Goal: Task Accomplishment & Management: Complete application form

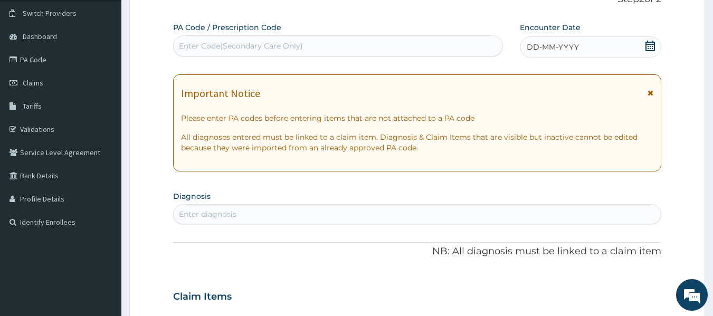
click at [203, 213] on div "Enter diagnosis" at bounding box center [208, 214] width 58 height 11
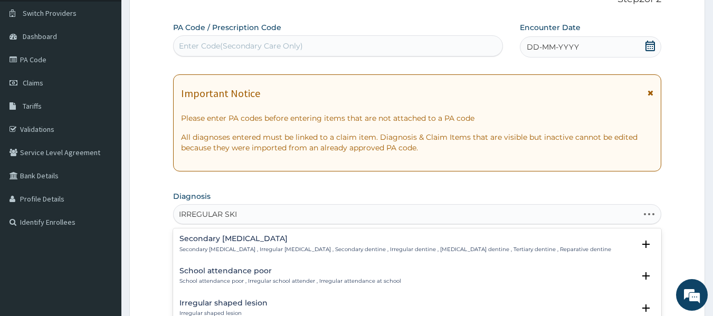
type input "IRREGULAR SKIN"
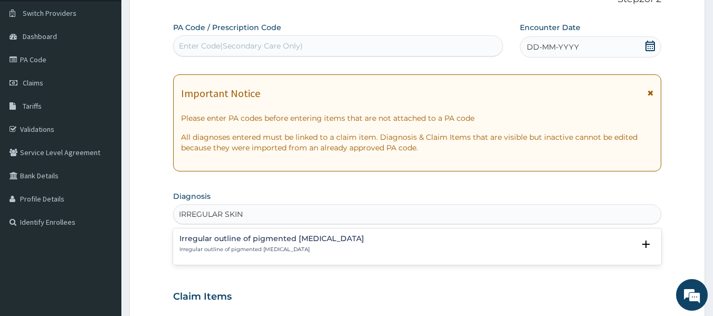
click at [241, 251] on p "Irregular outline of pigmented [MEDICAL_DATA]" at bounding box center [271, 249] width 185 height 7
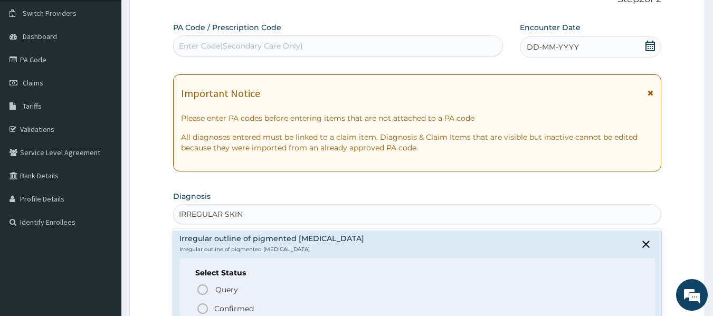
click at [230, 309] on p "Confirmed" at bounding box center [234, 308] width 40 height 11
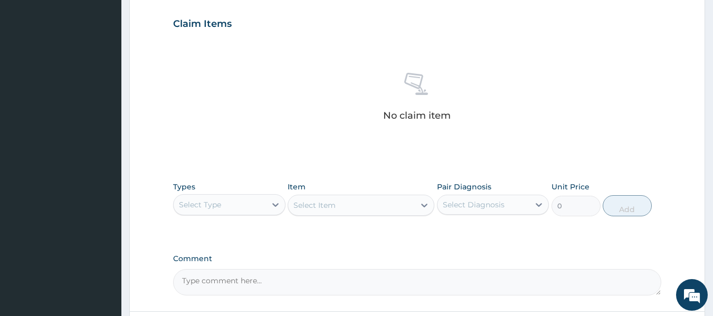
scroll to position [360, 0]
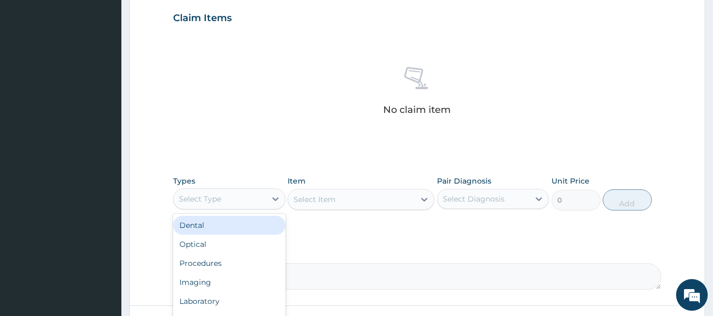
click at [238, 198] on div "Select Type" at bounding box center [220, 198] width 92 height 17
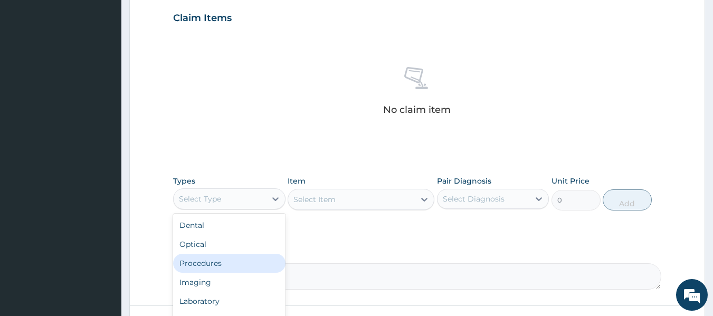
click at [218, 262] on div "Procedures" at bounding box center [229, 263] width 112 height 19
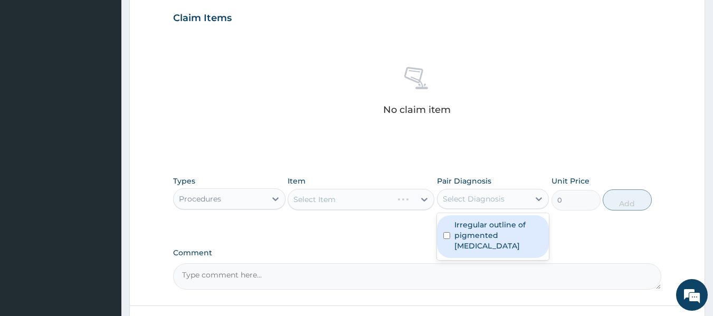
click at [492, 198] on div "Select Diagnosis" at bounding box center [474, 199] width 62 height 11
click at [485, 237] on label "Irregular outline of pigmented skin lesion" at bounding box center [498, 235] width 89 height 32
checkbox input "true"
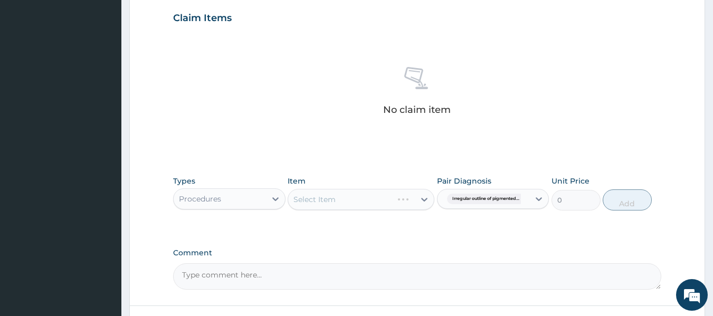
click at [388, 194] on div "Select Item" at bounding box center [361, 199] width 147 height 21
click at [389, 200] on div "Select Item" at bounding box center [361, 199] width 147 height 21
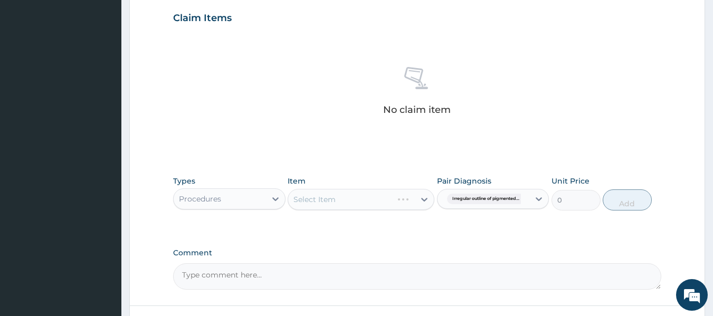
click at [389, 200] on div "Select Item" at bounding box center [361, 199] width 147 height 21
click at [424, 199] on div "Select Item" at bounding box center [361, 199] width 147 height 21
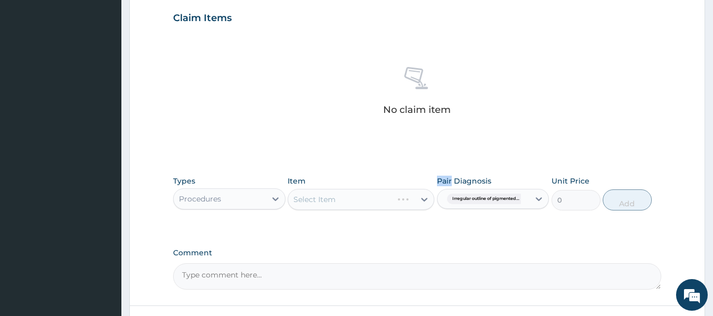
drag, startPoint x: 424, startPoint y: 199, endPoint x: 393, endPoint y: 199, distance: 30.6
click at [393, 199] on div "Select Item" at bounding box center [361, 199] width 147 height 21
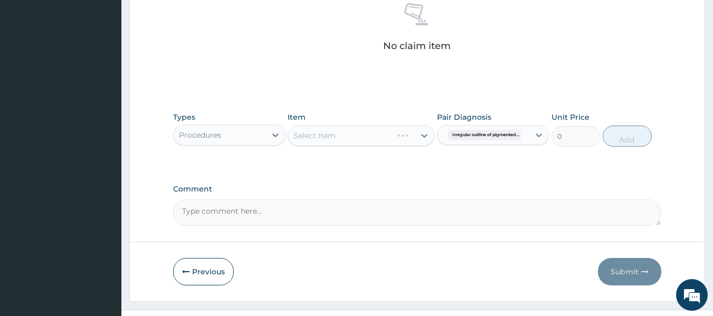
scroll to position [424, 0]
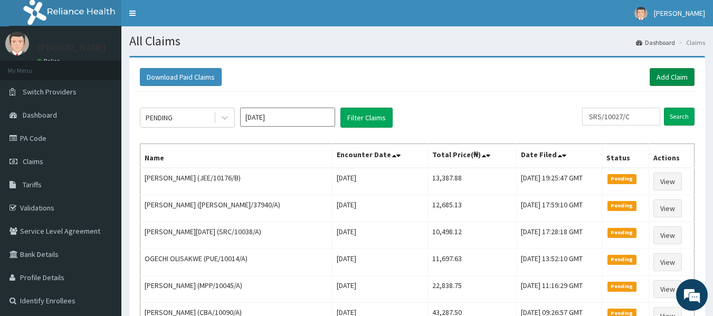
click at [678, 76] on link "Add Claim" at bounding box center [671, 77] width 45 height 18
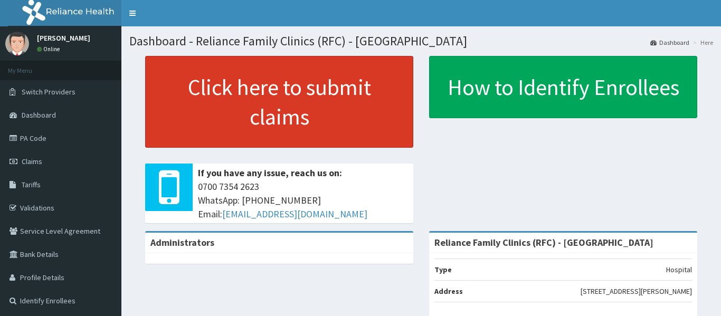
click at [305, 73] on link "Click here to submit claims" at bounding box center [279, 102] width 268 height 92
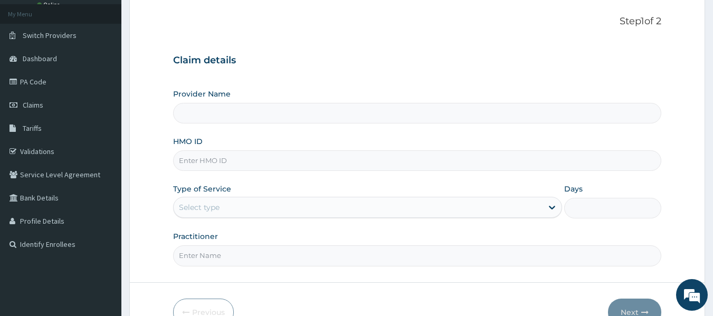
scroll to position [57, 0]
type input "Reliance Family Clinics (RFC) - [GEOGRAPHIC_DATA]"
click at [228, 164] on input "HMO ID" at bounding box center [417, 160] width 489 height 21
paste input "KQZ/10001/B"
type input "KQZ/10001/B"
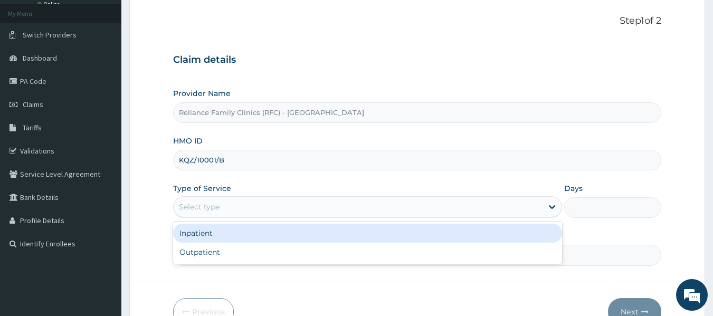
click at [217, 204] on div "Select type" at bounding box center [199, 207] width 41 height 11
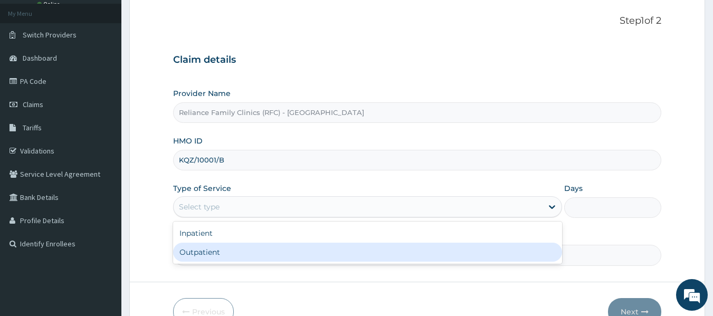
click at [205, 257] on div "Outpatient" at bounding box center [367, 252] width 389 height 19
type input "1"
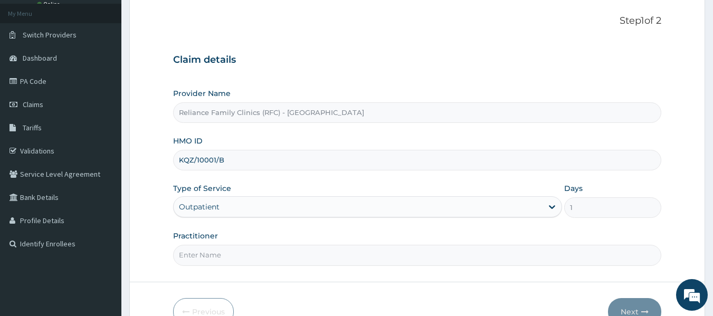
click at [205, 256] on input "Practitioner" at bounding box center [417, 255] width 489 height 21
type input "dr ngozi"
click at [639, 304] on button "Next" at bounding box center [634, 311] width 53 height 27
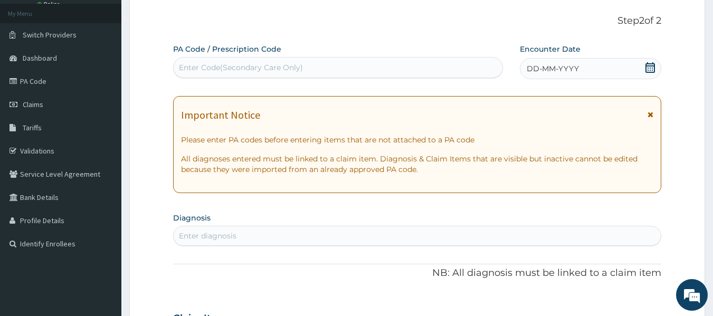
click at [192, 233] on div "Enter diagnosis" at bounding box center [208, 236] width 58 height 11
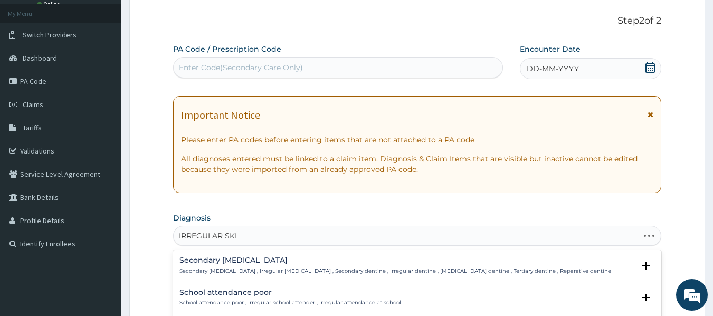
type input "IRREGULAR SKIN"
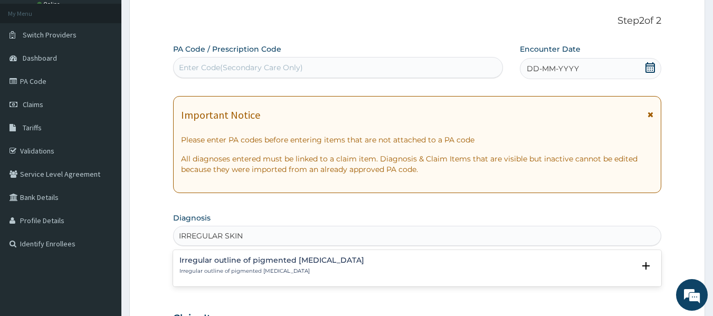
click at [244, 261] on h4 "Irregular outline of pigmented skin lesion" at bounding box center [271, 260] width 185 height 8
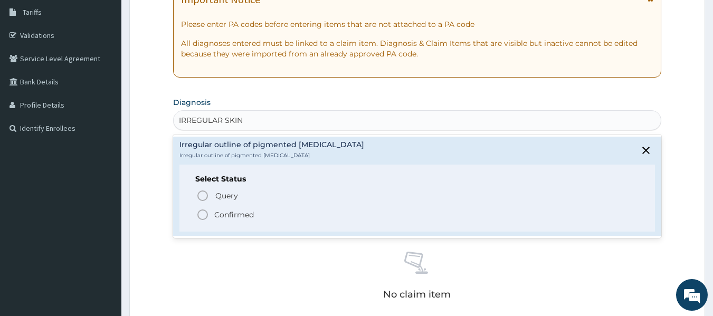
scroll to position [174, 0]
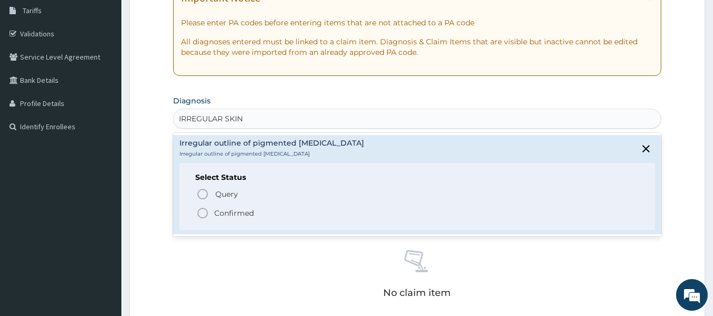
click at [265, 216] on span "Confirmed" at bounding box center [417, 213] width 443 height 13
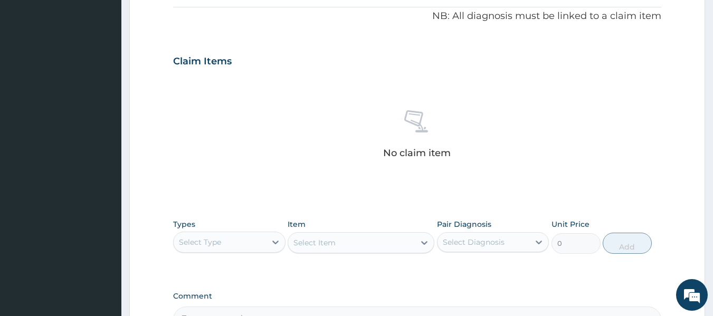
scroll to position [317, 0]
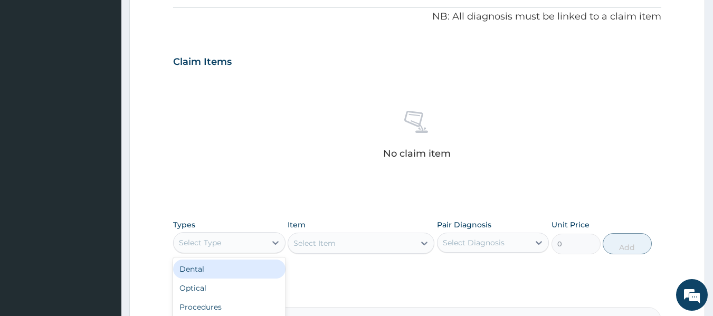
click at [251, 244] on div "Select Type" at bounding box center [220, 242] width 92 height 17
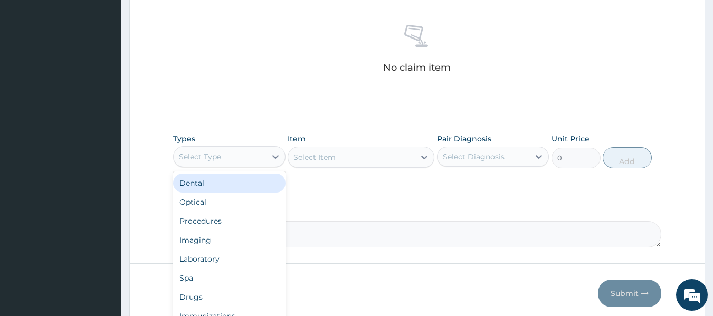
scroll to position [403, 0]
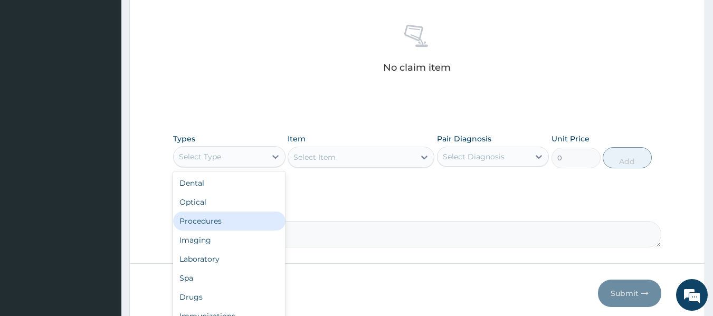
click at [229, 221] on div "Procedures" at bounding box center [229, 221] width 112 height 19
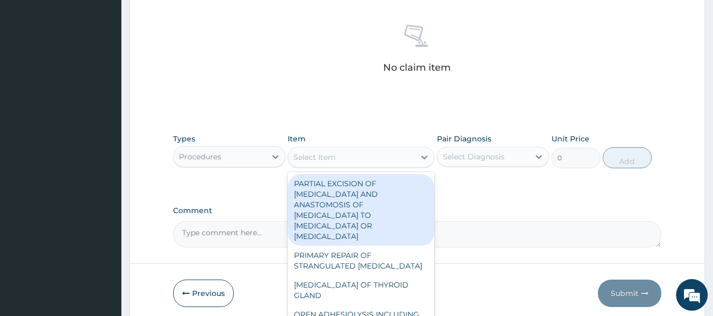
click at [367, 164] on div "Select Item" at bounding box center [351, 157] width 127 height 17
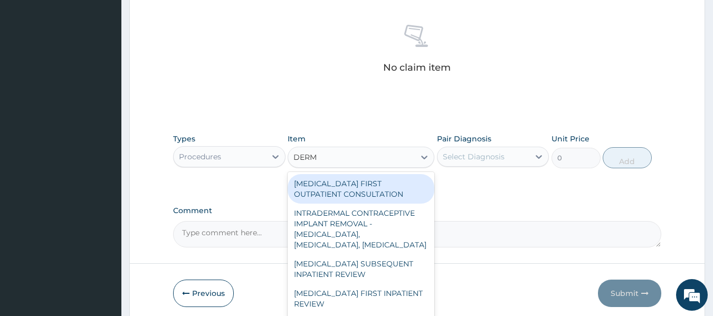
type input "DERMA"
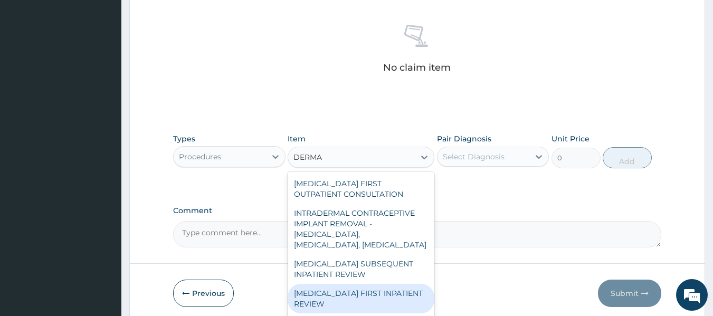
scroll to position [1, 0]
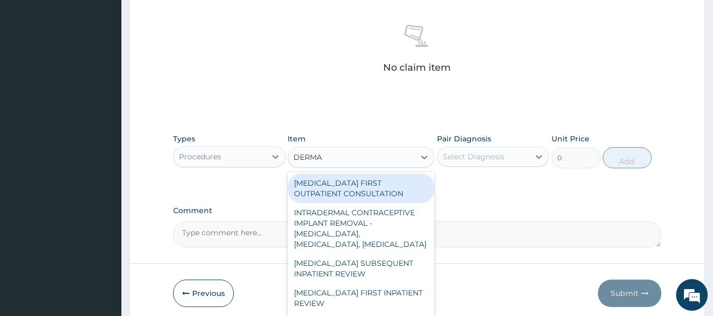
click at [371, 190] on div "DERMATOLOGIST FIRST OUTPATIENT CONSULTATION" at bounding box center [361, 189] width 147 height 30
type input "30637.5"
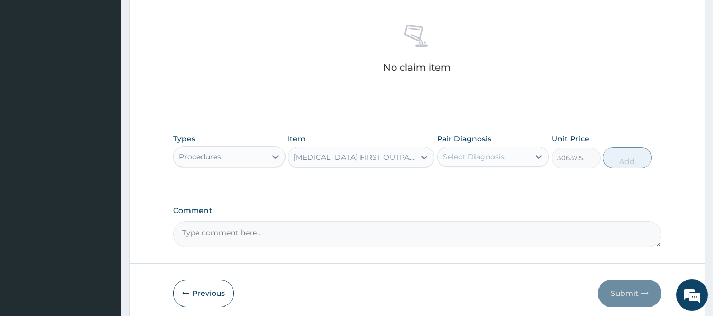
click at [521, 159] on div "Select Diagnosis" at bounding box center [483, 156] width 92 height 17
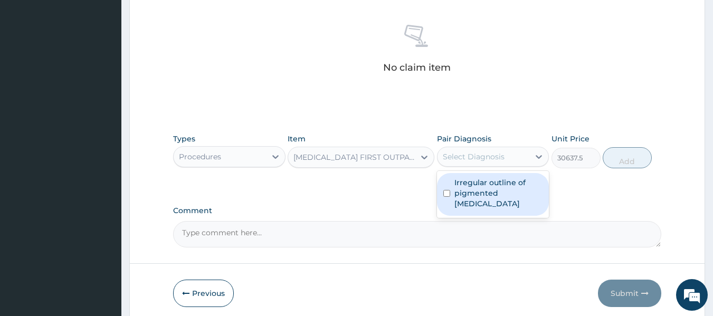
click at [521, 159] on div "Select Diagnosis" at bounding box center [483, 156] width 92 height 17
click at [511, 194] on label "Irregular outline of pigmented skin lesion" at bounding box center [498, 193] width 89 height 32
checkbox input "true"
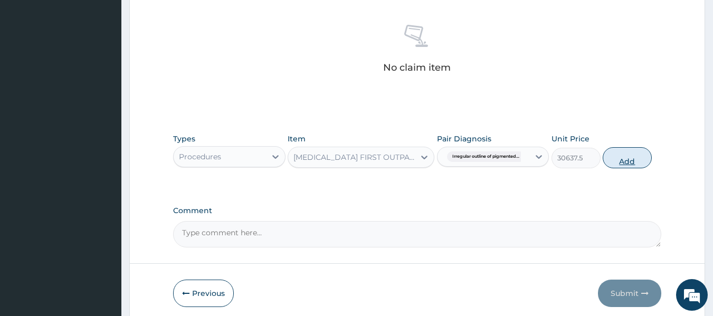
click at [628, 157] on button "Add" at bounding box center [626, 157] width 49 height 21
type input "0"
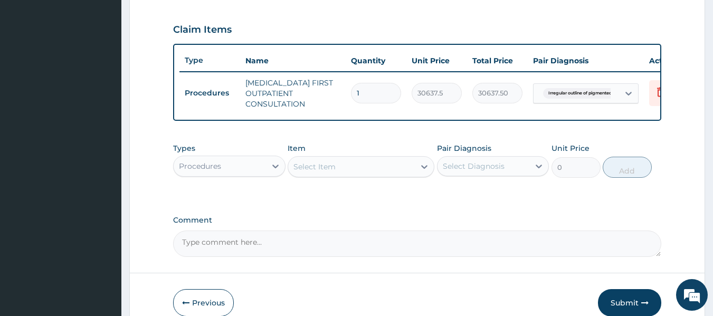
scroll to position [349, 0]
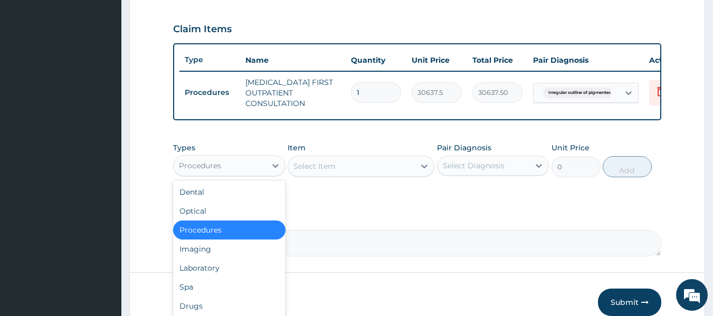
click at [245, 174] on div "Procedures" at bounding box center [220, 165] width 92 height 17
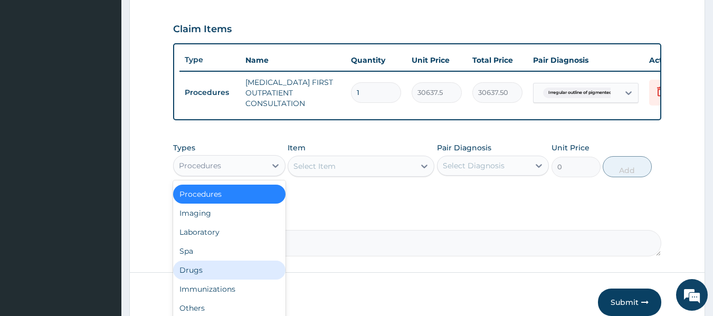
click at [202, 280] on div "Drugs" at bounding box center [229, 270] width 112 height 19
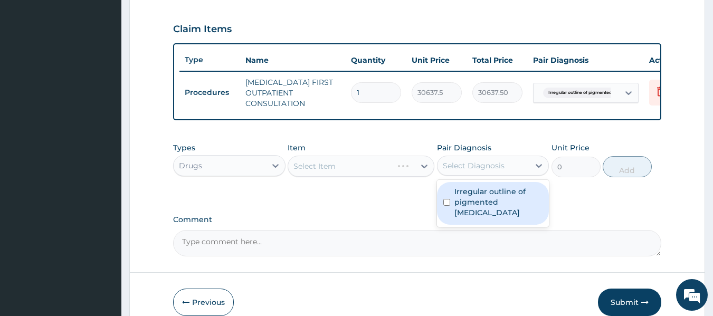
click at [496, 171] on div "Select Diagnosis" at bounding box center [474, 165] width 62 height 11
click at [488, 197] on label "Irregular outline of pigmented skin lesion" at bounding box center [498, 202] width 89 height 32
checkbox input "true"
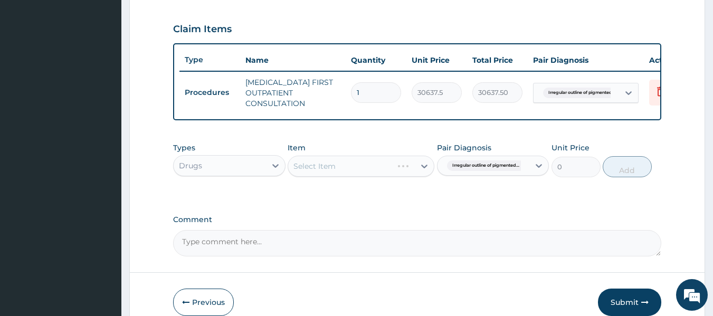
click at [374, 169] on div "Select Item" at bounding box center [361, 166] width 147 height 21
click at [397, 217] on div "PA Code / Prescription Code Enter Code(Secondary Care Only) Encounter Date DD-M…" at bounding box center [417, 4] width 489 height 505
click at [393, 177] on div "Select Item" at bounding box center [361, 166] width 147 height 21
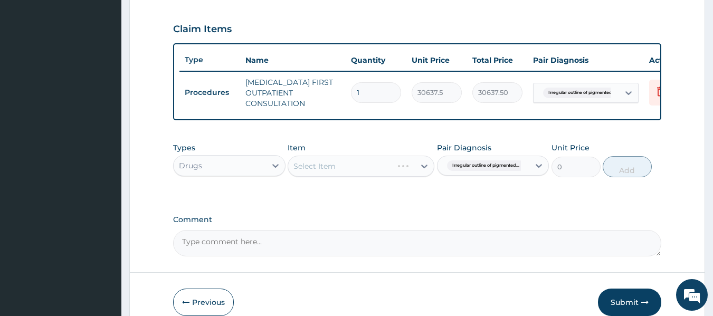
click at [393, 177] on div "Select Item" at bounding box center [361, 166] width 147 height 21
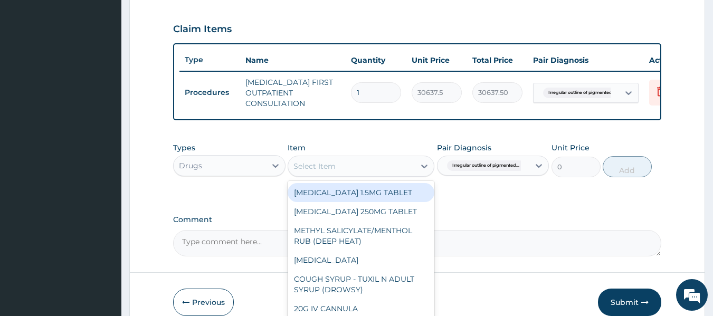
click at [393, 175] on div "Select Item" at bounding box center [351, 166] width 127 height 17
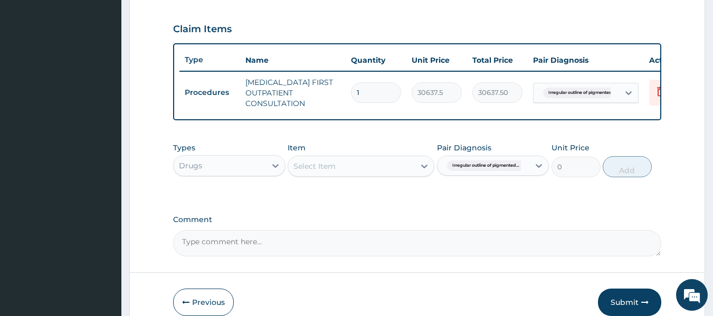
click at [393, 175] on div "Select Item" at bounding box center [351, 166] width 127 height 17
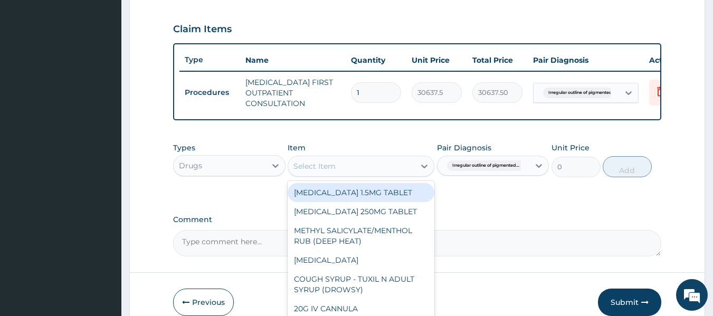
click at [393, 175] on div "Select Item" at bounding box center [351, 166] width 127 height 17
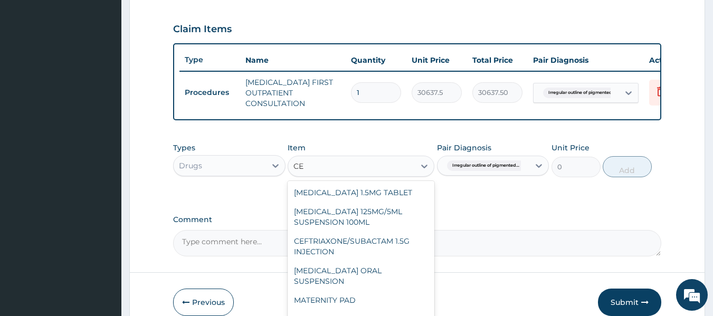
type input "C"
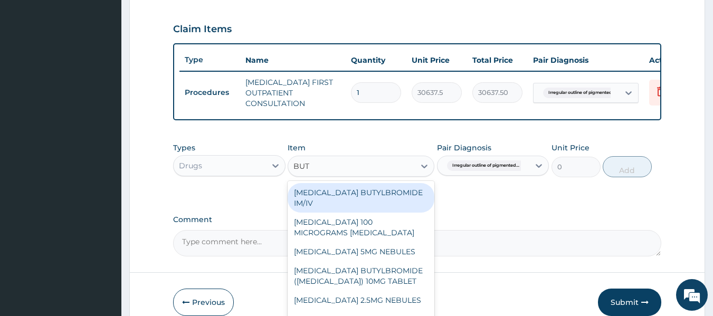
type input "BUT"
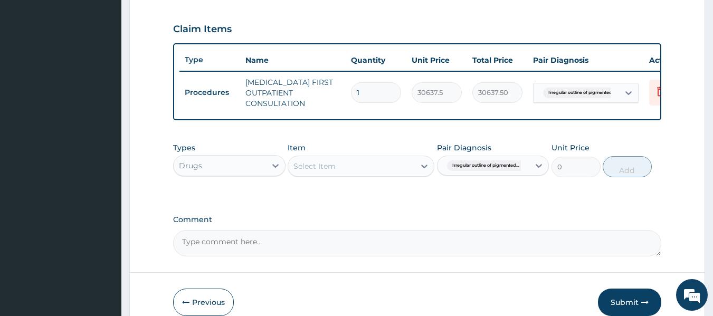
click at [341, 170] on div "Select Item" at bounding box center [351, 166] width 127 height 17
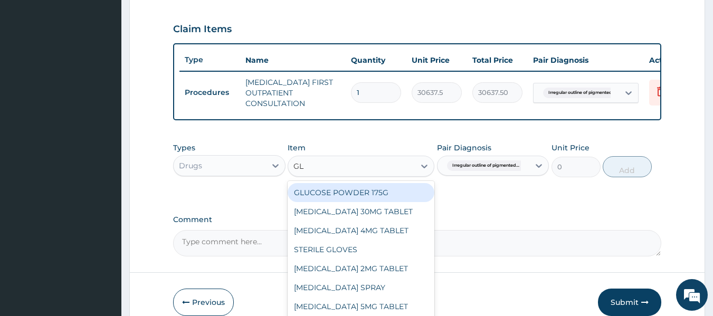
type input "GLY"
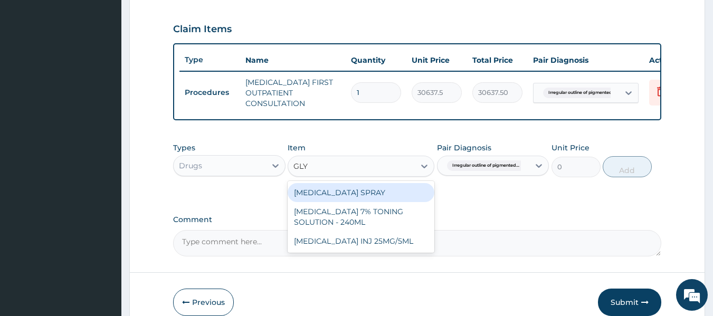
click at [383, 198] on div "GLYCERYL TRINITRATE SPRAY" at bounding box center [361, 192] width 147 height 19
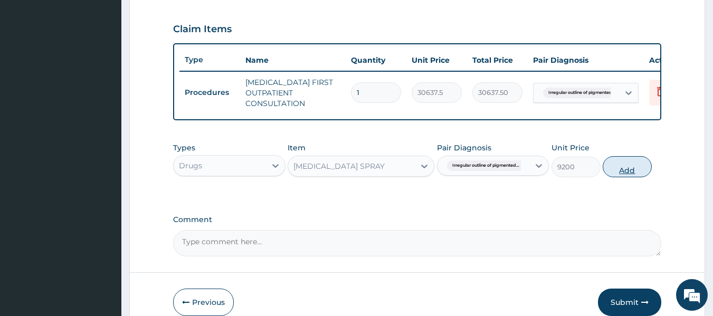
click at [629, 177] on button "Add" at bounding box center [626, 166] width 49 height 21
type input "0"
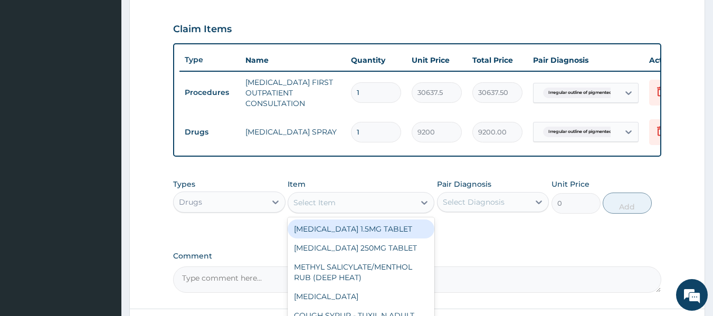
click at [380, 206] on div "Select Item" at bounding box center [351, 202] width 127 height 17
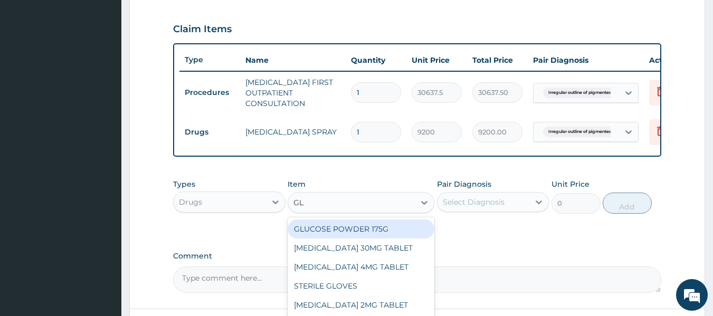
type input "GLY"
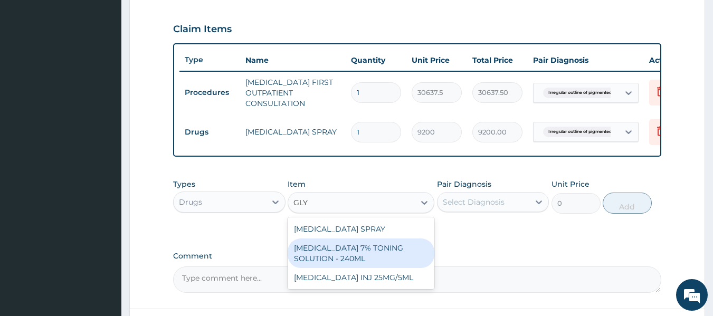
click at [386, 260] on div "GLYCOLIC ACID 7% TONING SOLUTION - 240ML" at bounding box center [361, 253] width 147 height 30
type input "9200"
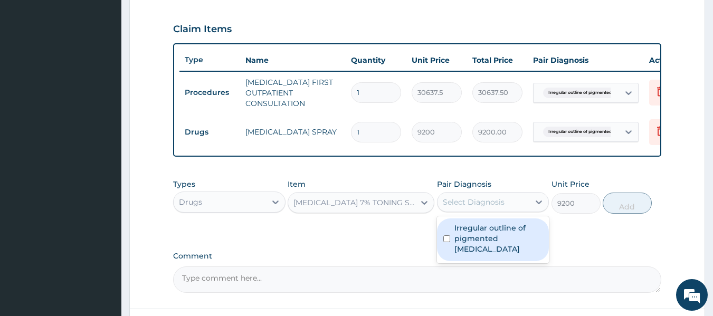
click at [493, 207] on div "Select Diagnosis" at bounding box center [474, 202] width 62 height 11
click at [489, 244] on label "Irregular outline of pigmented skin lesion" at bounding box center [498, 239] width 89 height 32
checkbox input "true"
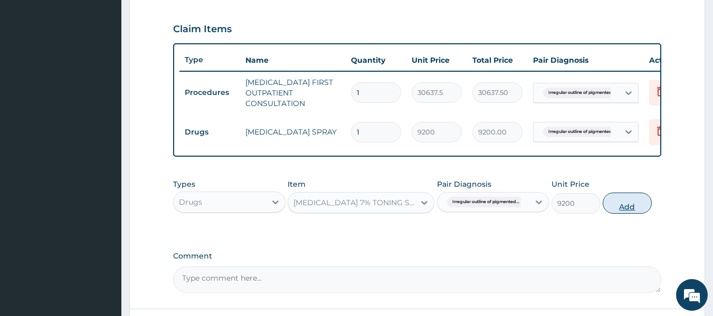
click at [628, 213] on button "Add" at bounding box center [626, 203] width 49 height 21
type input "0"
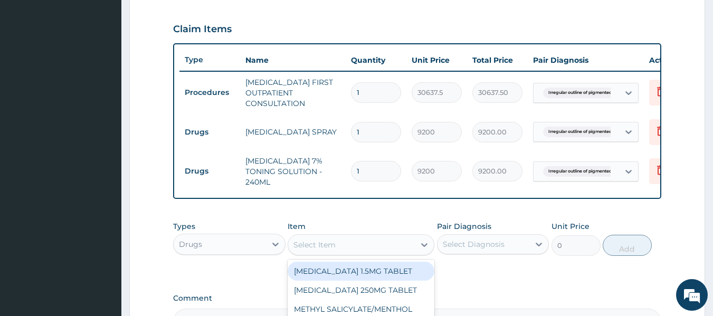
click at [357, 253] on div "Select Item" at bounding box center [351, 244] width 127 height 17
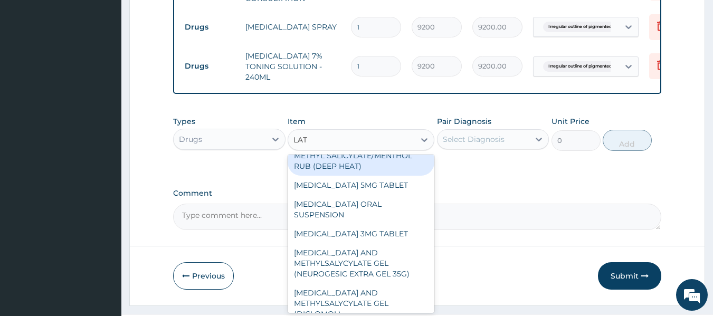
scroll to position [0, 0]
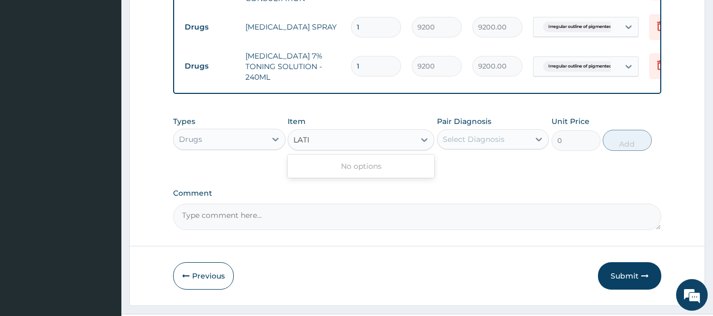
type input "LAT"
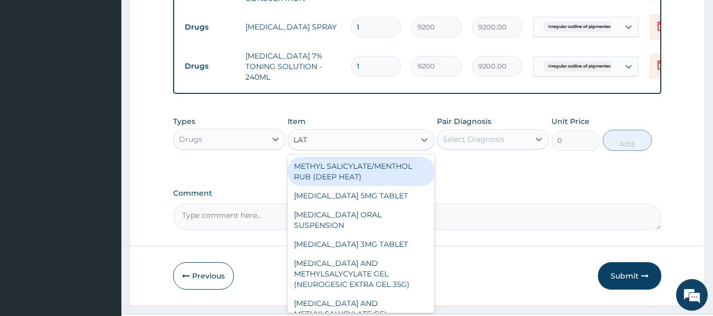
scroll to position [23, 0]
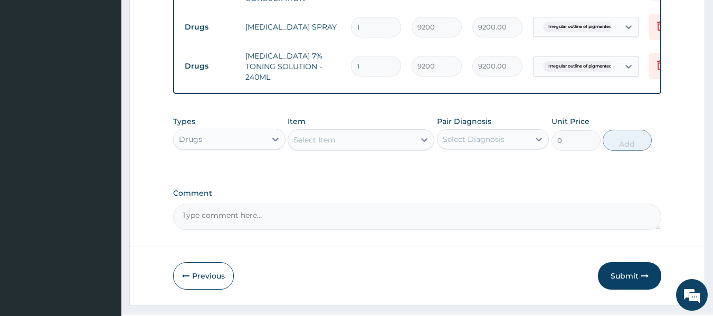
click at [320, 145] on div "Select Item" at bounding box center [351, 139] width 127 height 17
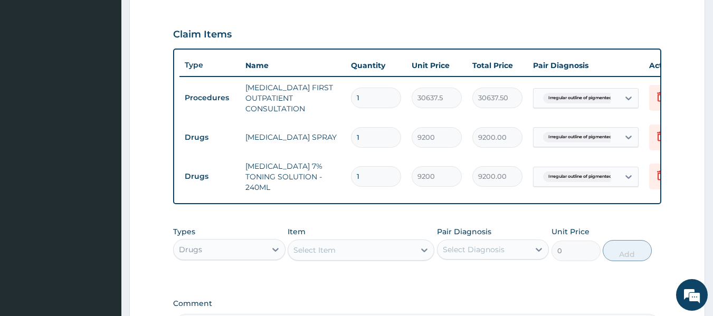
scroll to position [343, 0]
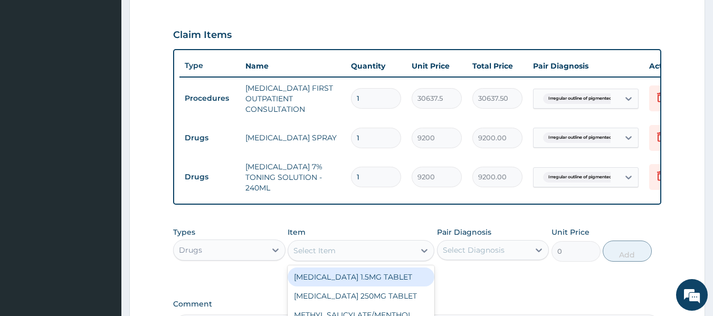
click at [364, 259] on div "Select Item" at bounding box center [351, 250] width 127 height 17
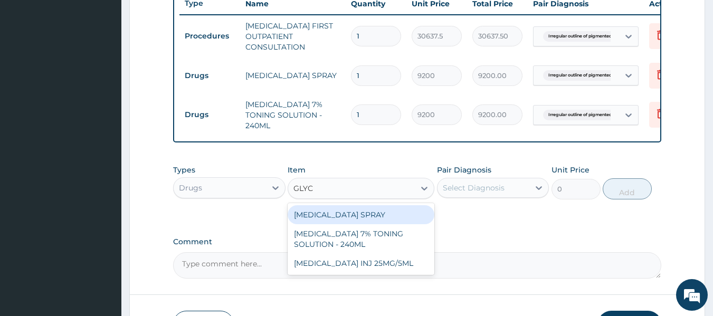
scroll to position [407, 0]
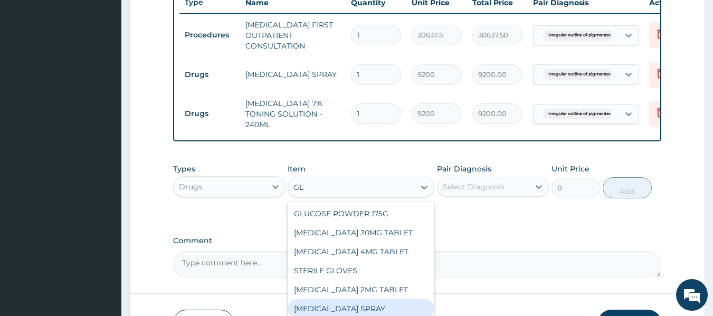
type input "G"
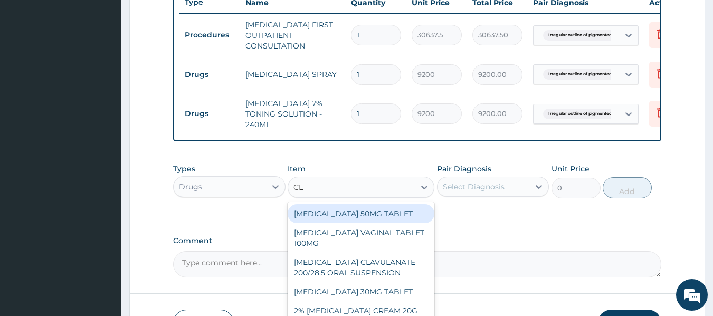
type input "CLI"
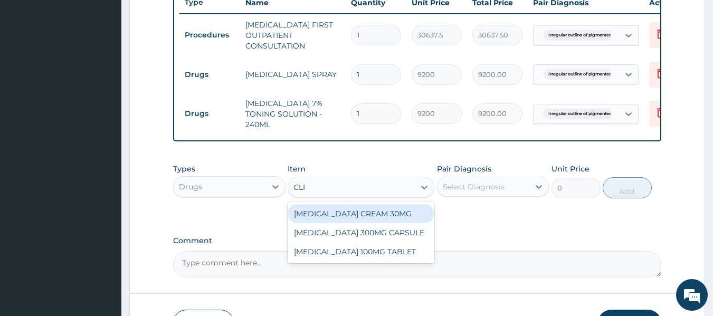
click at [389, 221] on div "CLINDAMYCIN CREAM 30MG" at bounding box center [361, 213] width 147 height 19
type input "1428"
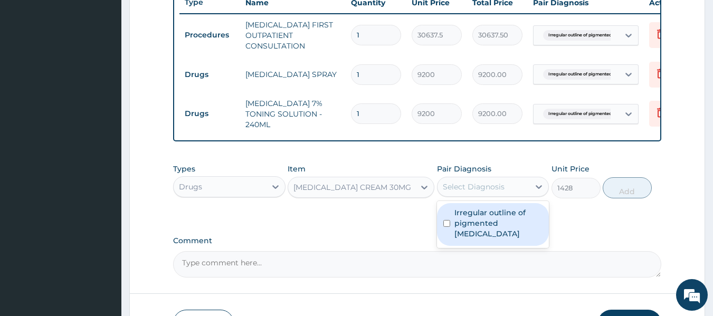
click at [503, 192] on div "Select Diagnosis" at bounding box center [474, 186] width 62 height 11
click at [498, 231] on label "Irregular outline of pigmented skin lesion" at bounding box center [498, 223] width 89 height 32
checkbox input "true"
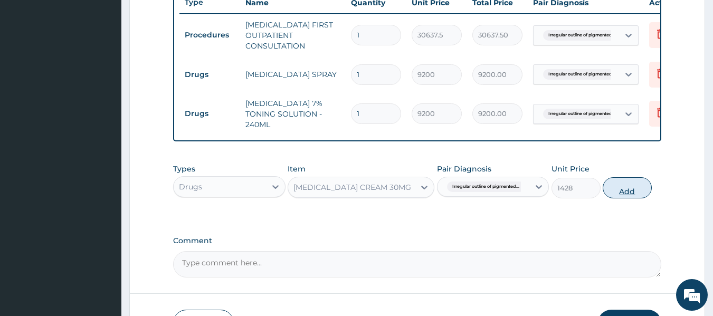
click at [626, 198] on button "Add" at bounding box center [626, 187] width 49 height 21
type input "0"
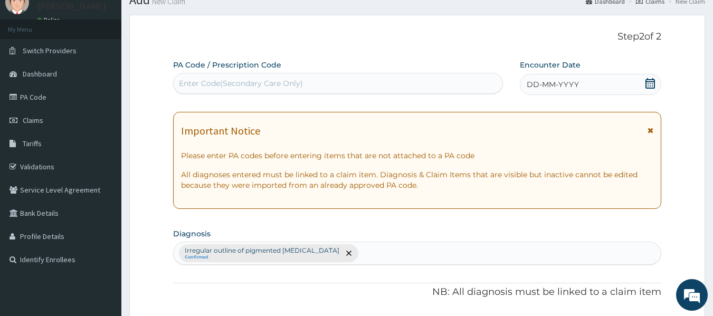
scroll to position [79, 0]
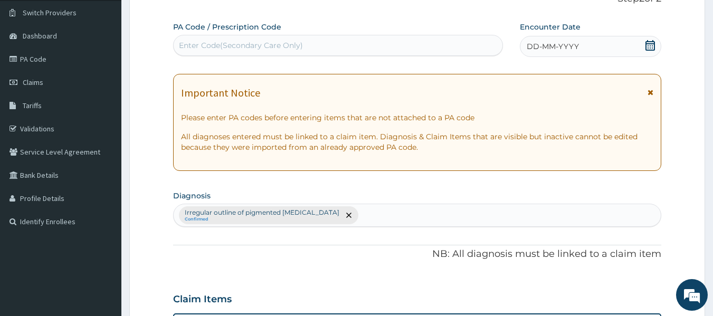
click at [554, 44] on span "DD-MM-YYYY" at bounding box center [553, 46] width 52 height 11
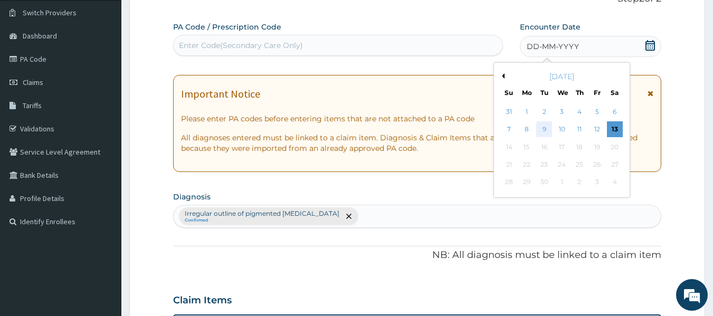
click at [545, 131] on div "9" at bounding box center [545, 130] width 16 height 16
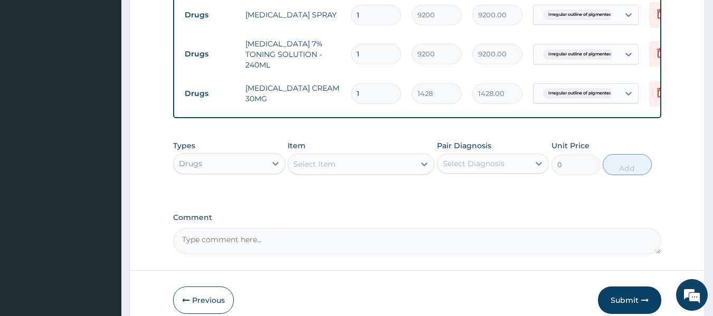
scroll to position [523, 0]
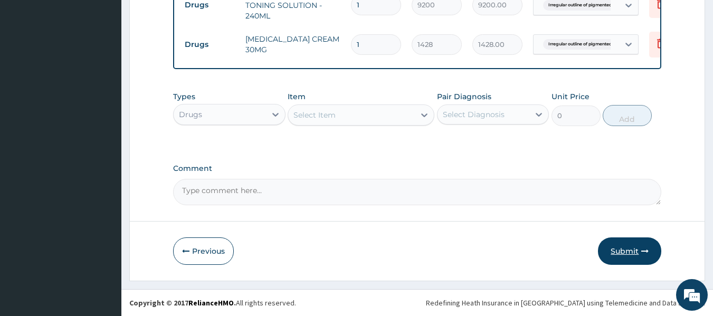
click at [632, 255] on button "Submit" at bounding box center [629, 250] width 63 height 27
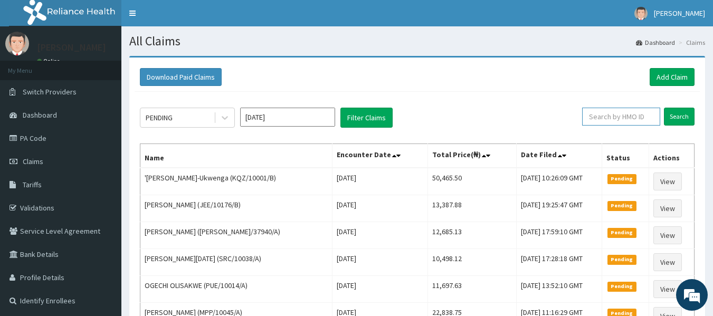
click at [608, 118] on input "text" at bounding box center [621, 117] width 78 height 18
paste input "KQZ/10001/B"
type input "KQZ/10001/B"
click at [676, 119] on input "Search" at bounding box center [679, 117] width 31 height 18
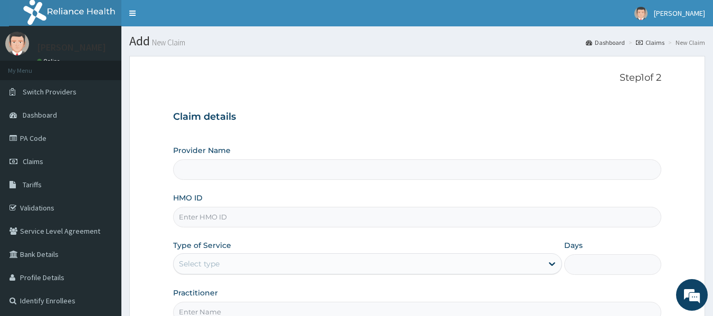
type input "Reliance Family Clinics (RFC) - [GEOGRAPHIC_DATA]"
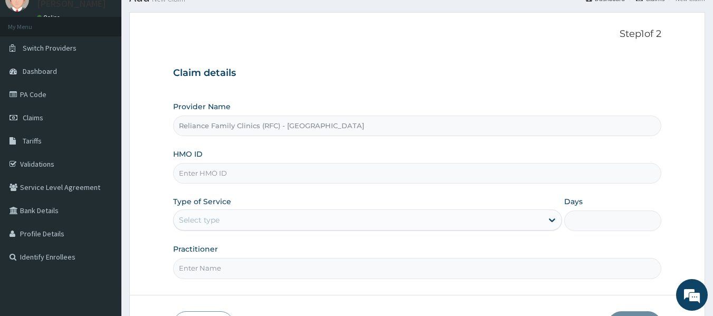
click at [203, 174] on input "HMO ID" at bounding box center [417, 173] width 489 height 21
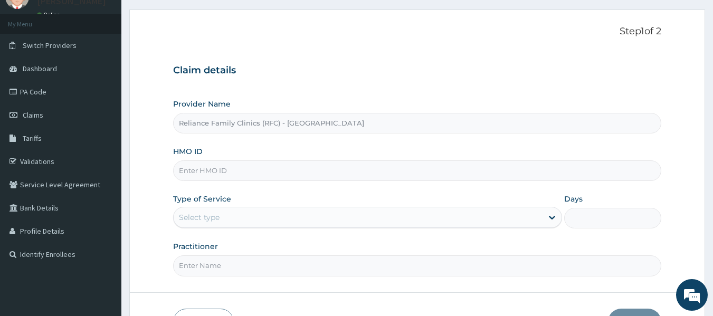
scroll to position [49, 0]
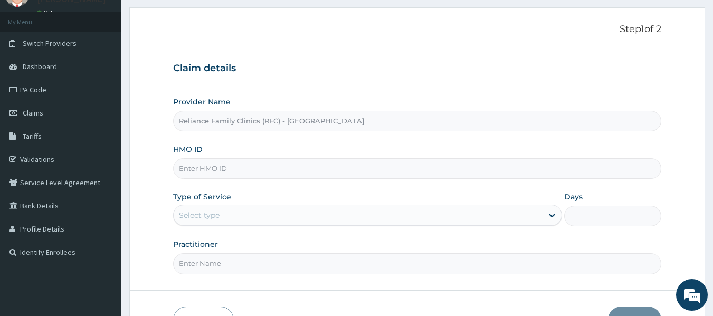
click at [256, 173] on input "HMO ID" at bounding box center [417, 168] width 489 height 21
paste input "UPS/10049/A"
type input "UPS/10049/A"
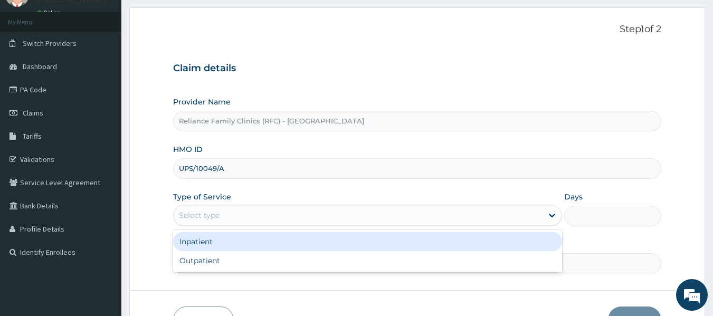
click at [210, 210] on div "Select type" at bounding box center [199, 215] width 41 height 11
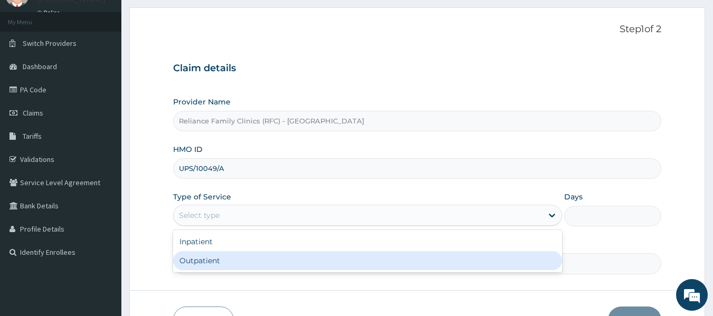
click at [214, 266] on div "Outpatient" at bounding box center [367, 260] width 389 height 19
type input "1"
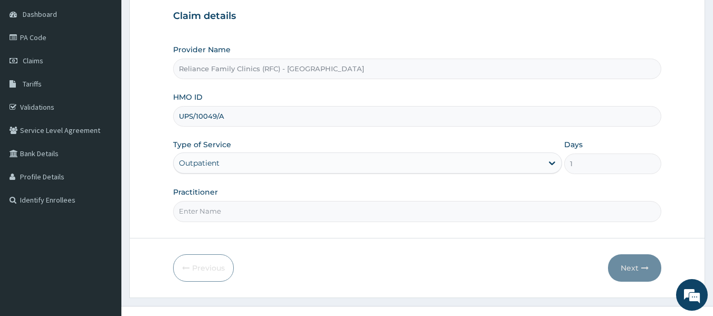
scroll to position [111, 0]
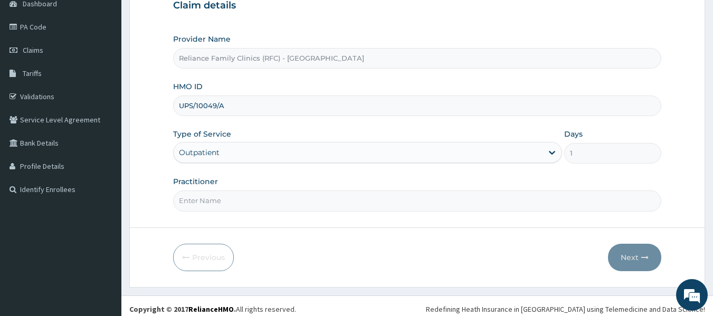
click at [200, 204] on input "Practitioner" at bounding box center [417, 200] width 489 height 21
type input "Dr [PERSON_NAME]"
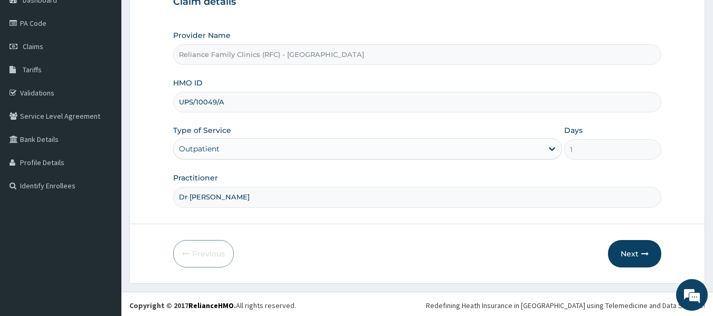
scroll to position [97, 0]
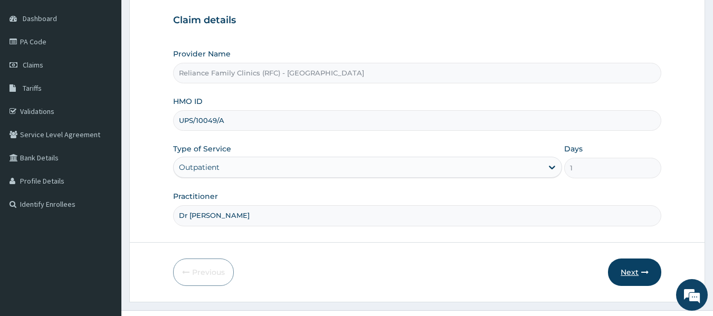
click at [633, 268] on button "Next" at bounding box center [634, 272] width 53 height 27
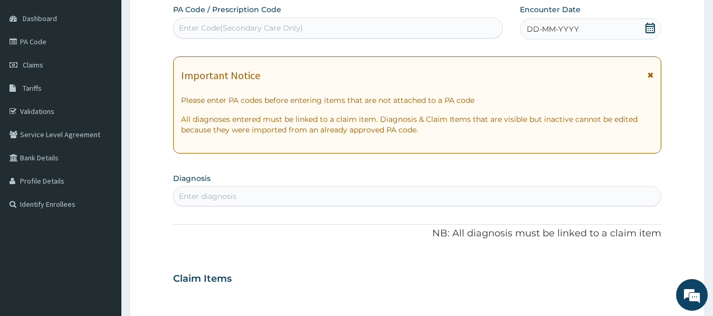
click at [251, 189] on div "Enter diagnosis" at bounding box center [417, 196] width 487 height 17
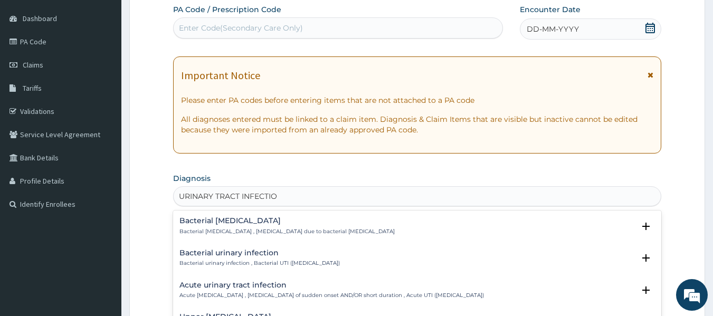
type input "URINARY TRACT INFECTION"
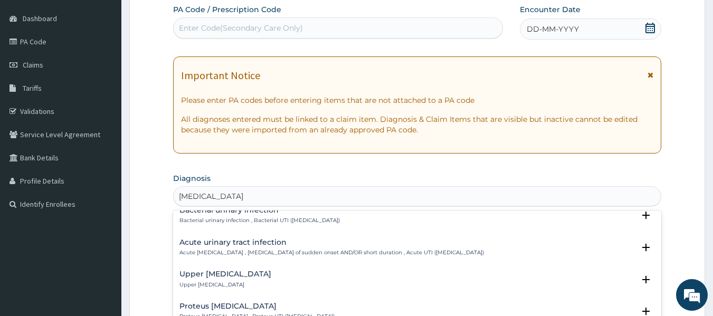
scroll to position [46, 0]
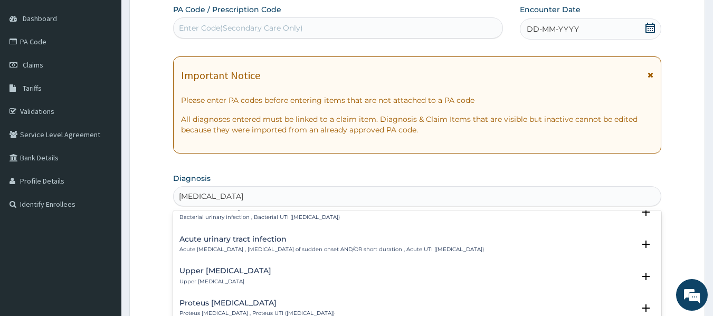
click at [267, 271] on h4 "Upper urinary tract infection" at bounding box center [225, 271] width 92 height 8
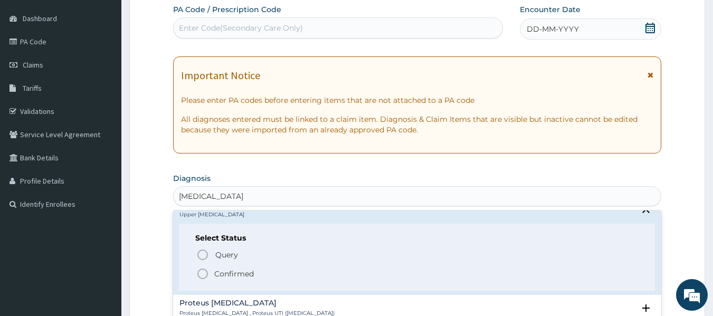
scroll to position [113, 0]
click at [247, 273] on p "Confirmed" at bounding box center [234, 273] width 40 height 11
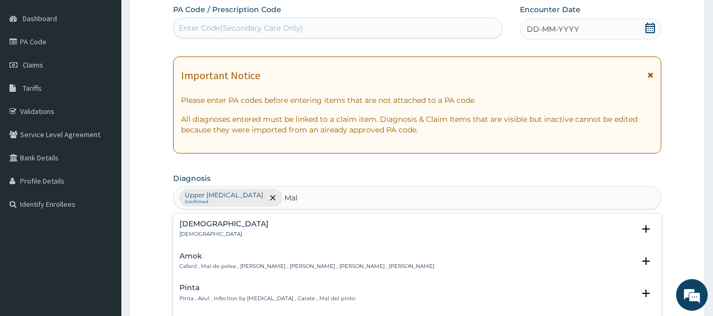
type input "Mala"
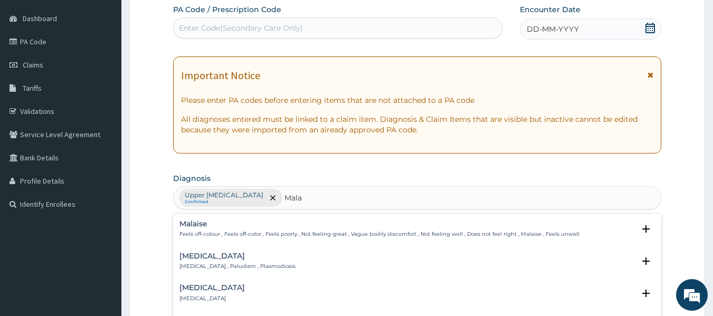
click at [241, 263] on p "Malaria , Paludism , Plasmodiosis" at bounding box center [237, 266] width 116 height 7
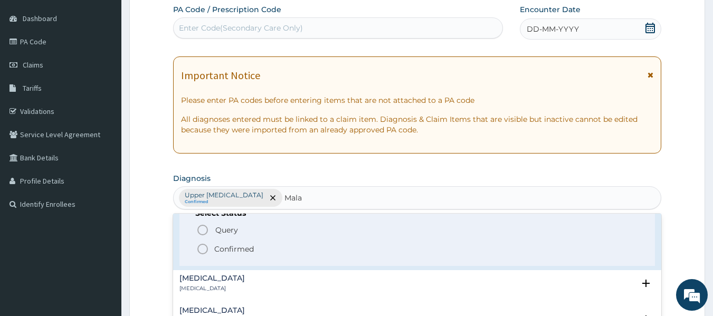
scroll to position [68, 0]
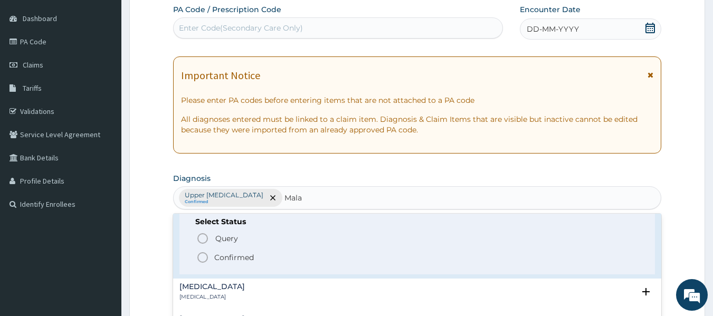
click at [247, 255] on p "Confirmed" at bounding box center [234, 257] width 40 height 11
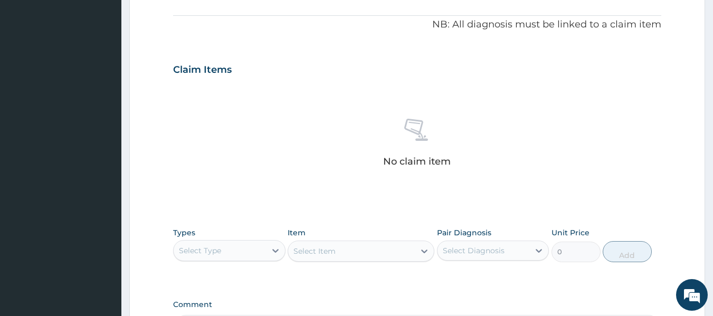
scroll to position [309, 0]
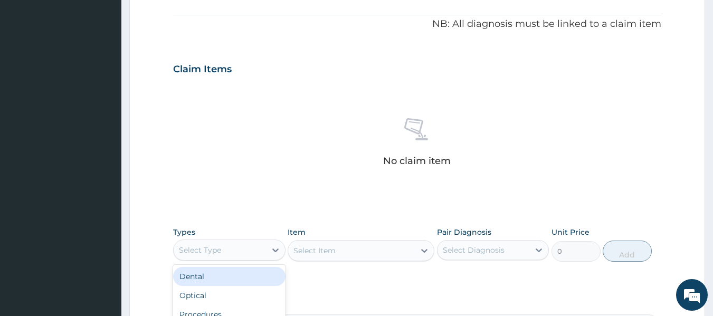
click at [247, 255] on div "Select Type" at bounding box center [220, 250] width 92 height 17
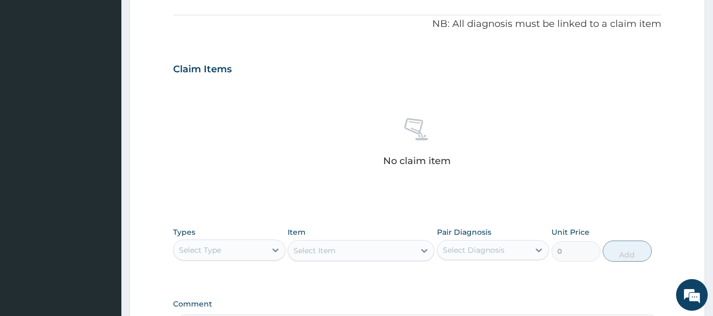
click at [247, 255] on div "Select Type" at bounding box center [220, 250] width 92 height 17
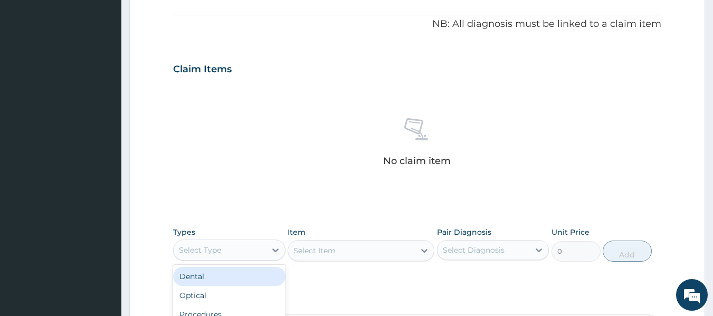
click at [247, 255] on div "Select Type" at bounding box center [220, 250] width 92 height 17
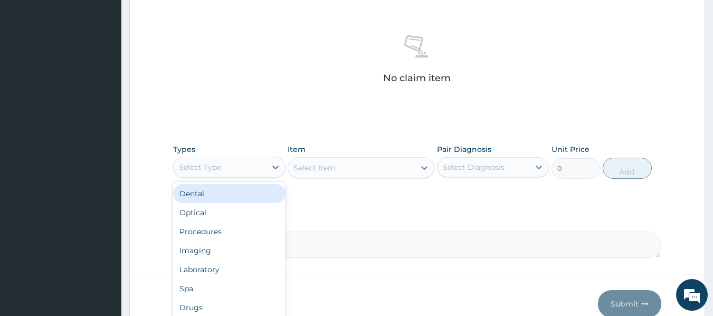
scroll to position [391, 0]
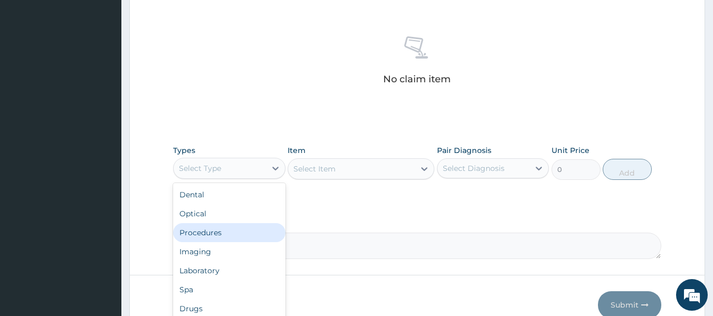
click at [233, 229] on div "Procedures" at bounding box center [229, 232] width 112 height 19
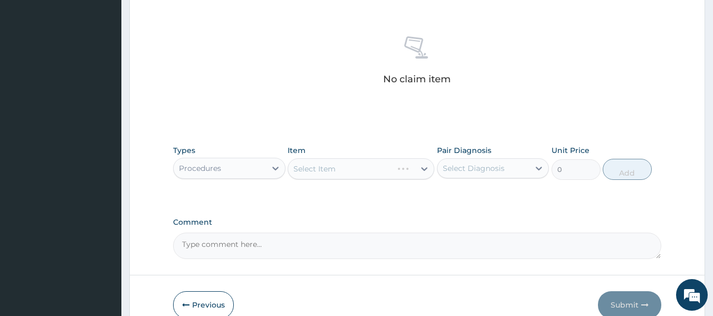
click at [404, 169] on div "Select Item" at bounding box center [361, 168] width 147 height 21
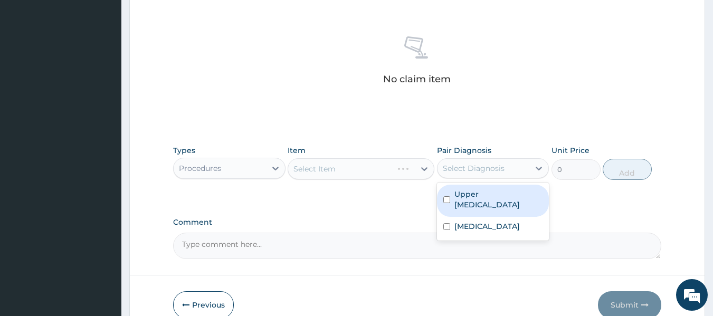
click at [486, 160] on div "Select Diagnosis" at bounding box center [483, 168] width 92 height 17
click at [484, 202] on label "Upper urinary tract infection" at bounding box center [498, 199] width 89 height 21
checkbox input "true"
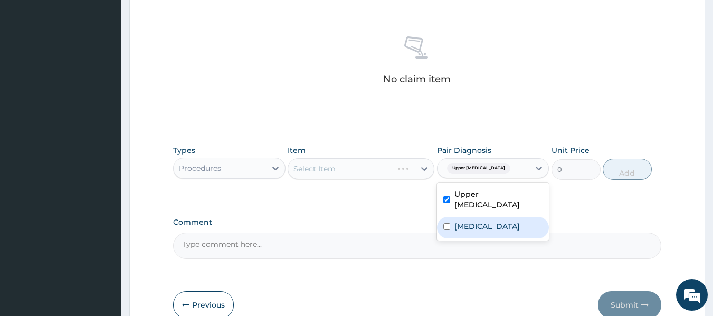
click at [483, 222] on div "Malaria" at bounding box center [493, 228] width 112 height 22
checkbox input "true"
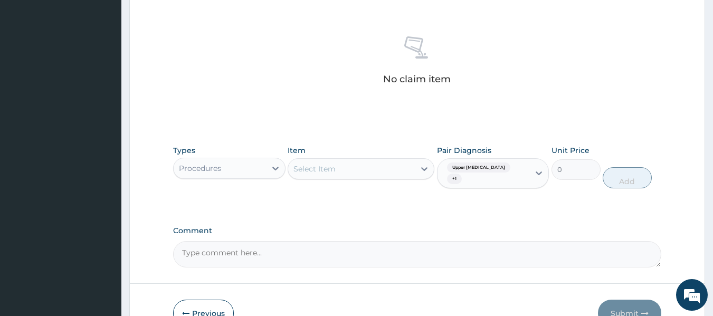
click at [389, 174] on div "Select Item" at bounding box center [361, 168] width 147 height 21
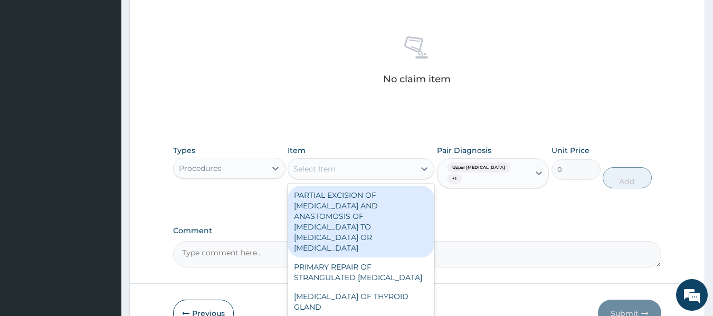
click at [389, 174] on div "Select Item" at bounding box center [351, 168] width 127 height 17
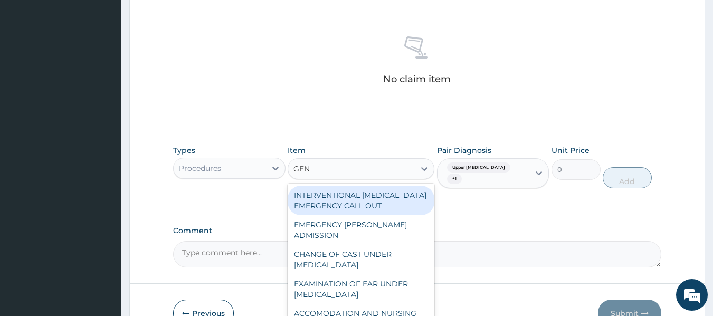
type input "GENE"
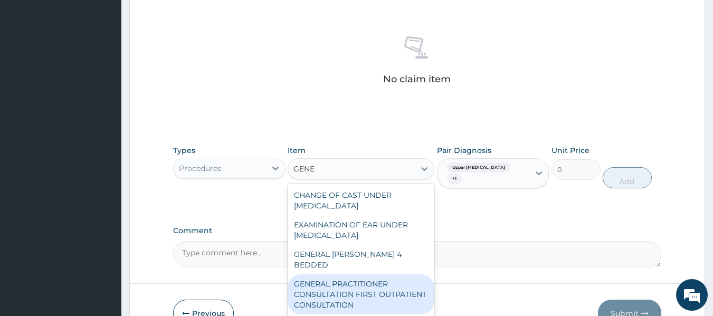
click at [369, 290] on div "GENERAL PRACTITIONER CONSULTATION FIRST OUTPATIENT CONSULTATION" at bounding box center [361, 294] width 147 height 40
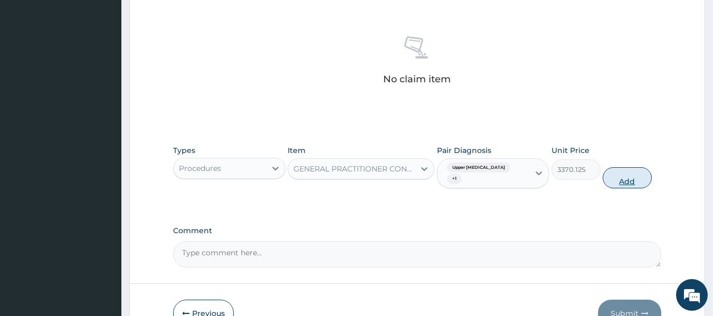
click at [620, 186] on button "Add" at bounding box center [626, 177] width 49 height 21
type input "0"
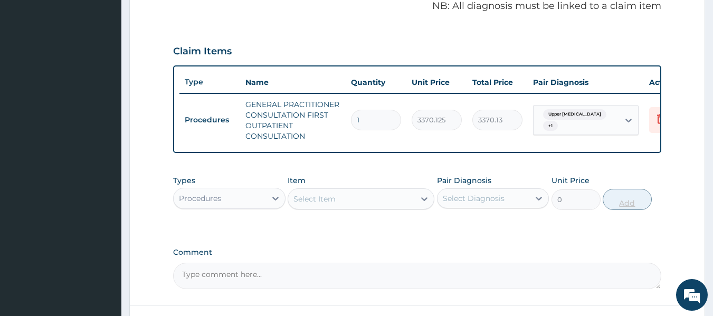
scroll to position [328, 0]
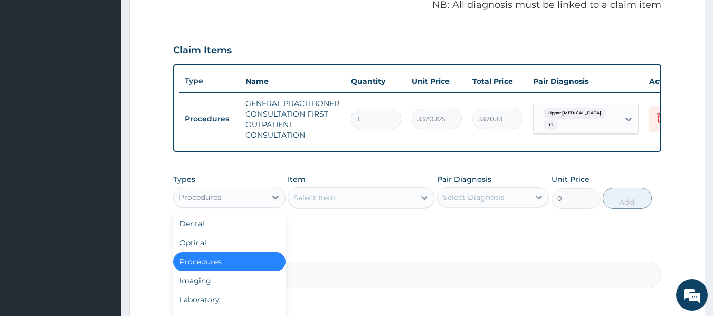
click at [249, 206] on div "Procedures" at bounding box center [220, 197] width 92 height 17
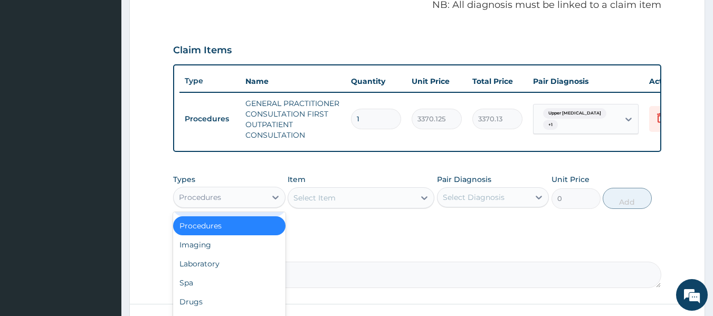
scroll to position [0, 0]
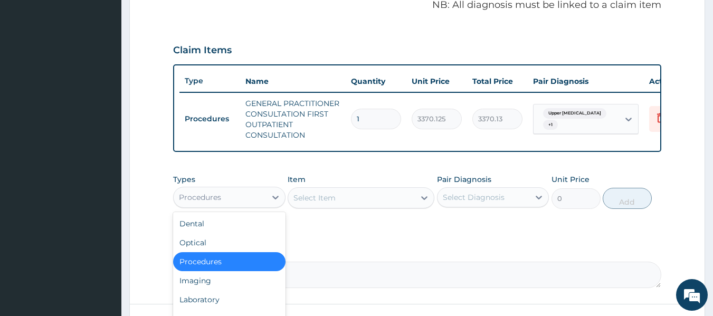
click at [249, 206] on div "Procedures" at bounding box center [220, 197] width 92 height 17
click at [214, 309] on div "Laboratory" at bounding box center [229, 299] width 112 height 19
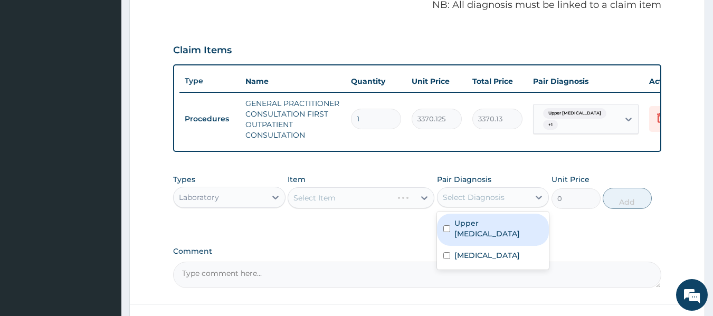
click at [499, 203] on div "Select Diagnosis" at bounding box center [474, 197] width 62 height 11
click at [495, 231] on label "Upper urinary tract infection" at bounding box center [498, 228] width 89 height 21
checkbox input "true"
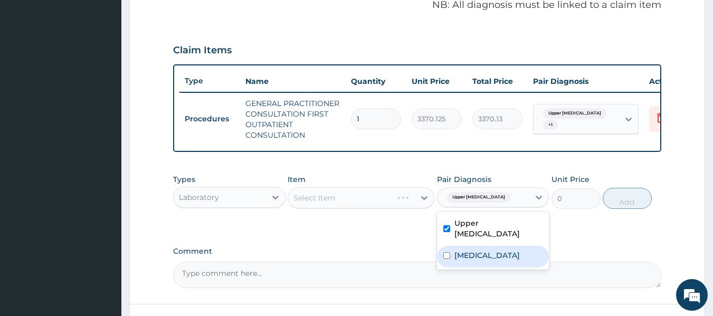
click at [482, 261] on div "Malaria" at bounding box center [493, 257] width 112 height 22
checkbox input "true"
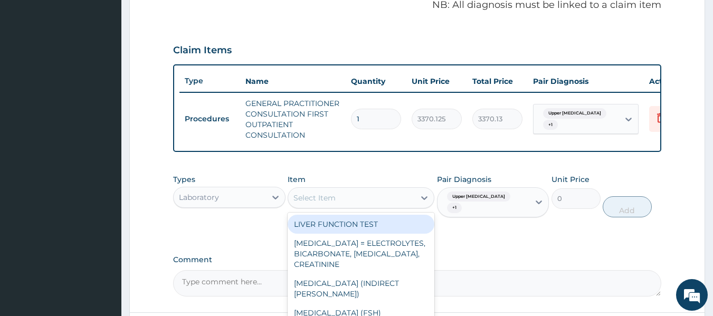
click at [371, 204] on div "Select Item" at bounding box center [351, 197] width 127 height 17
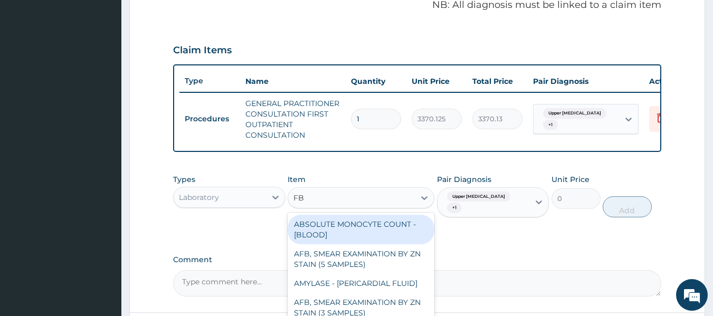
type input "FBC"
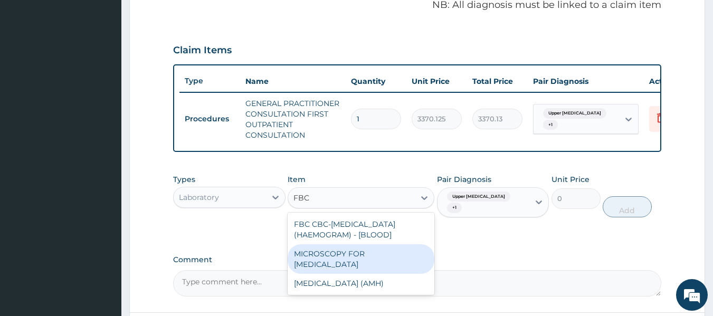
click at [380, 252] on div "MICROSCOPY FOR LEISHMANIA" at bounding box center [361, 259] width 147 height 30
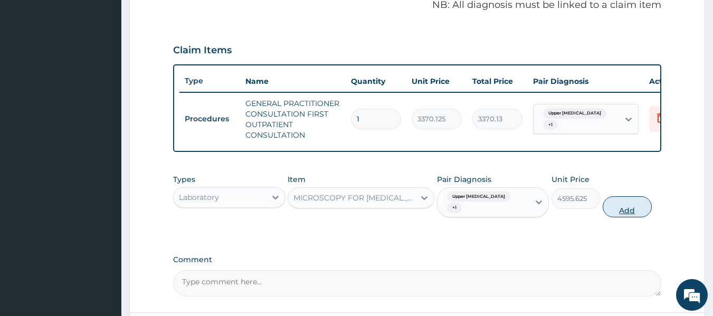
click at [631, 217] on button "Add" at bounding box center [626, 206] width 49 height 21
type input "0"
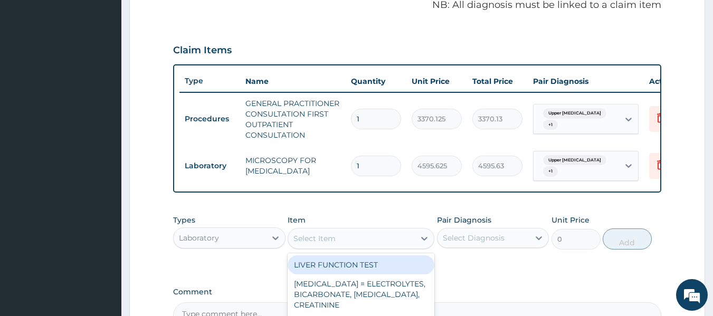
click at [389, 244] on div "Select Item" at bounding box center [351, 238] width 127 height 17
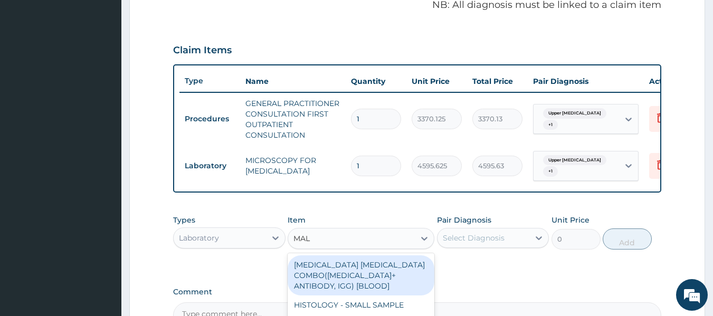
type input "MALA"
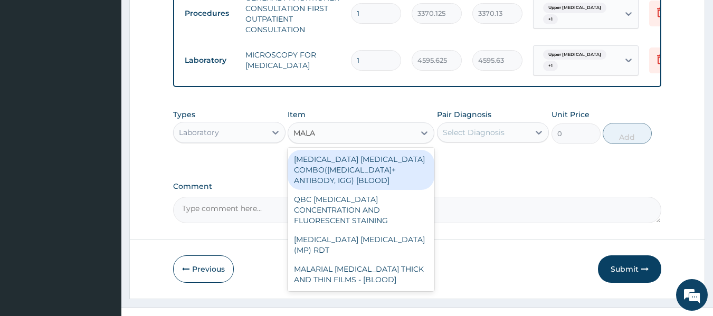
scroll to position [433, 0]
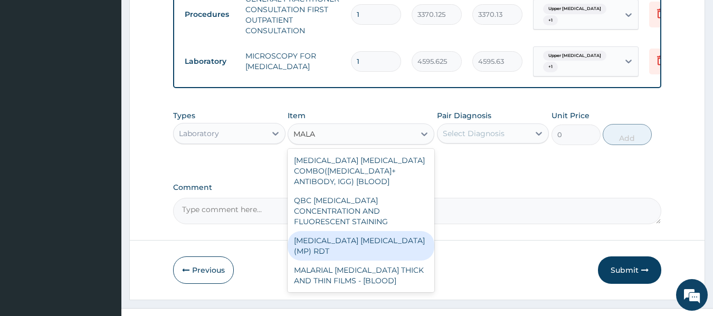
click at [387, 233] on div "MALARIA PARASITE (MP) RDT" at bounding box center [361, 246] width 147 height 30
type input "1531.875"
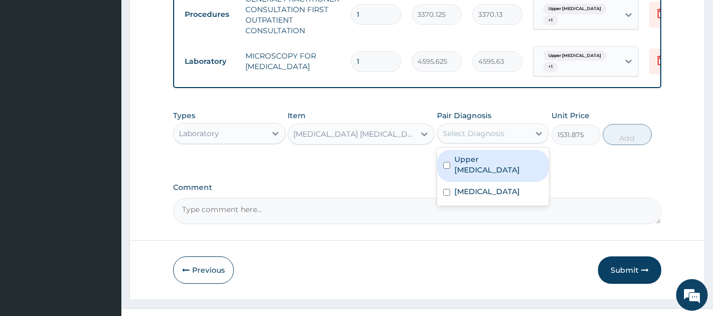
drag, startPoint x: 496, startPoint y: 143, endPoint x: 500, endPoint y: 168, distance: 25.6
click at [500, 144] on div "option Malaria, selected. option Upper urinary tract infection focused, 1 of 2.…" at bounding box center [493, 133] width 112 height 20
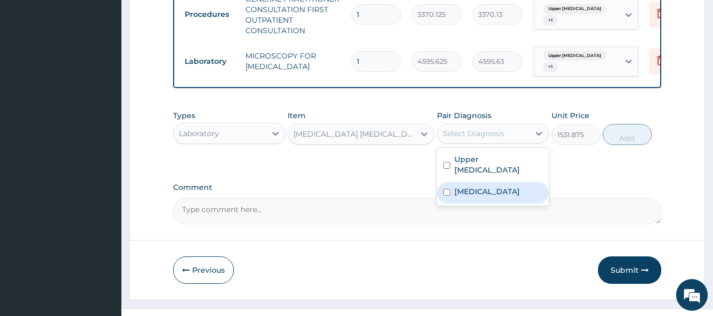
drag, startPoint x: 500, startPoint y: 168, endPoint x: 496, endPoint y: 202, distance: 34.0
click at [496, 202] on div "Upper urinary tract infection Malaria" at bounding box center [493, 177] width 112 height 58
click at [496, 202] on div "Malaria" at bounding box center [493, 193] width 112 height 22
checkbox input "true"
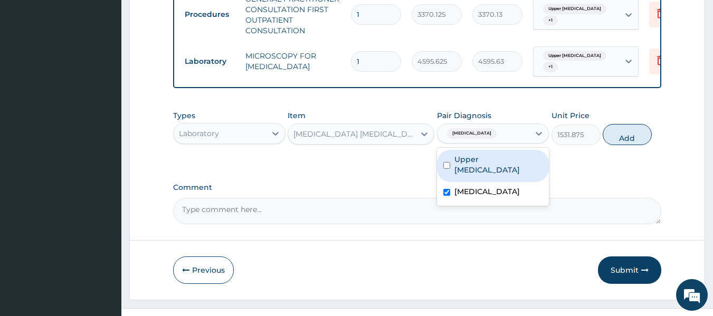
click at [498, 175] on label "Upper urinary tract infection" at bounding box center [498, 164] width 89 height 21
checkbox input "true"
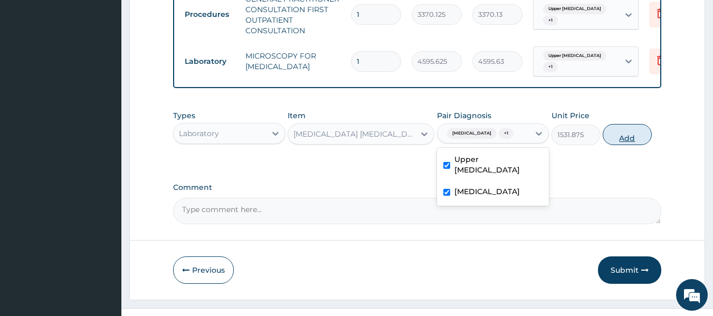
click at [634, 139] on button "Add" at bounding box center [626, 134] width 49 height 21
type input "0"
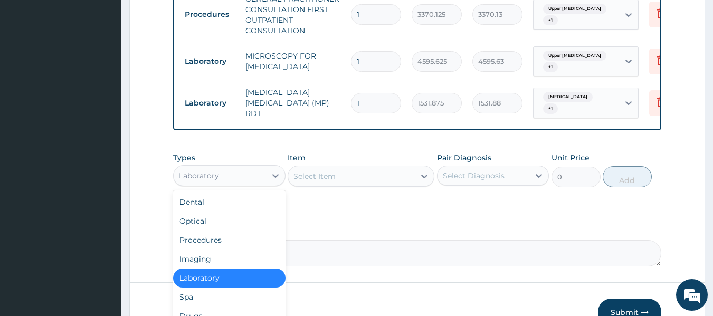
click at [223, 183] on div "Laboratory" at bounding box center [220, 175] width 92 height 17
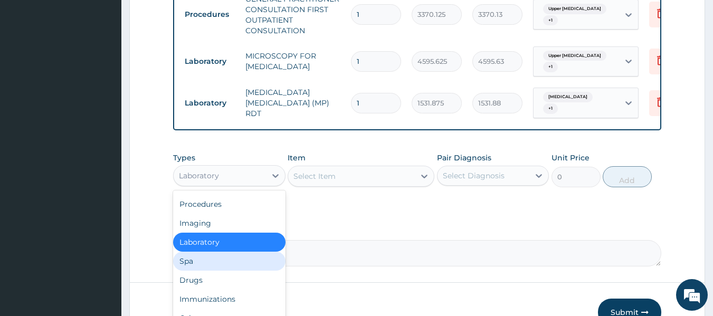
scroll to position [34, 0]
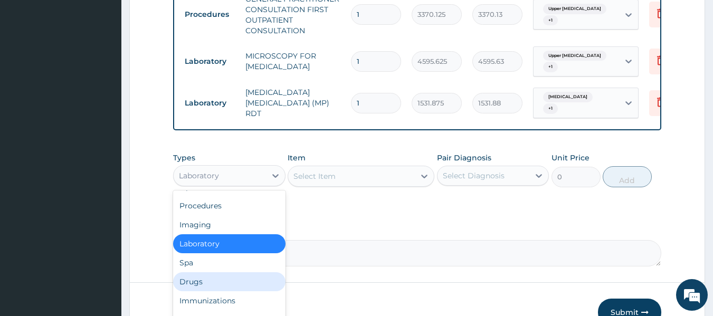
click at [208, 289] on div "Drugs" at bounding box center [229, 281] width 112 height 19
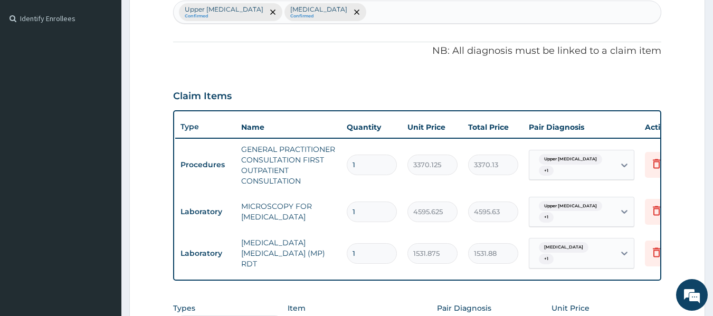
scroll to position [0, 4]
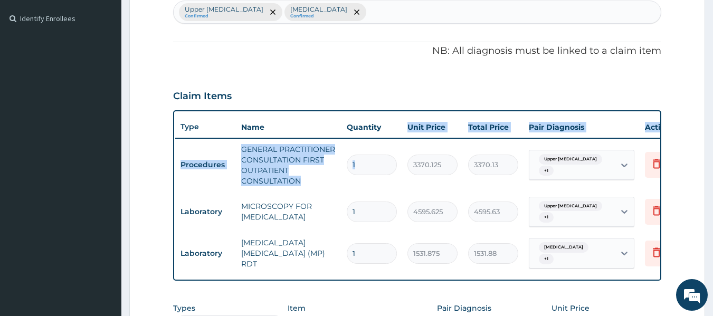
drag, startPoint x: 399, startPoint y: 137, endPoint x: 405, endPoint y: 151, distance: 15.6
click at [405, 151] on table "Type Name Quantity Unit Price Total Price Pair Diagnosis Actions Procedures GEN…" at bounding box center [433, 196] width 517 height 158
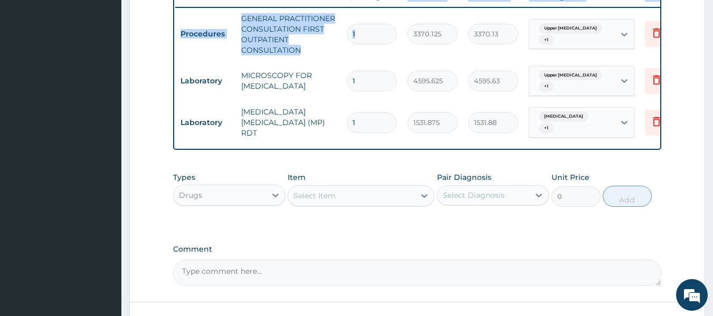
scroll to position [416, 0]
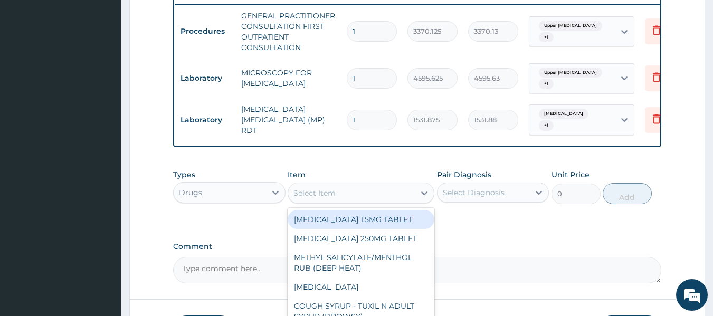
click at [329, 197] on div "Select Item" at bounding box center [314, 193] width 42 height 11
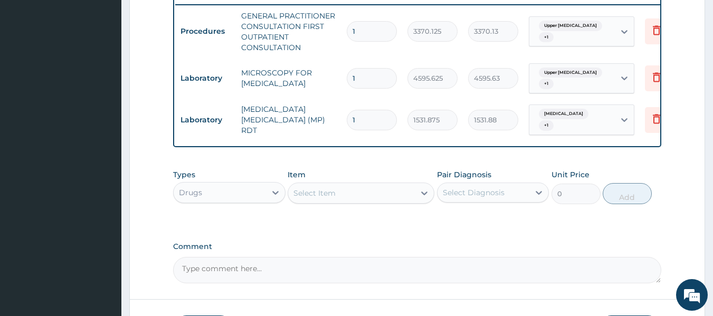
click at [328, 196] on div "Select Item" at bounding box center [314, 193] width 42 height 11
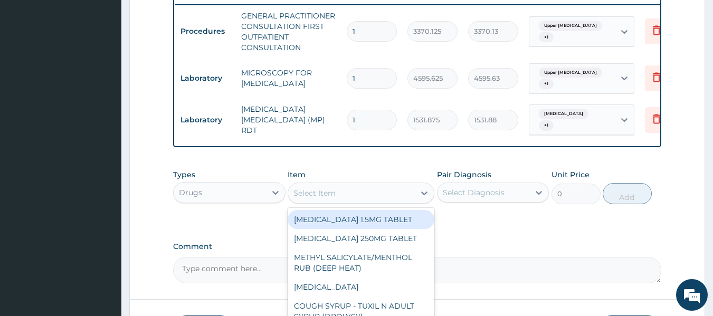
click at [328, 196] on div "Select Item" at bounding box center [314, 193] width 42 height 11
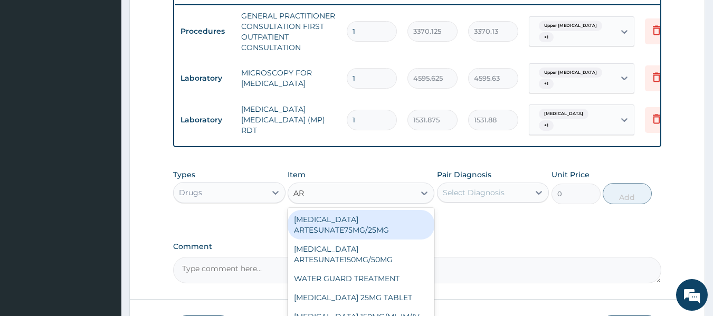
type input "ART"
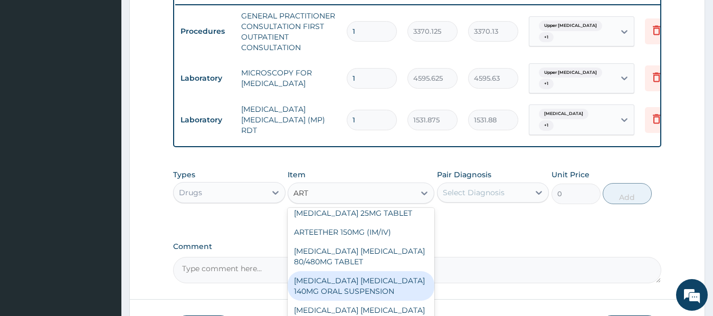
scroll to position [66, 0]
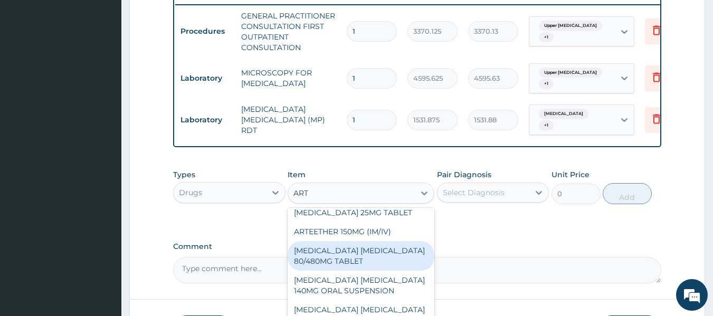
click at [352, 252] on div "ARTEMETHER LUMEFANTRINE 80/480MG TABLET" at bounding box center [361, 256] width 147 height 30
type input "450"
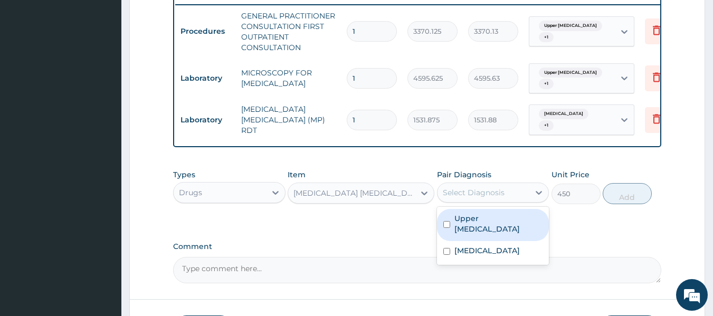
click at [517, 190] on div "Select Diagnosis" at bounding box center [483, 192] width 92 height 17
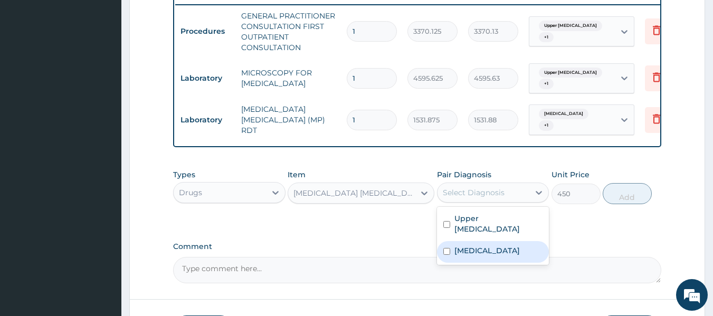
drag, startPoint x: 508, startPoint y: 227, endPoint x: 504, endPoint y: 255, distance: 28.2
click at [504, 255] on div "Upper urinary tract infection Malaria" at bounding box center [493, 236] width 112 height 58
click at [504, 255] on div "Malaria" at bounding box center [493, 252] width 112 height 22
checkbox input "true"
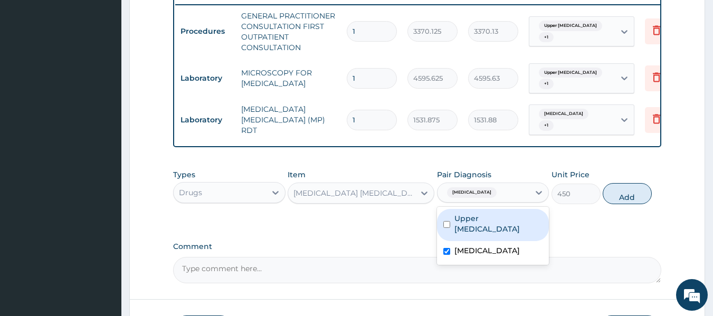
click at [499, 224] on label "Upper urinary tract infection" at bounding box center [498, 223] width 89 height 21
checkbox input "true"
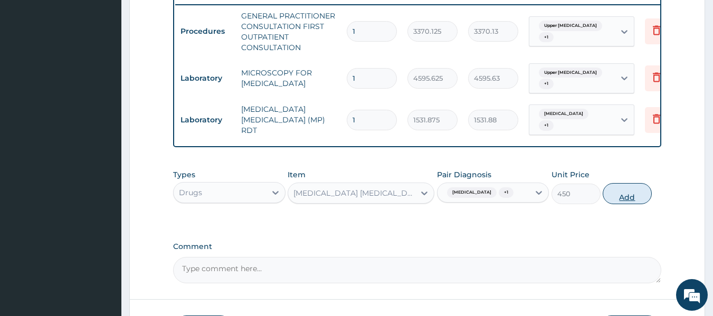
click at [619, 194] on button "Add" at bounding box center [626, 193] width 49 height 21
type input "0"
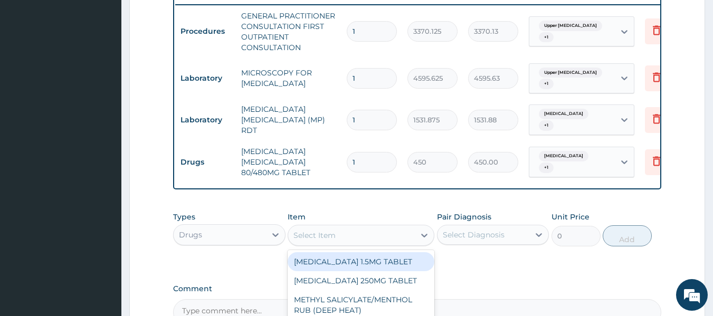
click at [399, 231] on div "Select Item" at bounding box center [351, 235] width 127 height 17
type input "PARA"
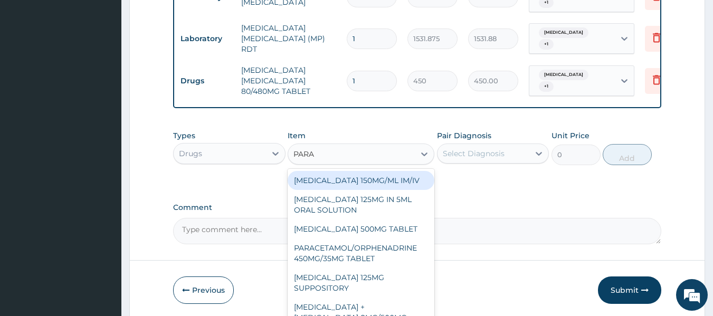
scroll to position [498, 0]
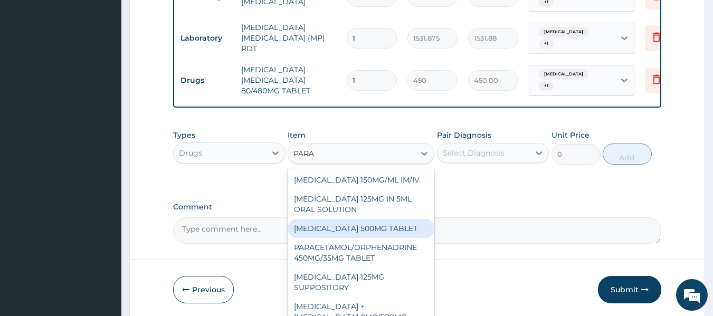
click at [357, 225] on div "PARACETAMOL 500MG TABLET" at bounding box center [361, 228] width 147 height 19
type input "30"
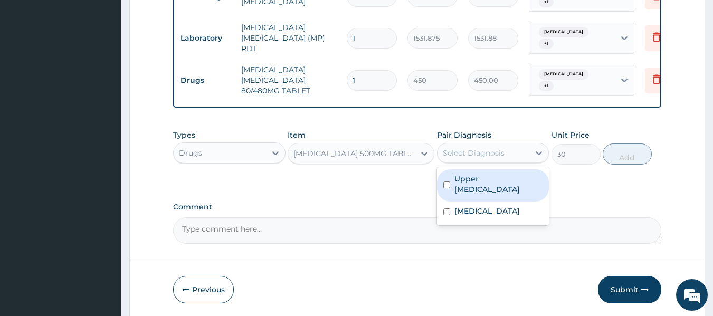
click at [496, 147] on div "Select Diagnosis" at bounding box center [483, 153] width 92 height 17
click at [490, 185] on label "Upper urinary tract infection" at bounding box center [498, 184] width 89 height 21
checkbox input "true"
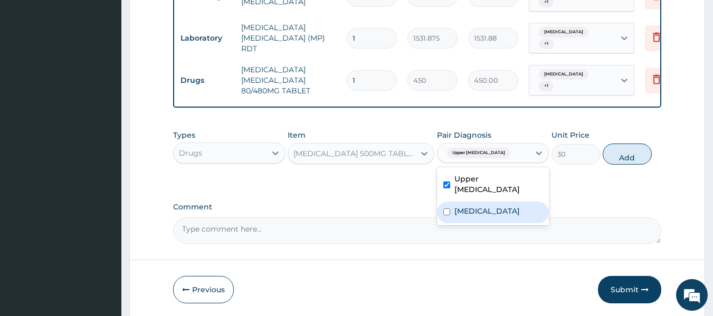
click at [485, 214] on div "Malaria" at bounding box center [493, 213] width 112 height 22
checkbox input "true"
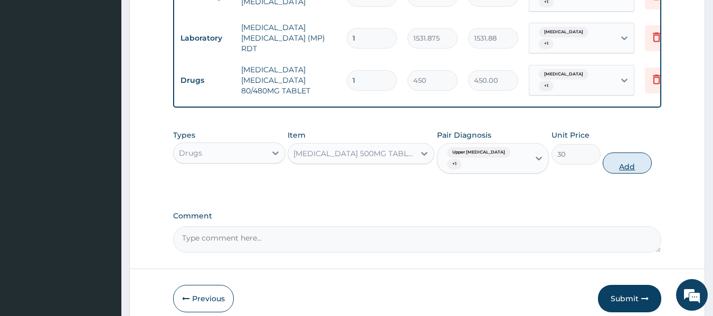
click at [638, 160] on button "Add" at bounding box center [626, 162] width 49 height 21
type input "0"
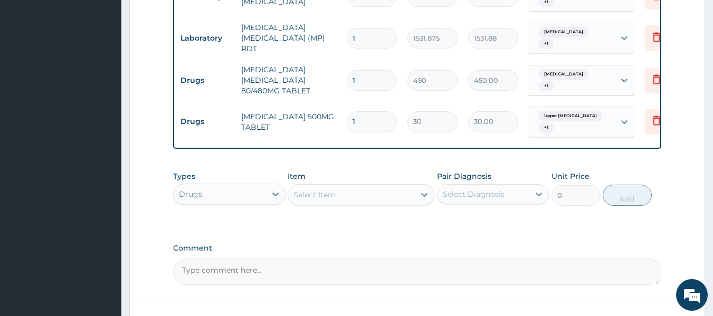
drag, startPoint x: 366, startPoint y: 176, endPoint x: 361, endPoint y: 195, distance: 19.6
click at [361, 195] on div "Item Select Item" at bounding box center [361, 188] width 147 height 35
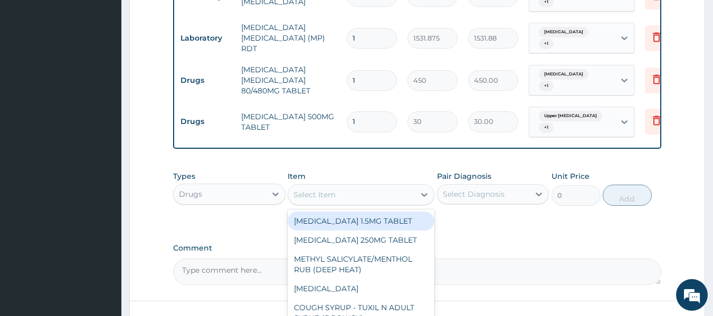
click at [361, 198] on div "Select Item" at bounding box center [351, 194] width 127 height 17
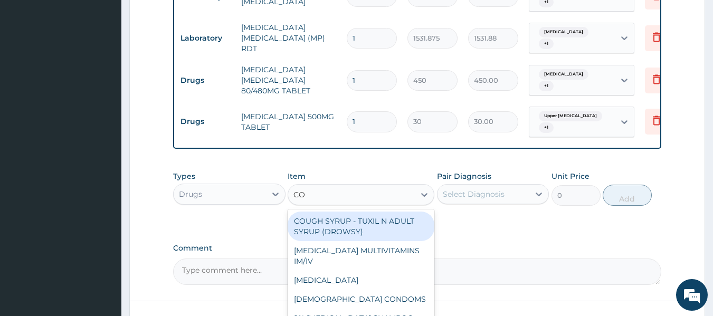
type input "C"
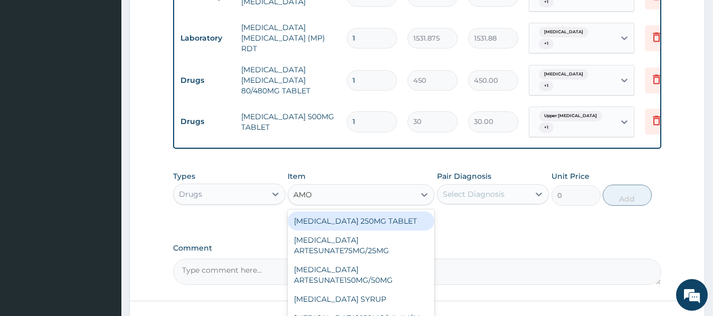
type input "AMOX"
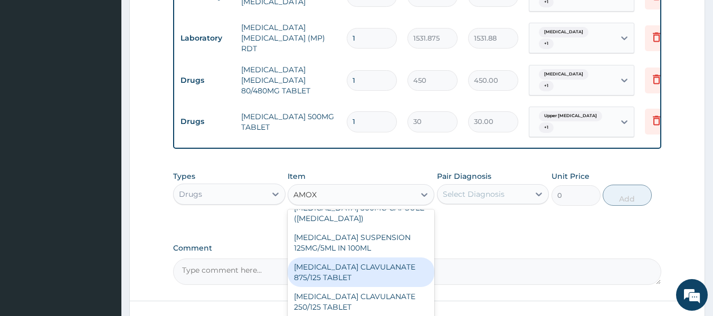
scroll to position [179, 0]
click at [372, 272] on div "AMOXICILLIN CLAVULANATE 250/125 TABLET" at bounding box center [361, 273] width 147 height 30
type input "224.25"
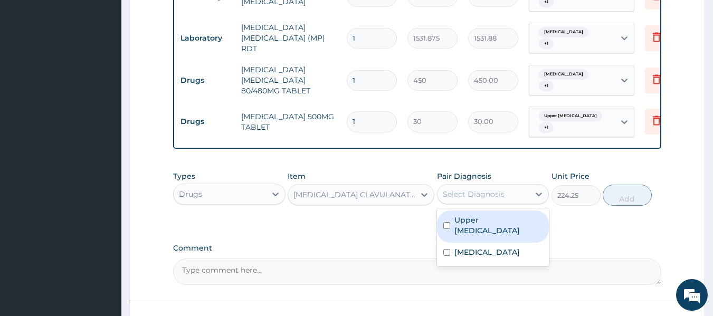
click at [500, 198] on div "Select Diagnosis" at bounding box center [474, 194] width 62 height 11
click at [499, 228] on label "Upper urinary tract infection" at bounding box center [498, 225] width 89 height 21
checkbox input "true"
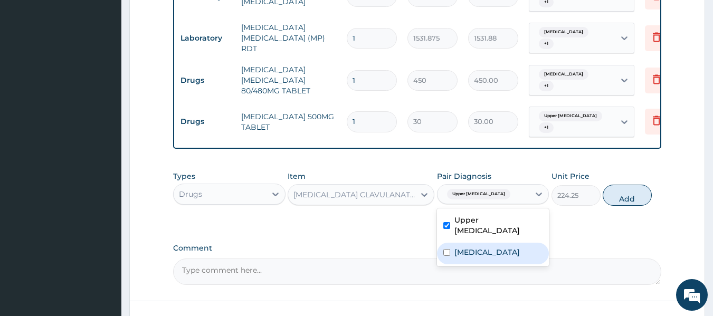
click at [498, 251] on div "Malaria" at bounding box center [493, 254] width 112 height 22
checkbox input "true"
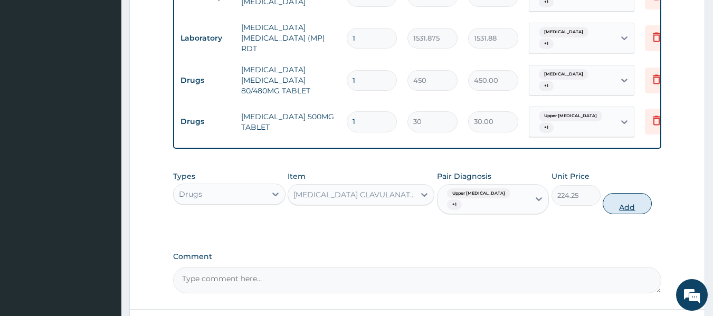
click at [638, 201] on button "Add" at bounding box center [626, 203] width 49 height 21
type input "0"
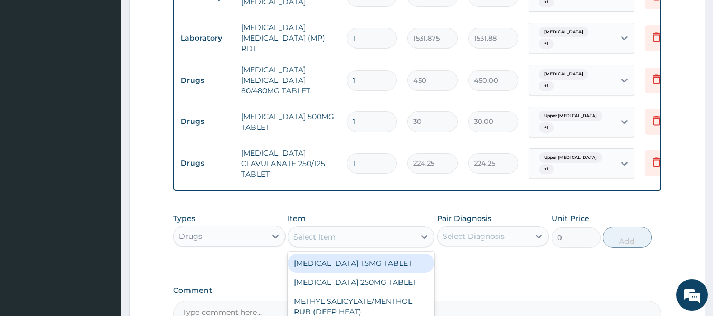
click at [328, 238] on div "Select Item" at bounding box center [314, 237] width 42 height 11
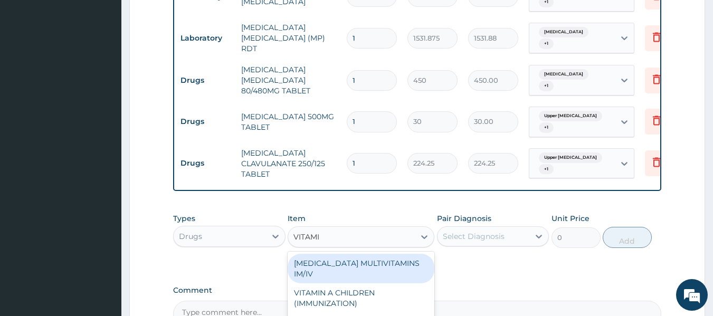
type input "VITAMIN"
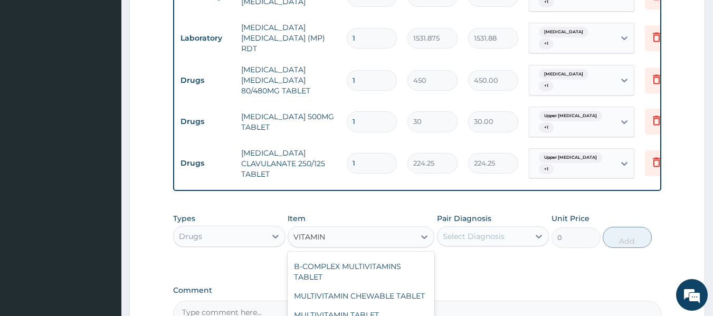
scroll to position [74, 0]
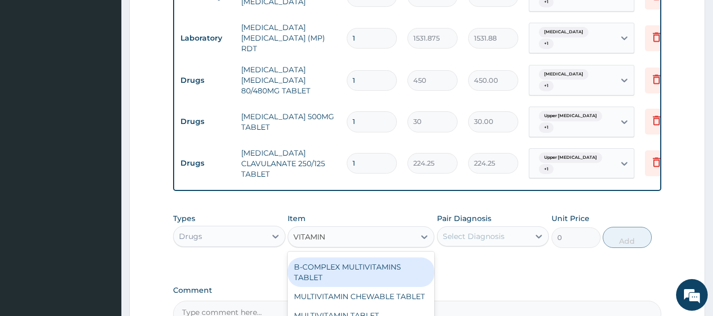
click at [346, 272] on div "B-COMPLEX MULTIVITAMINS TABLET" at bounding box center [361, 272] width 147 height 30
type input "31.04999923706055"
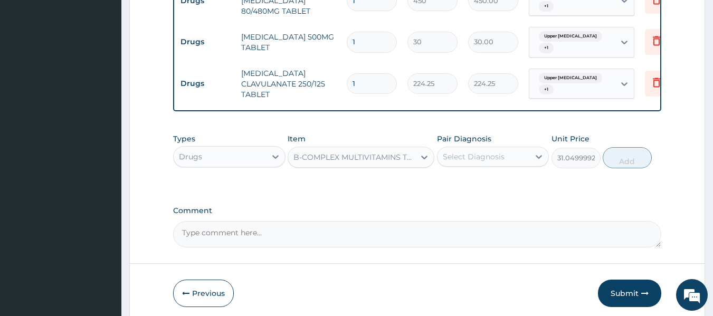
scroll to position [580, 0]
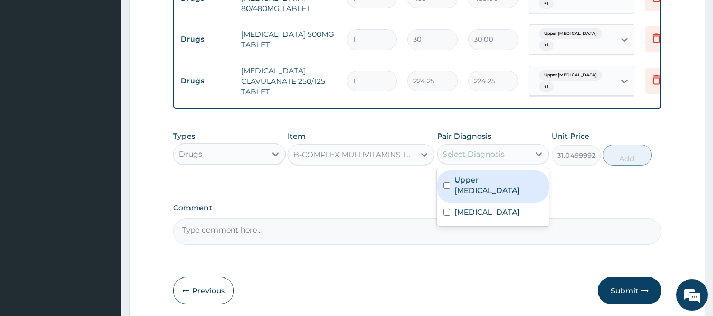
drag, startPoint x: 484, startPoint y: 159, endPoint x: 482, endPoint y: 182, distance: 23.3
click at [482, 164] on div "option Malaria, selected. option Upper urinary tract infection focused, 1 of 2.…" at bounding box center [493, 154] width 112 height 20
click at [482, 182] on label "Upper urinary tract infection" at bounding box center [498, 185] width 89 height 21
checkbox input "true"
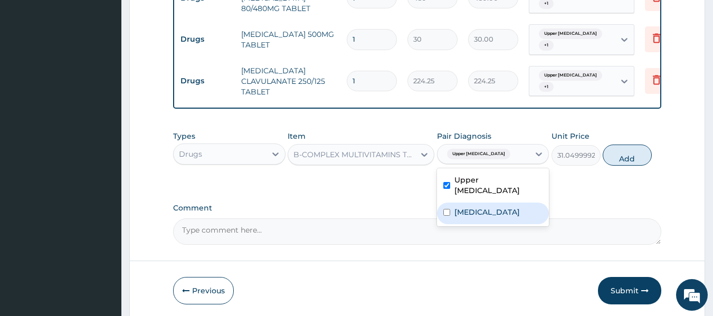
click at [477, 215] on label "Malaria" at bounding box center [486, 212] width 65 height 11
checkbox input "true"
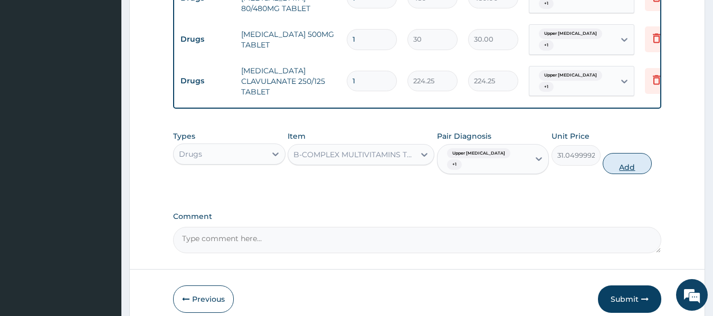
click at [633, 164] on button "Add" at bounding box center [626, 163] width 49 height 21
type input "0"
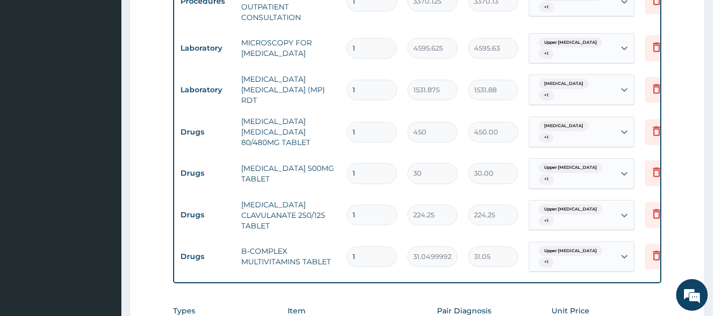
scroll to position [449, 0]
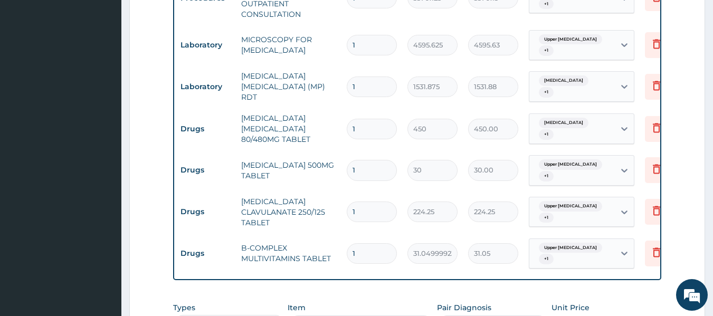
click at [370, 125] on input "1" at bounding box center [372, 129] width 50 height 21
type input "0.00"
type input "6"
type input "2700.00"
type input "6"
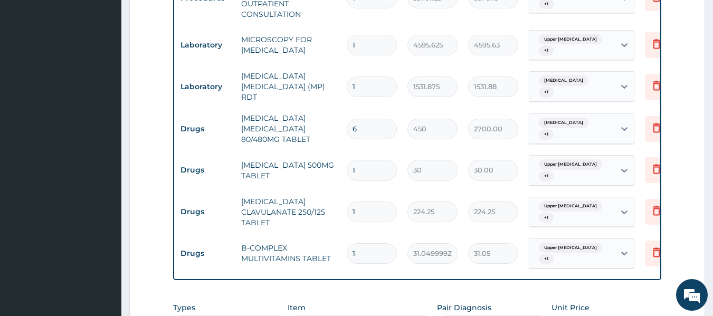
click at [367, 162] on input "1" at bounding box center [372, 170] width 50 height 21
type input "18"
type input "540.00"
type input "18"
click at [359, 202] on input "1" at bounding box center [372, 212] width 50 height 21
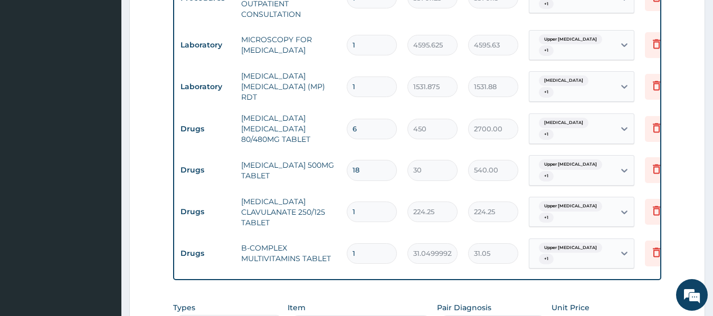
type input "10"
type input "2242.50"
type input "10"
click at [360, 251] on input "1" at bounding box center [372, 253] width 50 height 21
type input "14"
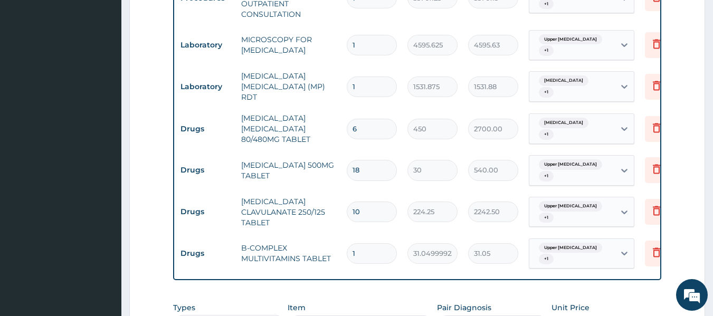
type input "434.70"
type input "13"
type input "403.65"
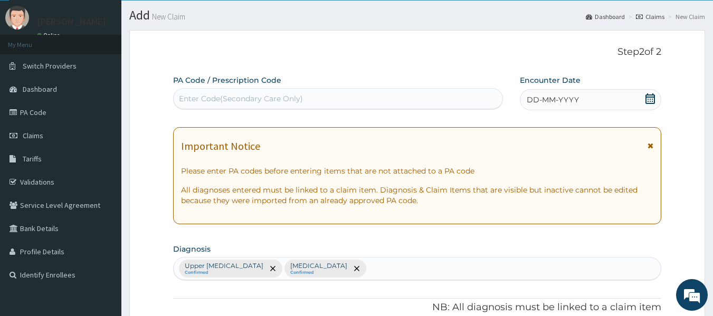
scroll to position [0, 0]
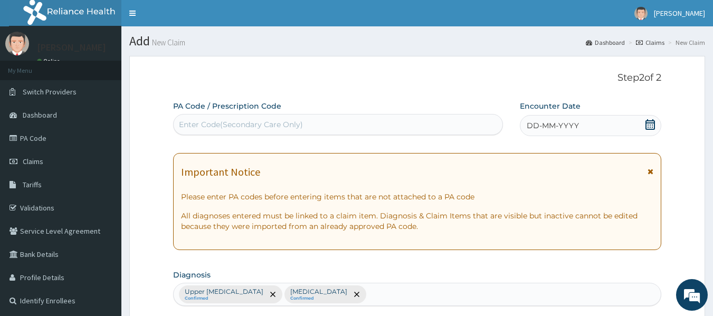
click at [543, 121] on span "DD-MM-YYYY" at bounding box center [553, 125] width 52 height 11
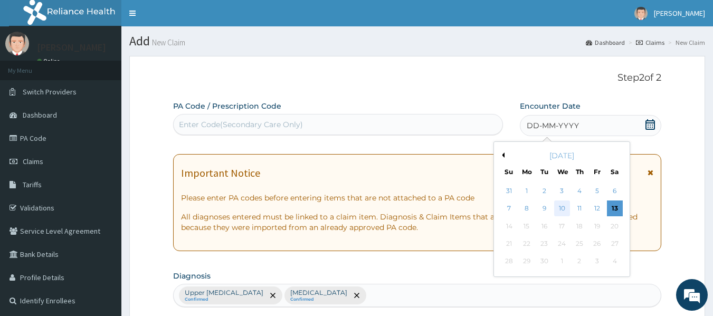
click at [564, 206] on div "10" at bounding box center [562, 209] width 16 height 16
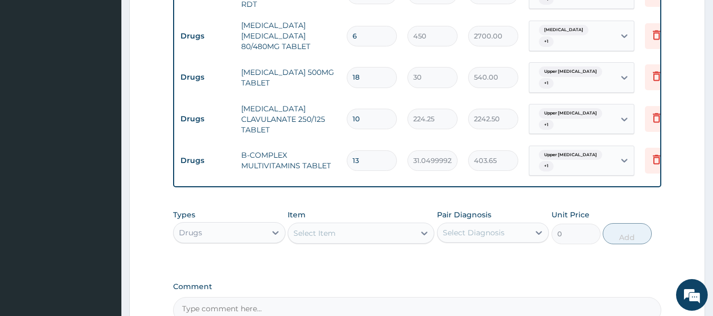
scroll to position [546, 0]
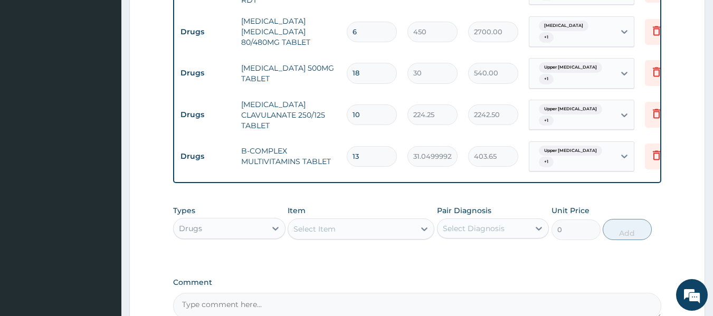
click at [362, 151] on input "13" at bounding box center [372, 156] width 50 height 21
type input "1"
type input "31.05"
type input "14"
type input "434.70"
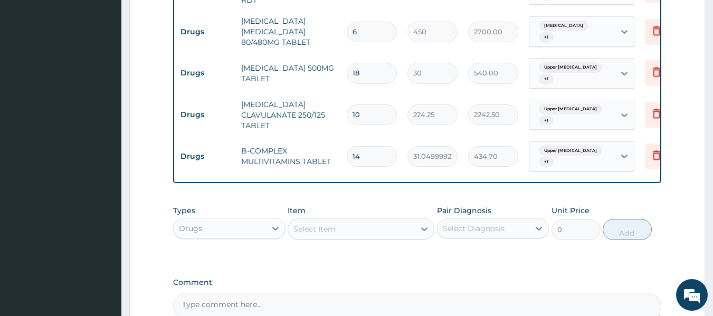
scroll to position [662, 0]
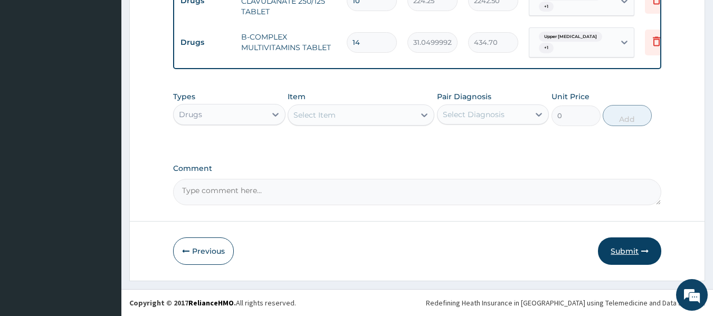
type input "14"
click at [629, 254] on button "Submit" at bounding box center [629, 250] width 63 height 27
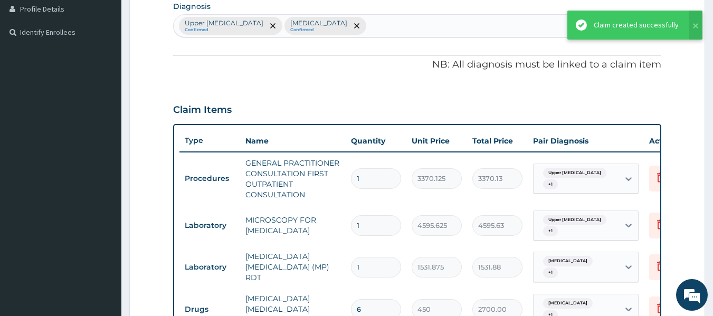
scroll to position [232, 0]
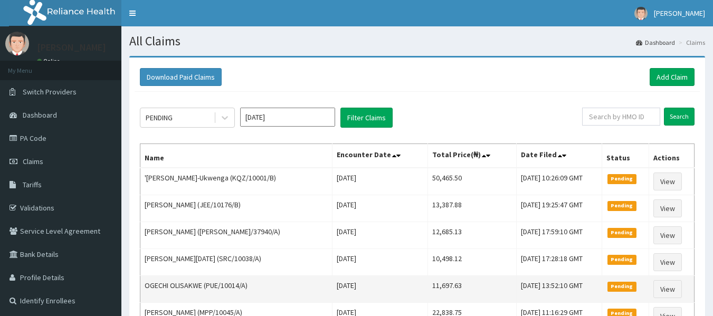
click at [547, 276] on td "Thu, 11 Sep 2025 13:52:10 GMT" at bounding box center [558, 289] width 85 height 27
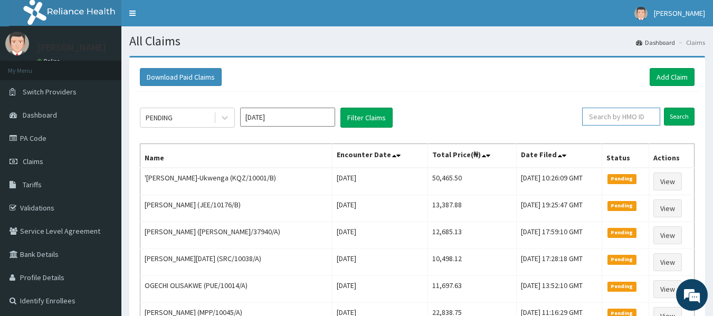
click at [633, 114] on input "text" at bounding box center [621, 117] width 78 height 18
paste input "UPS/10049/A"
type input "UPS/10049/A"
click at [671, 113] on input "Search" at bounding box center [679, 117] width 31 height 18
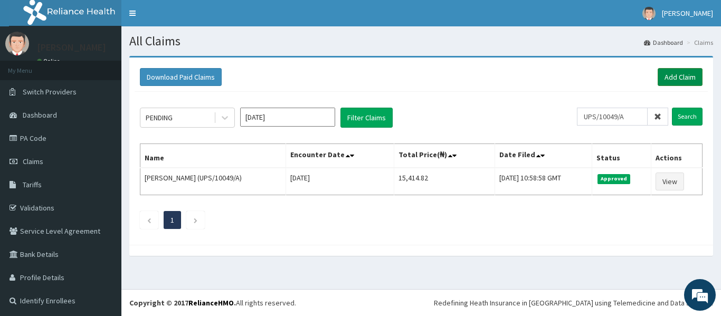
click at [674, 71] on link "Add Claim" at bounding box center [679, 77] width 45 height 18
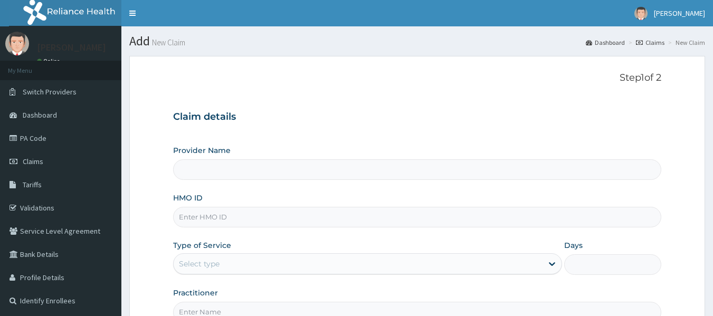
type input "Reliance Family Clinics (RFC) - [GEOGRAPHIC_DATA]"
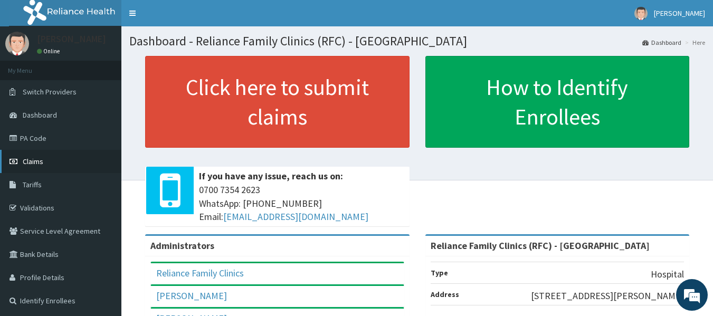
click at [42, 158] on span "Claims" at bounding box center [33, 161] width 21 height 9
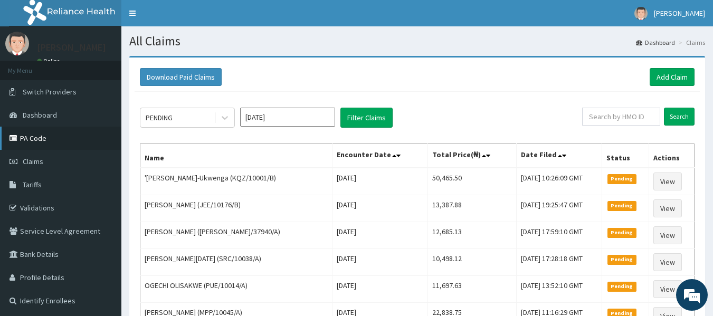
click at [41, 141] on link "PA Code" at bounding box center [60, 138] width 121 height 23
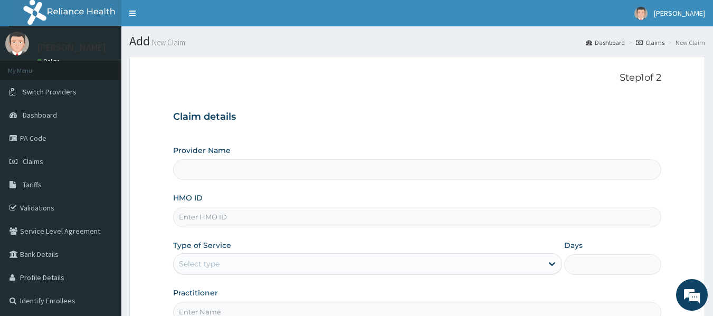
type input "Reliance Family Clinics (RFC) - [GEOGRAPHIC_DATA]"
click at [195, 219] on input "HMO ID" at bounding box center [417, 217] width 489 height 21
type input "ACG/10007/A"
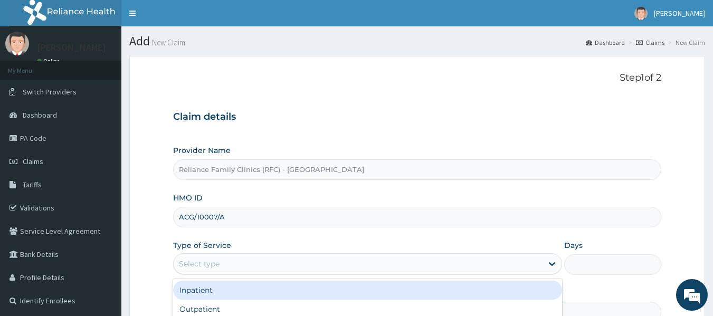
click at [214, 260] on div "Select type" at bounding box center [199, 264] width 41 height 11
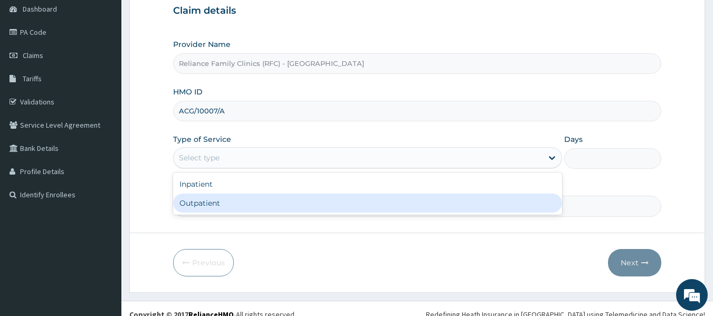
click at [227, 200] on div "Outpatient" at bounding box center [367, 203] width 389 height 19
type input "1"
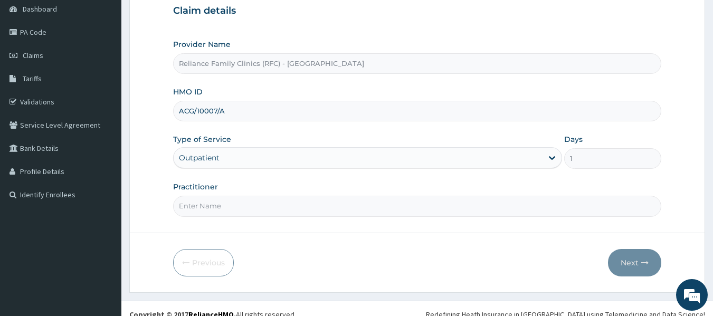
click at [212, 207] on input "Practitioner" at bounding box center [417, 206] width 489 height 21
type input "ENDOCRINOLOGIST"
click at [649, 263] on button "Next" at bounding box center [634, 262] width 53 height 27
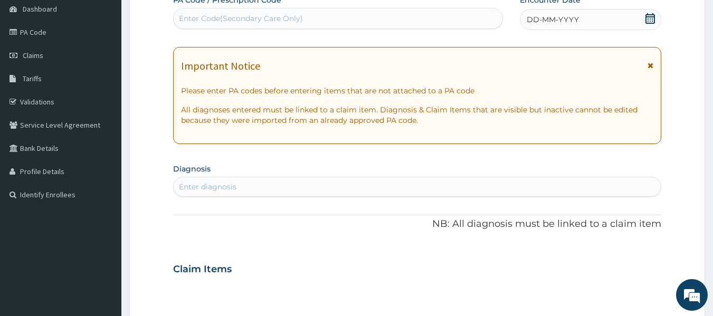
click at [193, 190] on div "Enter diagnosis" at bounding box center [208, 186] width 58 height 11
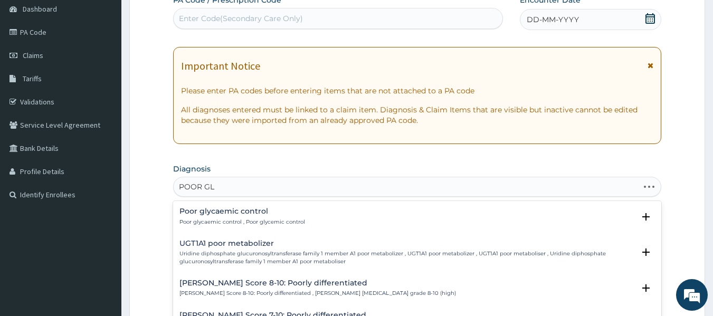
type input "POOR GLY"
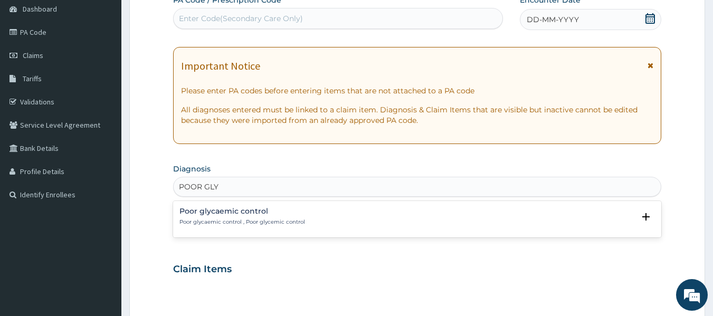
click at [261, 221] on p "Poor glycaemic control , Poor glycemic control" at bounding box center [242, 221] width 126 height 7
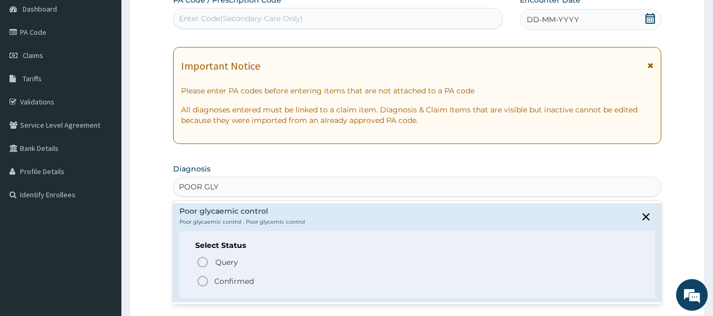
click at [232, 283] on p "Confirmed" at bounding box center [234, 281] width 40 height 11
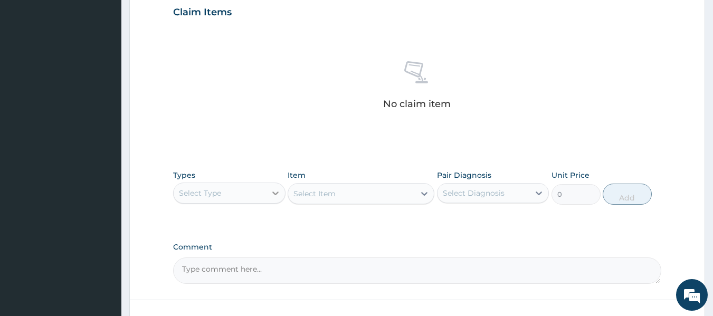
scroll to position [367, 0]
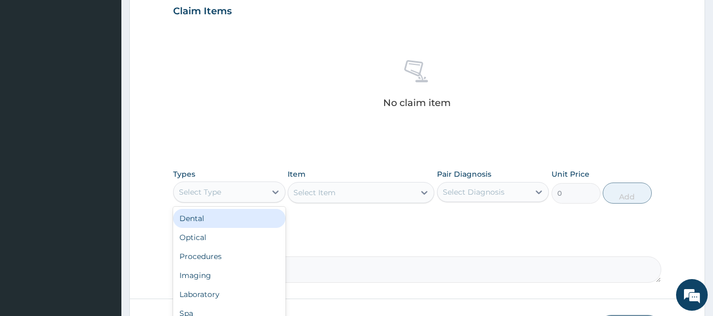
click at [250, 190] on div "Select Type" at bounding box center [220, 192] width 92 height 17
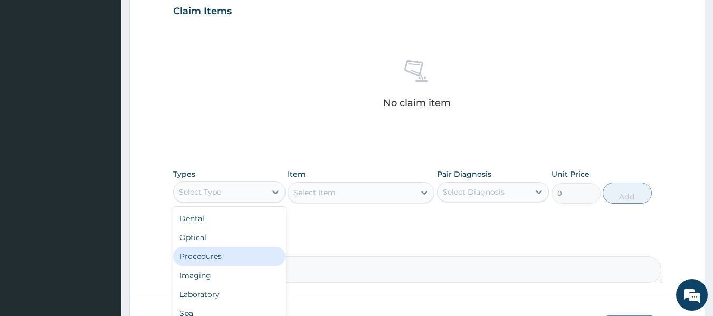
click at [219, 259] on div "Procedures" at bounding box center [229, 256] width 112 height 19
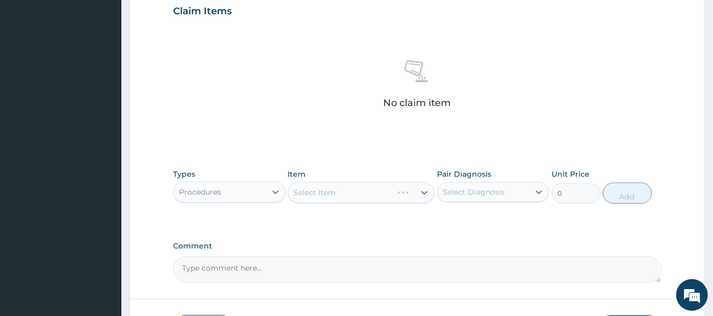
click at [490, 190] on div "Select Diagnosis" at bounding box center [474, 192] width 62 height 11
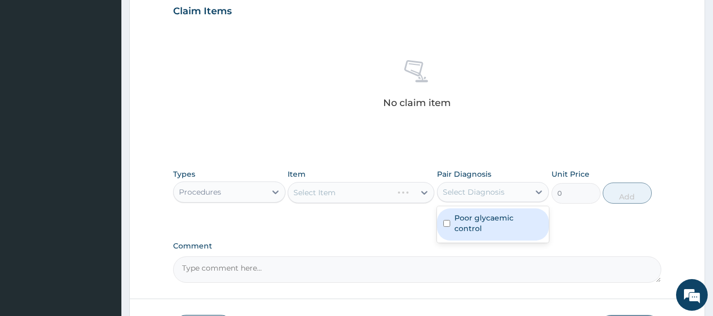
click at [490, 217] on label "Poor glycaemic control" at bounding box center [498, 223] width 89 height 21
checkbox input "true"
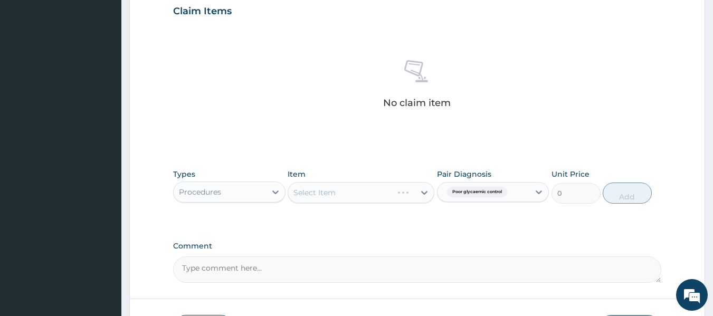
click at [382, 192] on div "Select Item" at bounding box center [361, 192] width 147 height 21
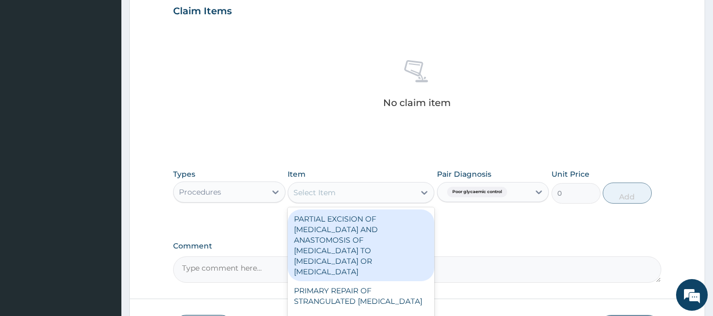
click at [324, 197] on div "Select Item" at bounding box center [314, 192] width 42 height 11
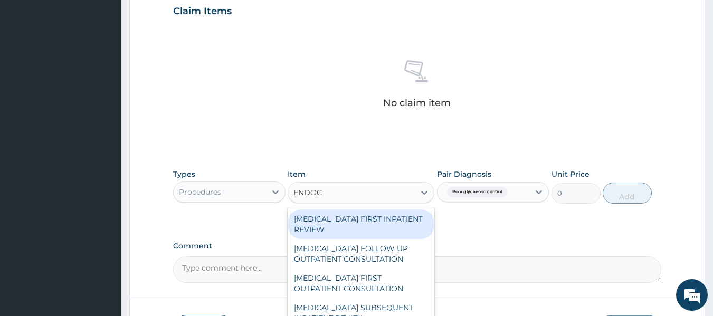
type input "ENDOCR"
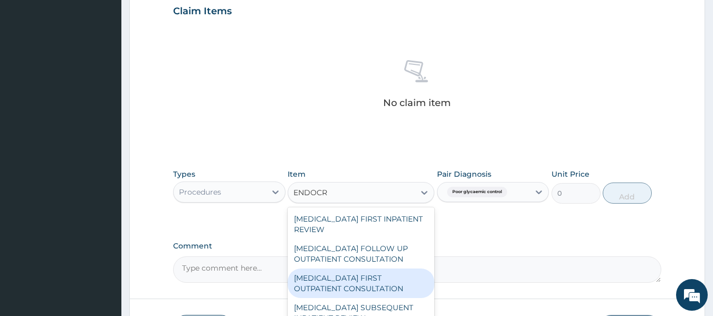
click at [363, 283] on div "ENDOCRINOLOGIST FIRST OUTPATIENT CONSULTATION" at bounding box center [361, 284] width 147 height 30
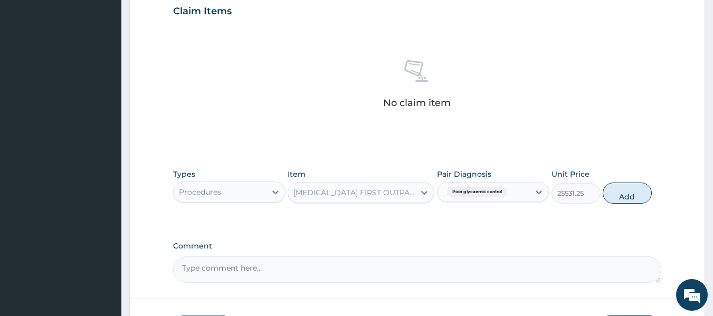
click at [491, 187] on span "Poor glycaemic control" at bounding box center [477, 192] width 60 height 11
click at [624, 196] on button "Add" at bounding box center [626, 193] width 49 height 21
type input "0"
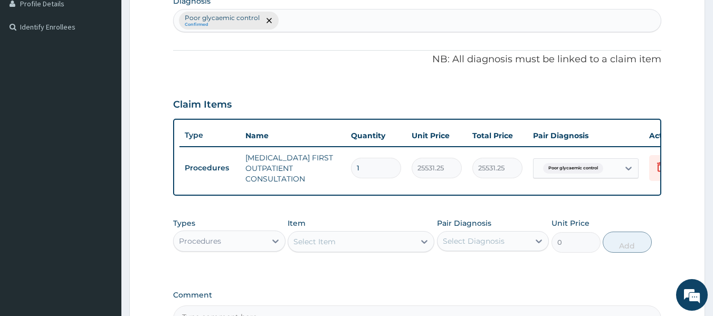
scroll to position [276, 0]
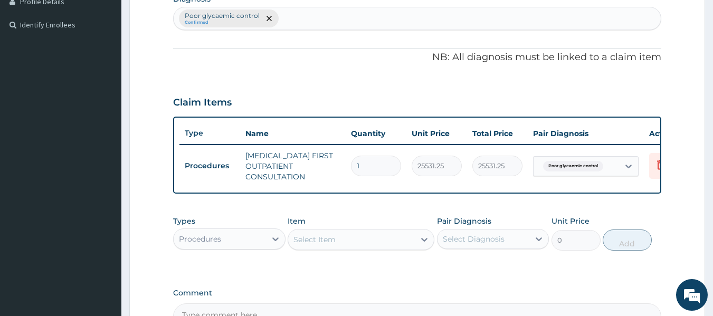
click at [237, 247] on div "Procedures" at bounding box center [220, 239] width 92 height 17
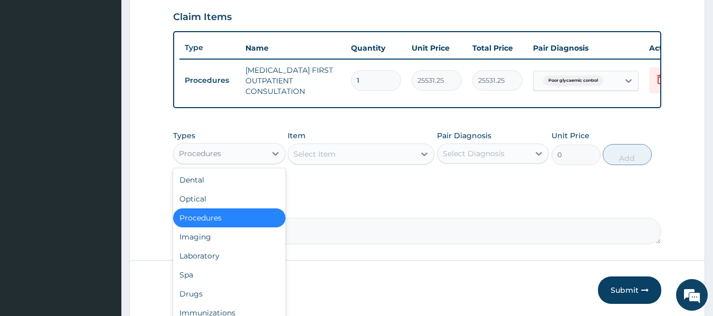
scroll to position [369, 0]
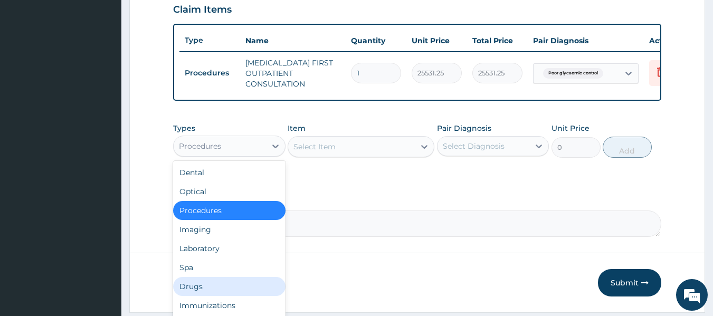
click at [208, 296] on div "Drugs" at bounding box center [229, 286] width 112 height 19
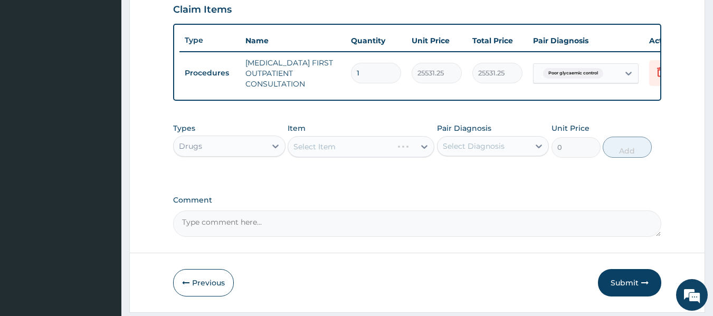
click at [474, 147] on div "Select Diagnosis" at bounding box center [483, 146] width 92 height 17
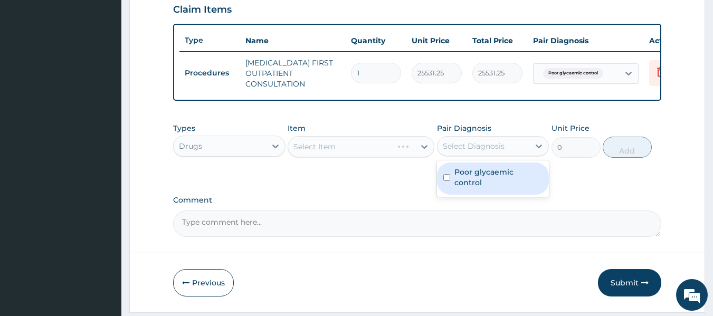
click at [474, 180] on label "Poor glycaemic control" at bounding box center [498, 177] width 89 height 21
checkbox input "true"
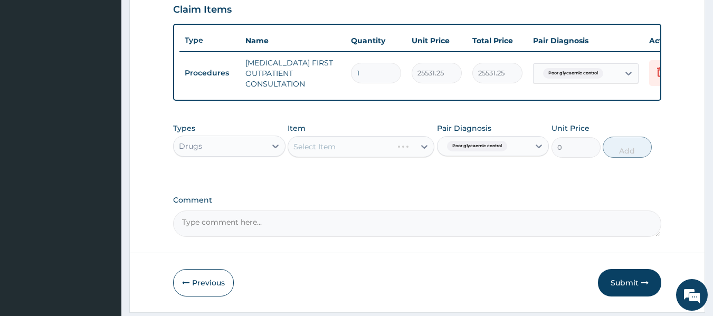
click at [391, 145] on div "Select Item" at bounding box center [361, 146] width 147 height 21
click at [391, 149] on div "Select Item" at bounding box center [361, 146] width 147 height 21
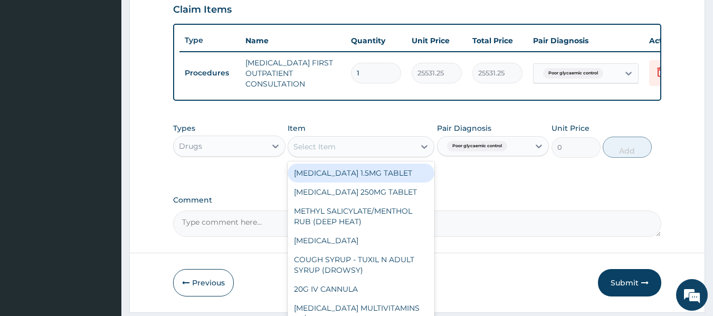
click at [384, 147] on div "Select Item" at bounding box center [351, 146] width 127 height 17
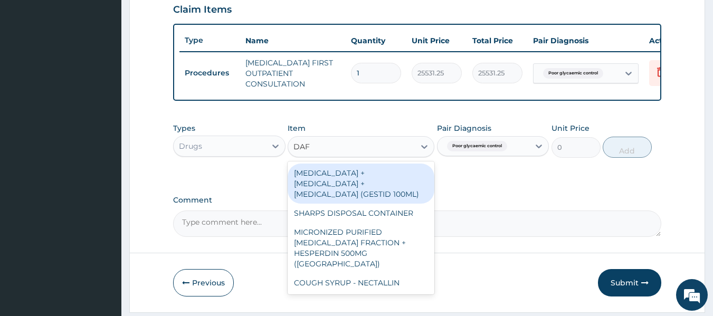
type input "DAF"
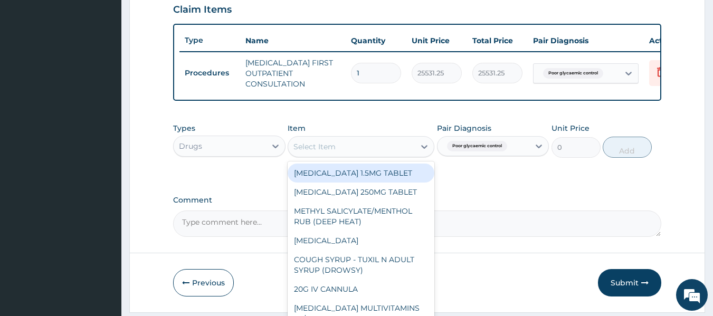
click at [338, 150] on div "Select Item" at bounding box center [351, 146] width 127 height 17
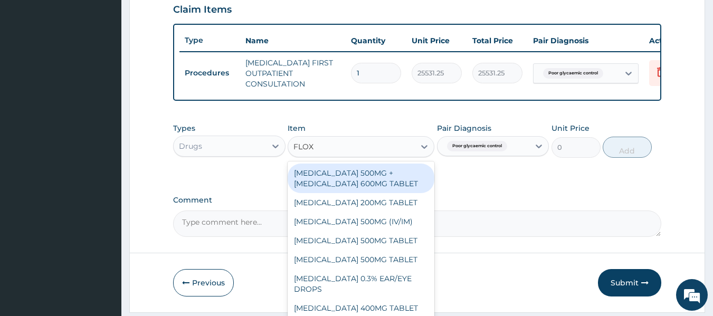
type input "FLOX"
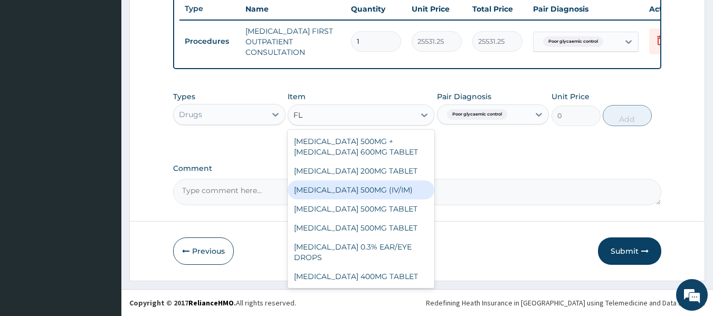
type input "F"
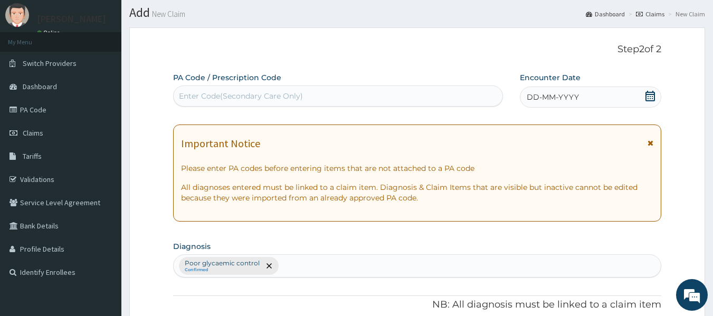
scroll to position [21, 0]
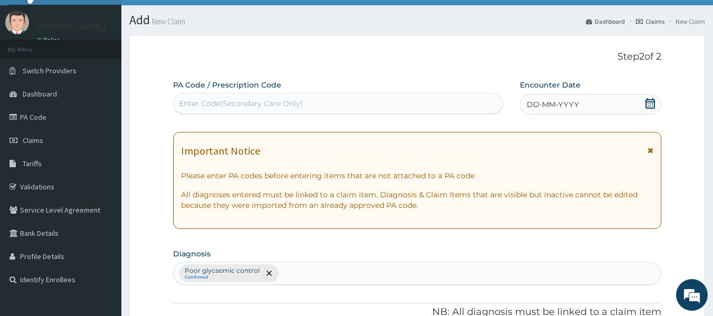
click at [248, 93] on div "Enter Code(Secondary Care Only)" at bounding box center [338, 103] width 330 height 21
paste input "PA/A474C0"
type input "PA/A474C0"
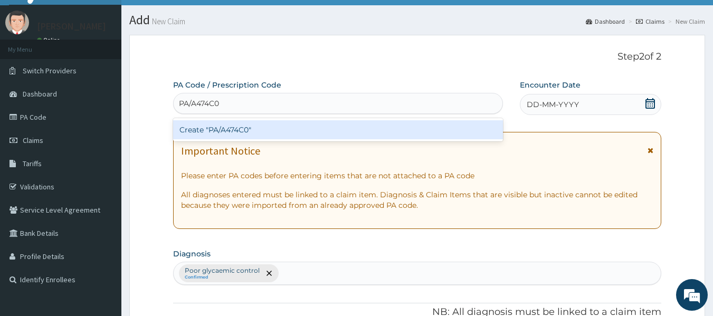
click at [242, 129] on div "Create "PA/A474C0"" at bounding box center [338, 129] width 330 height 19
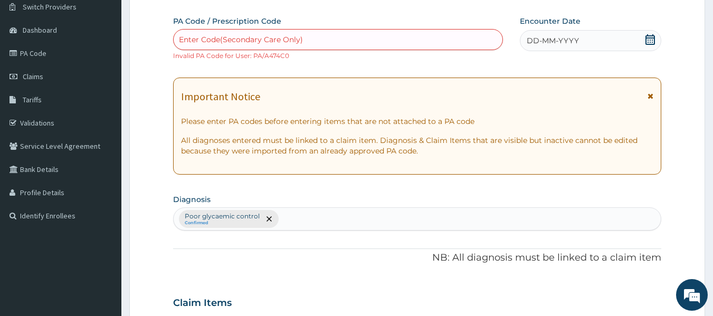
scroll to position [81, 0]
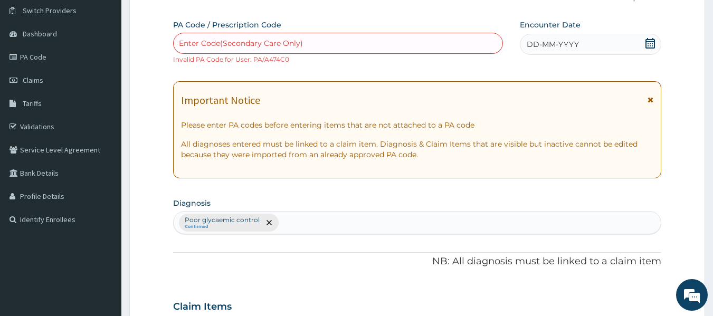
click at [250, 37] on div "Enter Code(Secondary Care Only)" at bounding box center [338, 43] width 329 height 17
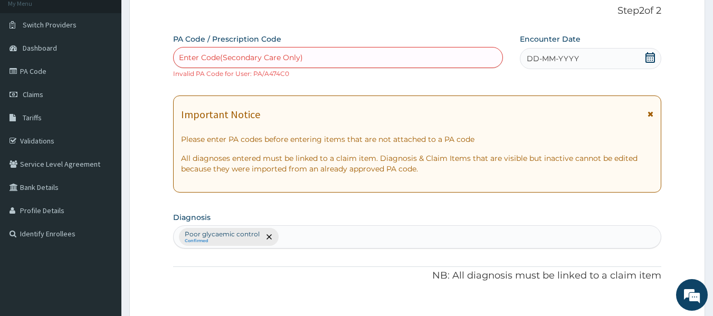
scroll to position [0, 0]
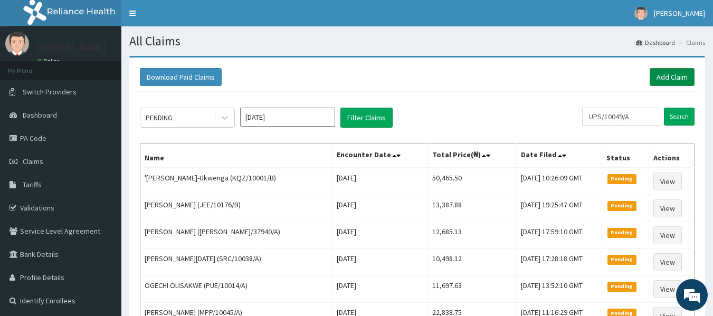
click at [666, 76] on link "Add Claim" at bounding box center [671, 77] width 45 height 18
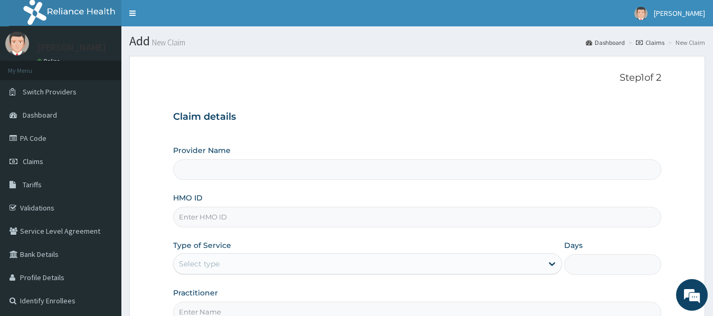
click at [248, 223] on input "HMO ID" at bounding box center [417, 217] width 489 height 21
type input "Reliance Family Clinics (RFC) - [GEOGRAPHIC_DATA]"
click at [213, 218] on input "HMO ID" at bounding box center [417, 217] width 489 height 21
paste input "PA/A474C0"
type input "P"
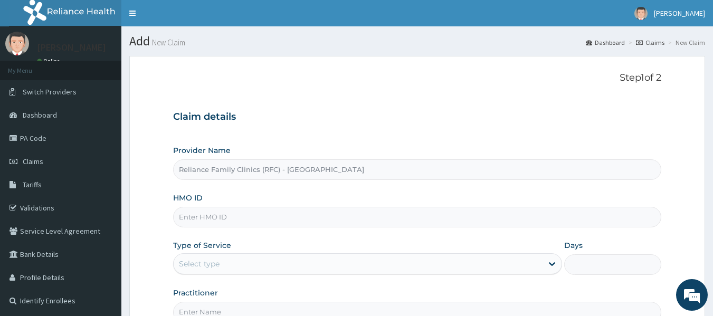
click at [211, 222] on input "HMO ID" at bounding box center [417, 217] width 489 height 21
type input "AES/10052/A"
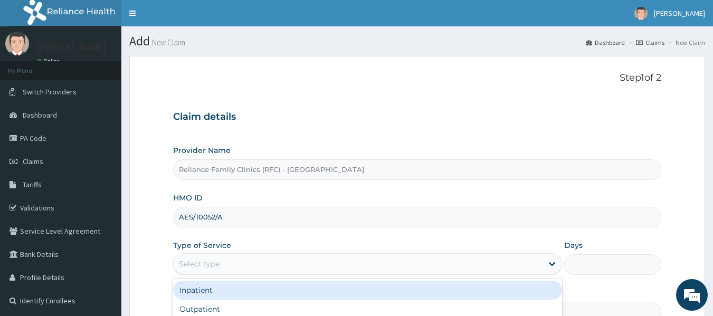
click at [230, 264] on div "Select type" at bounding box center [358, 263] width 369 height 17
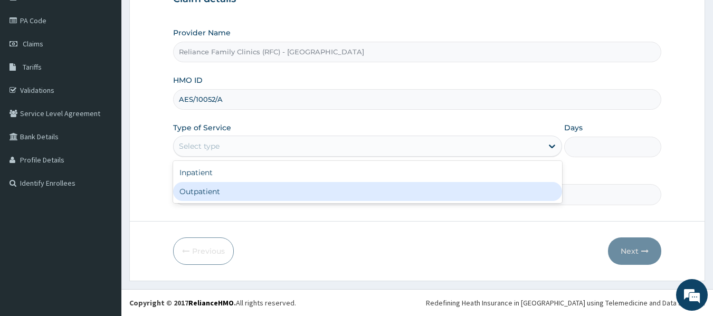
click at [214, 192] on div "Outpatient" at bounding box center [367, 191] width 389 height 19
type input "1"
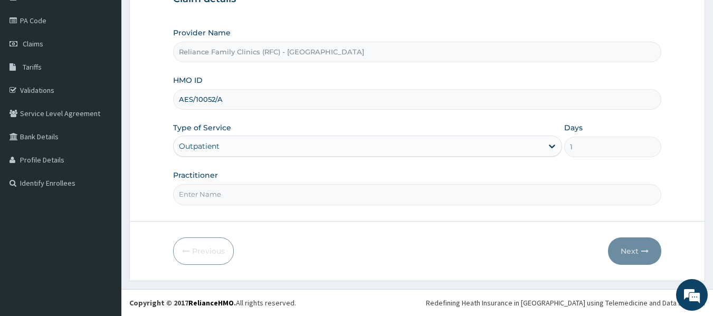
click at [213, 195] on input "Practitioner" at bounding box center [417, 194] width 489 height 21
type input "Dr Ngozi"
click at [632, 253] on button "Next" at bounding box center [634, 250] width 53 height 27
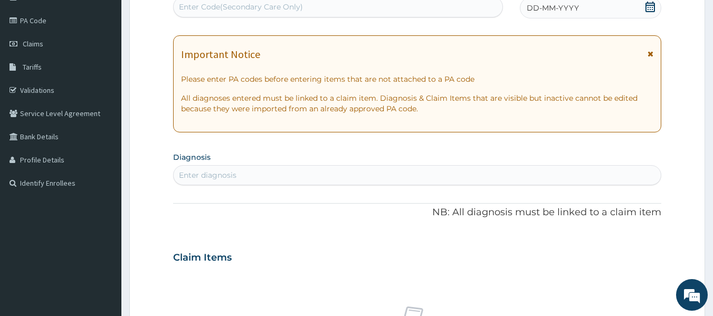
click at [245, 165] on div "Enter diagnosis" at bounding box center [417, 175] width 489 height 20
type input "skin c"
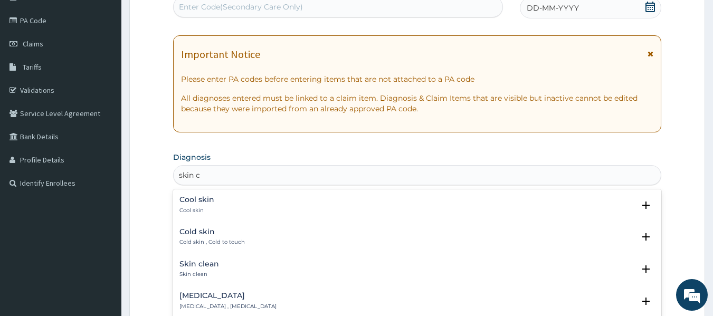
click at [218, 200] on div "Cool skin Cool skin" at bounding box center [417, 205] width 476 height 18
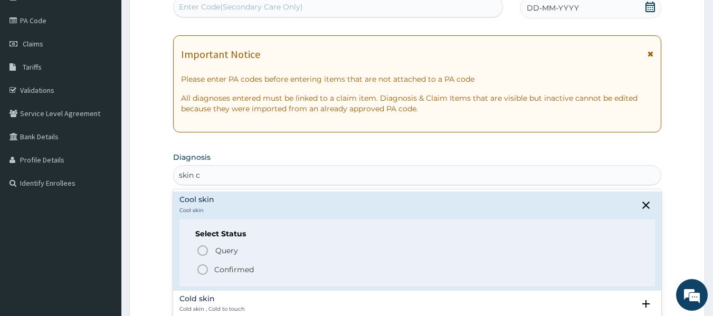
click at [230, 274] on p "Confirmed" at bounding box center [234, 269] width 40 height 11
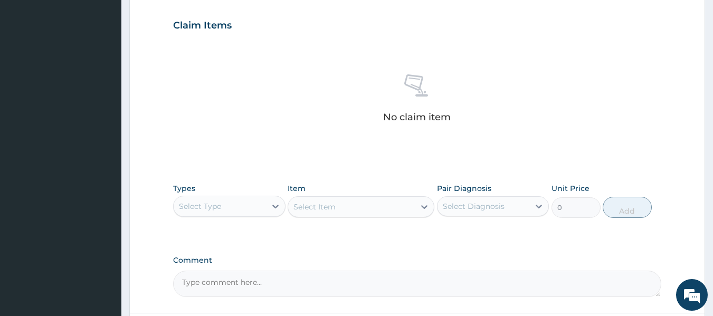
scroll to position [349, 0]
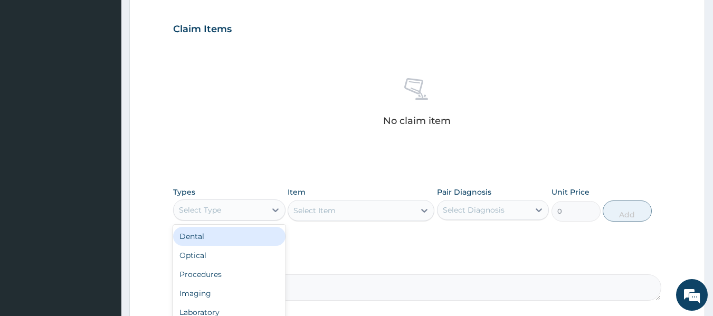
click at [225, 210] on div "Select Type" at bounding box center [220, 210] width 92 height 17
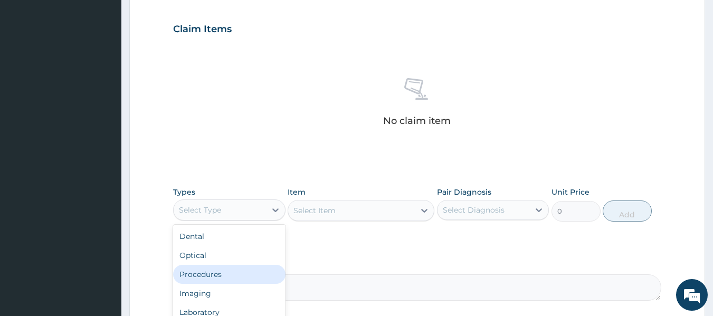
click at [216, 279] on div "Procedures" at bounding box center [229, 274] width 112 height 19
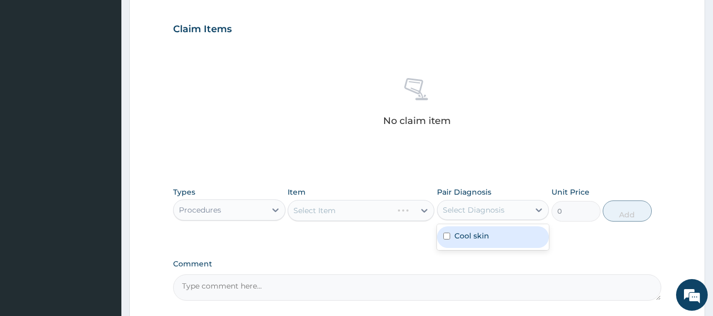
click at [480, 204] on div "Select Diagnosis" at bounding box center [483, 210] width 92 height 17
click at [476, 239] on label "Cool skin" at bounding box center [471, 236] width 35 height 11
checkbox input "true"
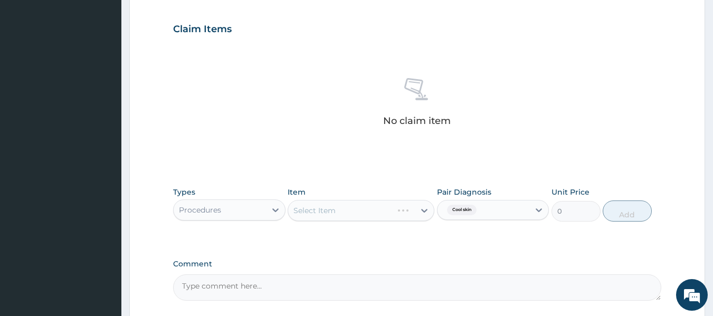
click at [392, 215] on div "Select Item" at bounding box center [361, 210] width 147 height 21
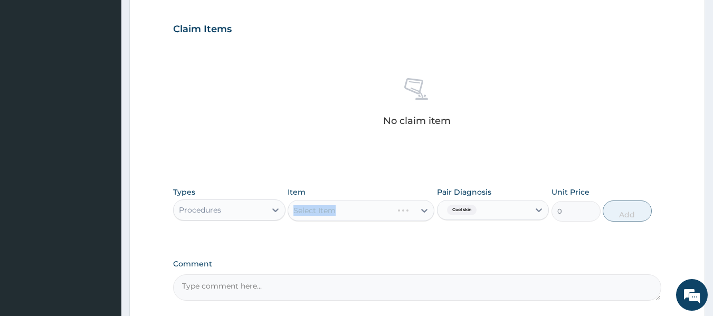
click at [392, 215] on div "Select Item" at bounding box center [361, 210] width 147 height 21
click at [418, 214] on div "Select Item" at bounding box center [361, 210] width 147 height 21
drag, startPoint x: 418, startPoint y: 214, endPoint x: 374, endPoint y: 203, distance: 45.3
click at [374, 203] on div "Select Item" at bounding box center [361, 210] width 147 height 21
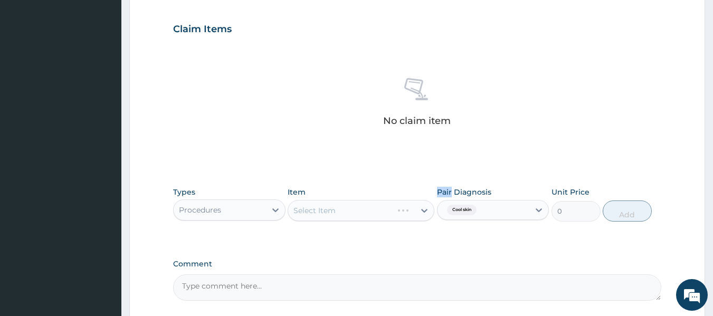
click at [374, 203] on div "Select Item" at bounding box center [361, 210] width 147 height 21
click at [377, 212] on div "Select Item" at bounding box center [361, 210] width 147 height 21
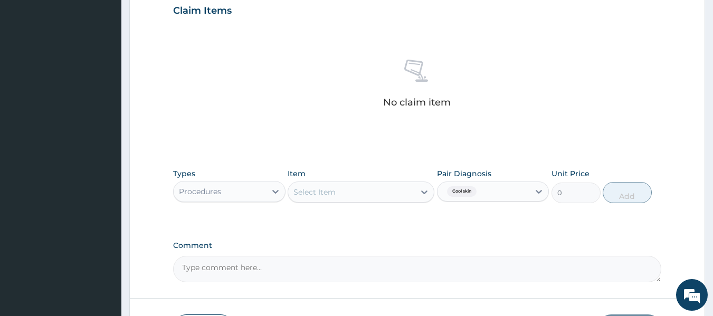
scroll to position [369, 0]
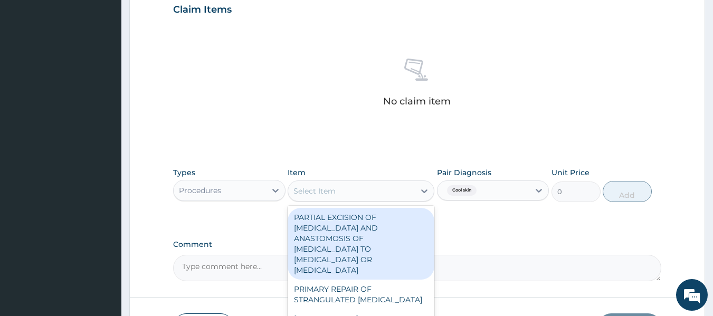
click at [405, 193] on div "Select Item" at bounding box center [351, 191] width 127 height 17
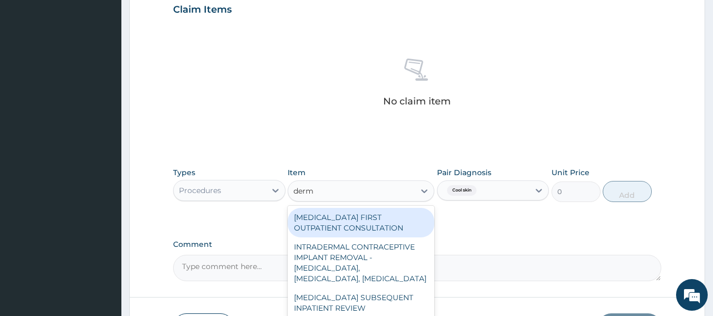
type input "derma"
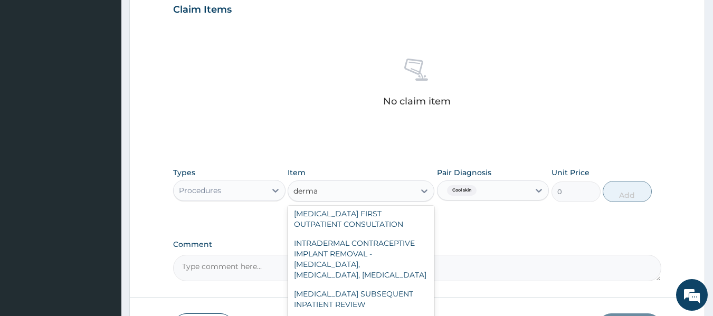
scroll to position [0, 0]
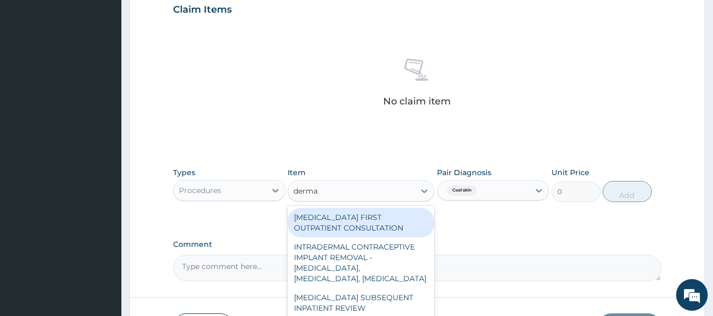
click at [376, 221] on div "[MEDICAL_DATA] FIRST OUTPATIENT CONSULTATION" at bounding box center [361, 223] width 147 height 30
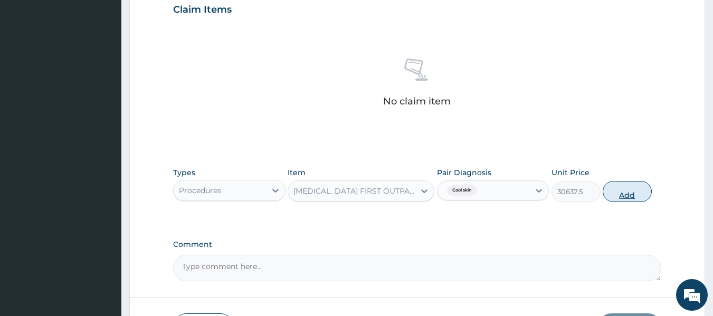
click at [626, 194] on button "Add" at bounding box center [626, 191] width 49 height 21
type input "0"
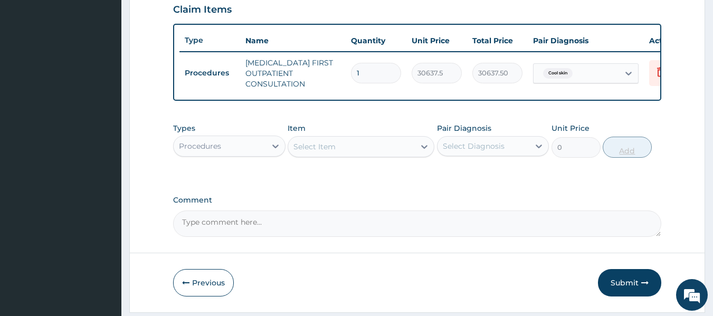
scroll to position [408, 0]
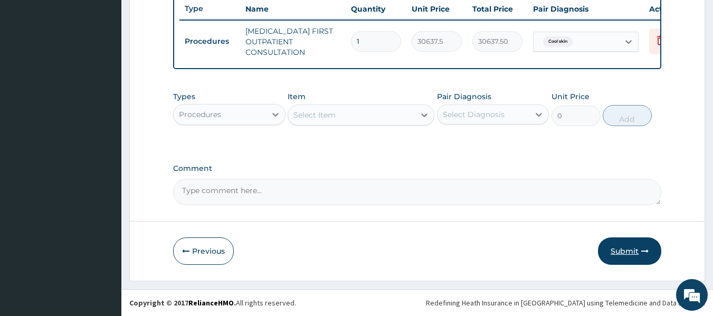
click at [642, 243] on button "Submit" at bounding box center [629, 250] width 63 height 27
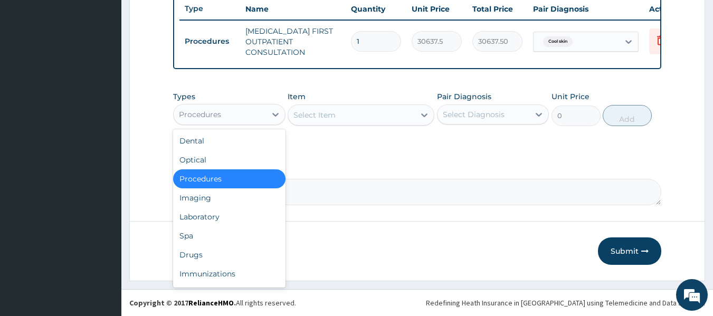
click at [224, 109] on div "Procedures" at bounding box center [220, 114] width 92 height 17
click at [215, 214] on div "Laboratory" at bounding box center [229, 216] width 112 height 19
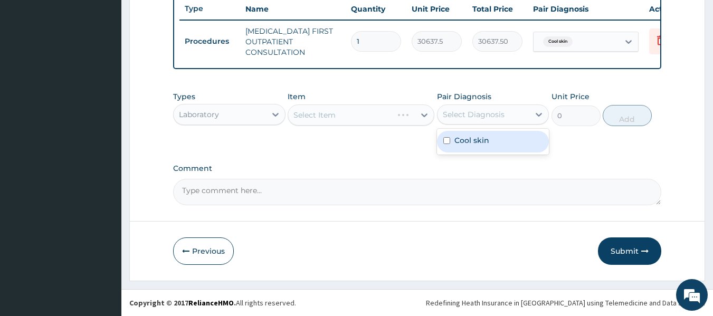
click at [509, 113] on div "Select Diagnosis" at bounding box center [483, 114] width 92 height 17
click at [500, 146] on div "Cool skin" at bounding box center [493, 142] width 112 height 22
checkbox input "true"
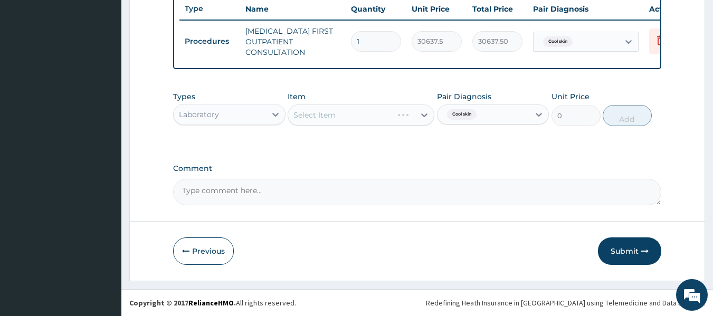
click at [401, 114] on div "Select Item" at bounding box center [361, 114] width 147 height 21
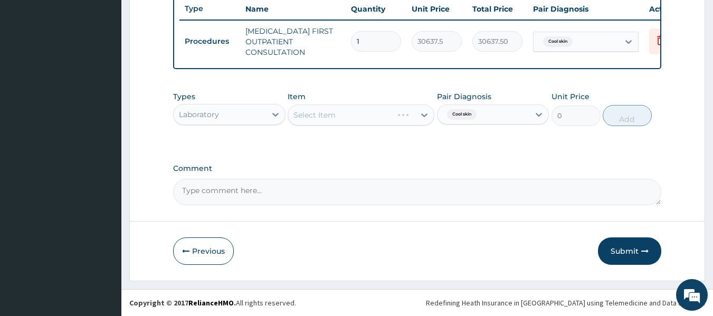
click at [401, 114] on div "Select Item" at bounding box center [361, 114] width 147 height 21
drag, startPoint x: 401, startPoint y: 114, endPoint x: 632, endPoint y: 100, distance: 231.0
click at [632, 100] on div "Types Laboratory Item Select Item Pair Diagnosis Cool skin Unit Price 0 Add" at bounding box center [417, 108] width 489 height 45
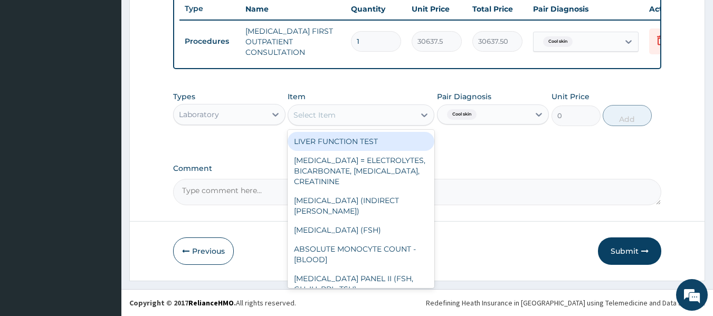
click at [371, 118] on div "Select Item" at bounding box center [351, 115] width 127 height 17
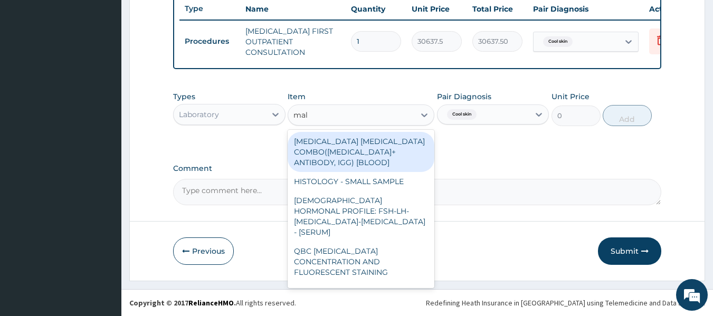
type input "mala"
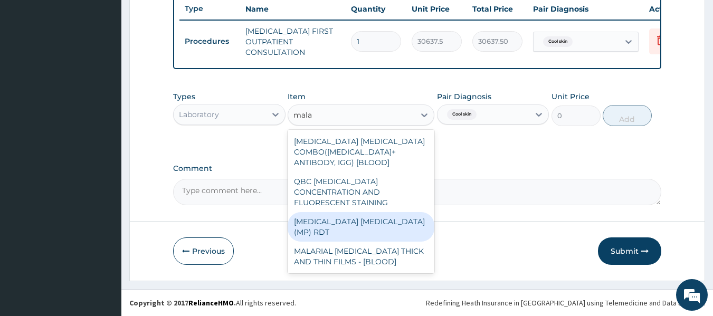
click at [365, 212] on div "MALARIA PARASITE (MP) RDT" at bounding box center [361, 227] width 147 height 30
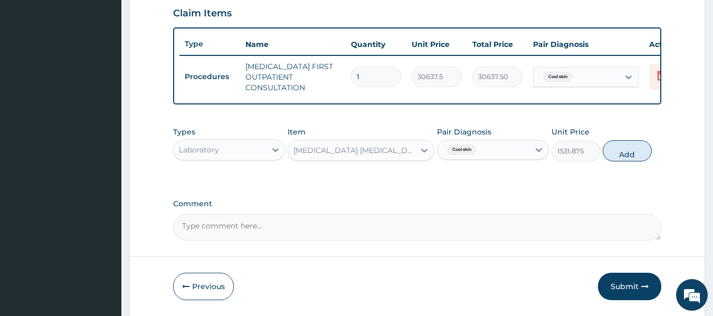
scroll to position [364, 0]
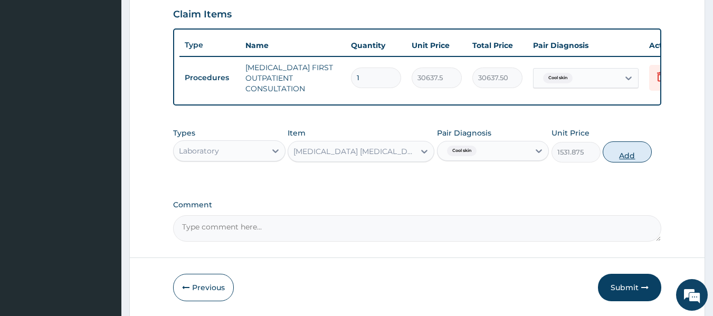
click at [617, 162] on button "Add" at bounding box center [626, 151] width 49 height 21
type input "0"
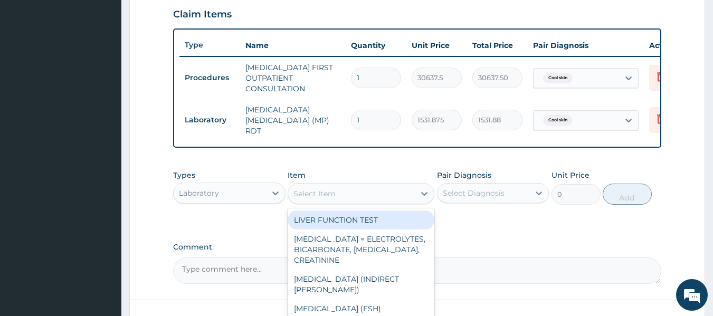
click at [387, 202] on div "Select Item" at bounding box center [351, 193] width 127 height 17
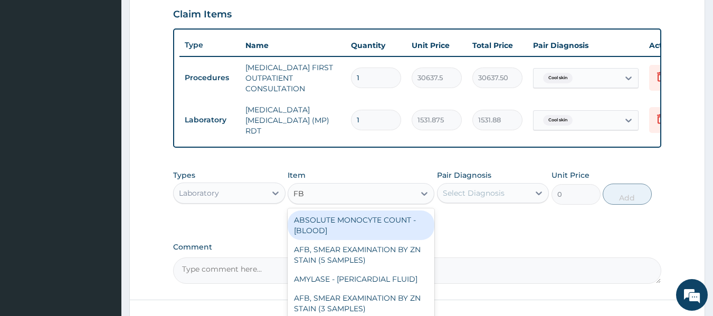
type input "FBC"
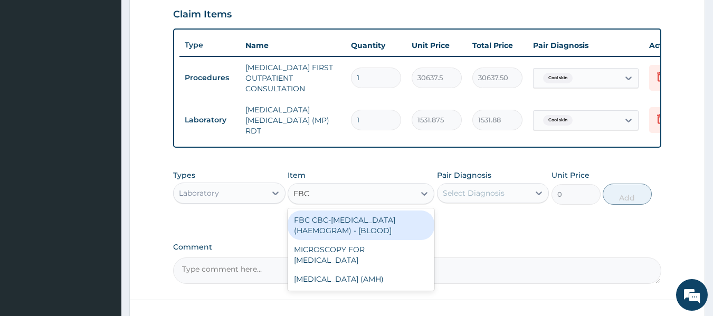
click at [400, 232] on div "FBC CBC-COMPLETE BLOOD COUNT (HAEMOGRAM) - [BLOOD]" at bounding box center [361, 226] width 147 height 30
type input "4085"
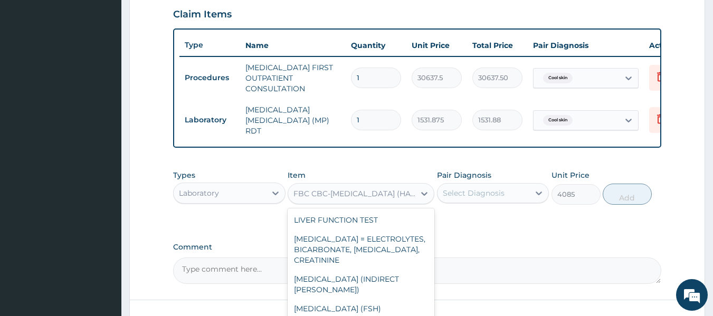
click at [378, 193] on div "FBC CBC-COMPLETE BLOOD COUNT (HAEMOGRAM) - [BLOOD]" at bounding box center [354, 193] width 122 height 11
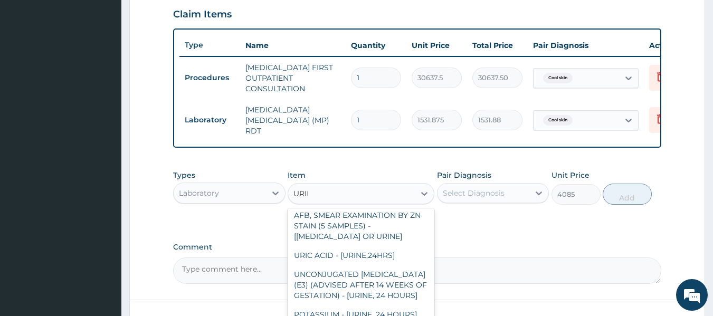
scroll to position [81, 0]
type input "URINA"
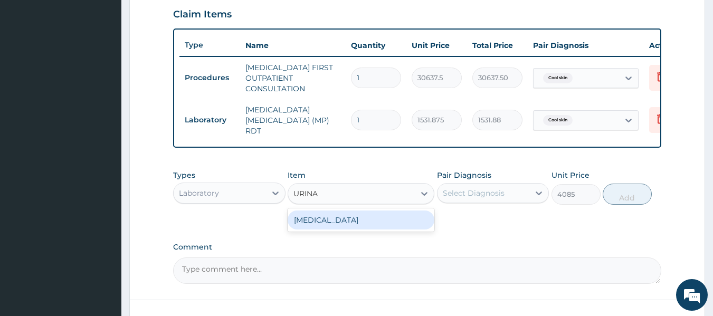
click at [372, 225] on div "URINALYSIS" at bounding box center [361, 220] width 147 height 19
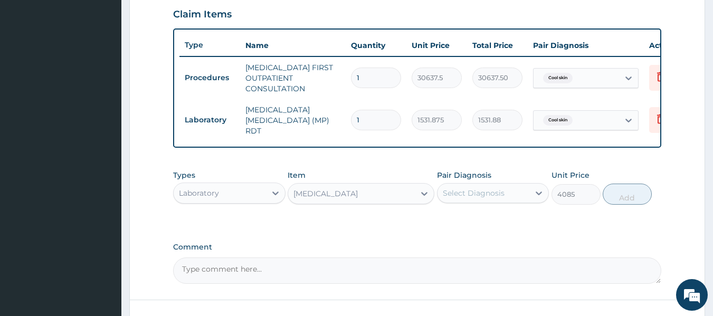
type input "1531.875"
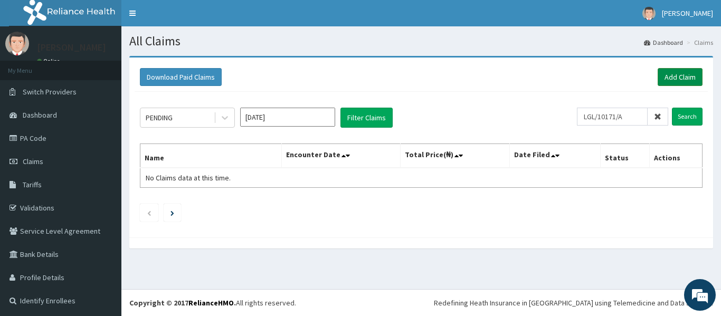
click at [675, 73] on link "Add Claim" at bounding box center [679, 77] width 45 height 18
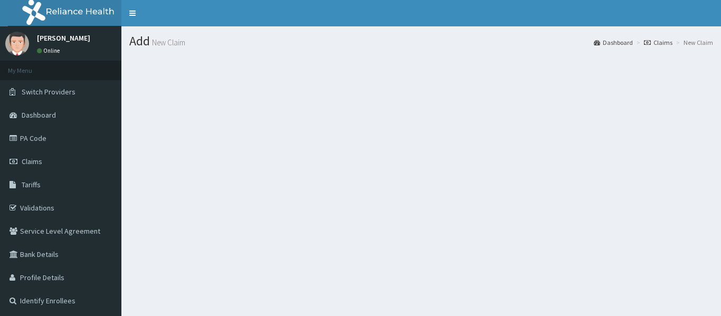
click at [327, 185] on div "Add New Claim Dashboard Claims New Claim" at bounding box center [420, 184] width 599 height 316
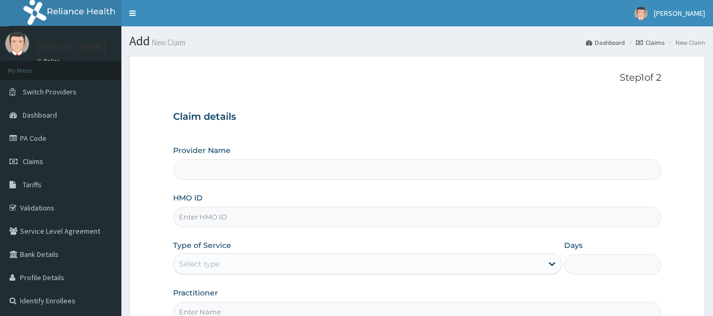
click at [231, 219] on input "HMO ID" at bounding box center [417, 217] width 489 height 21
type input "Reliance Family Clinics (RFC) - [GEOGRAPHIC_DATA]"
paste input "AEG/10007/A"
type input "AEG/10007/A"
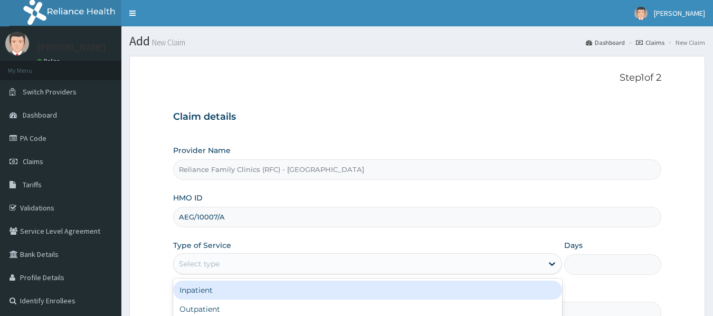
click at [222, 259] on div "Select type" at bounding box center [358, 263] width 369 height 17
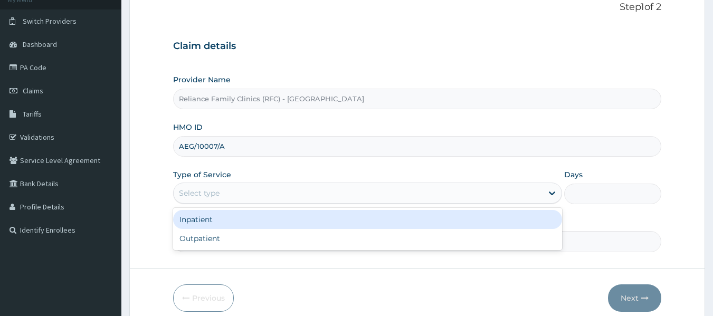
scroll to position [71, 0]
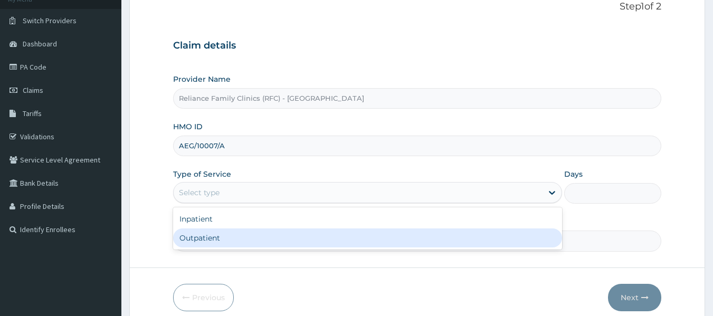
click at [215, 237] on div "Outpatient" at bounding box center [367, 237] width 389 height 19
type input "1"
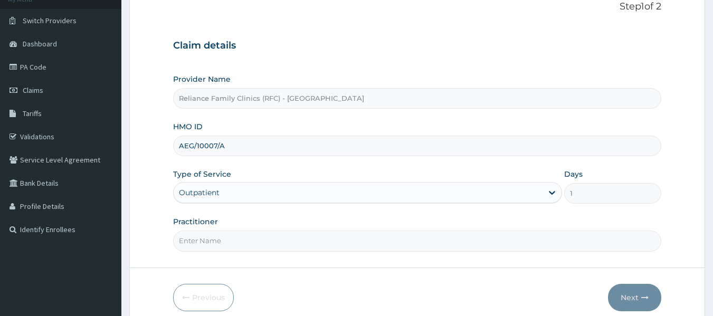
click at [216, 243] on input "Practitioner" at bounding box center [417, 241] width 489 height 21
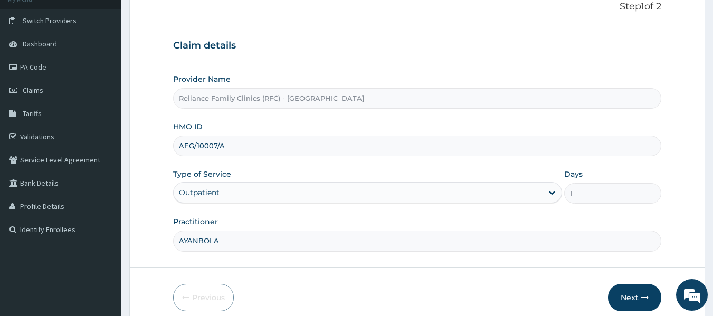
scroll to position [0, 0]
type input "AYANBOLA ADEPOJU"
click at [642, 301] on icon "button" at bounding box center [644, 297] width 7 height 7
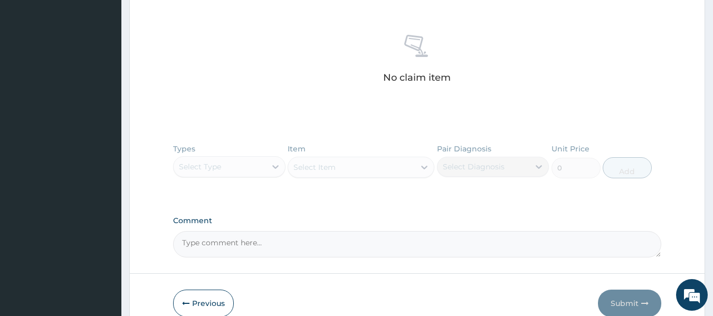
scroll to position [390, 0]
click at [243, 164] on div "Types Select Type Item Select Item Pair Diagnosis Select Diagnosis Unit Price 0…" at bounding box center [417, 168] width 489 height 61
click at [242, 171] on div "Types Select Type Item Select Item Pair Diagnosis Select Diagnosis Unit Price 0…" at bounding box center [417, 168] width 489 height 61
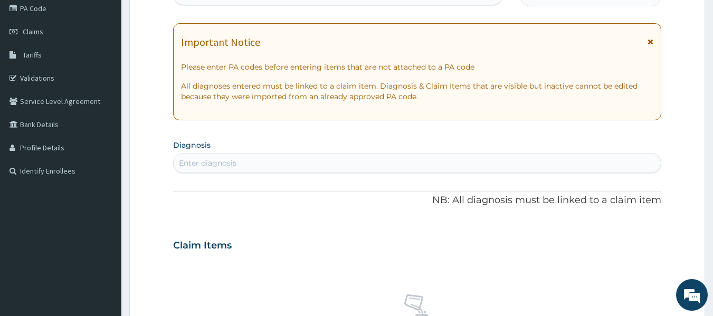
scroll to position [129, 0]
click at [207, 162] on div "Enter diagnosis" at bounding box center [208, 163] width 58 height 11
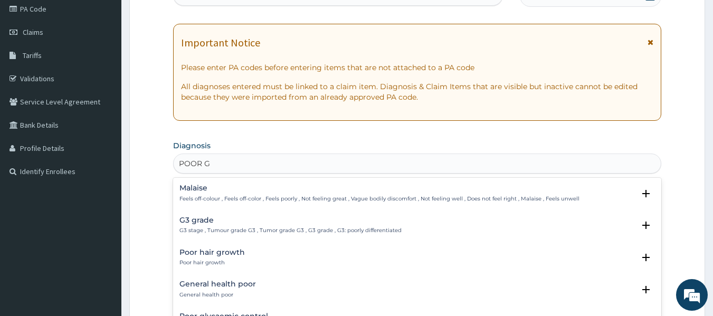
type input "POOR GL"
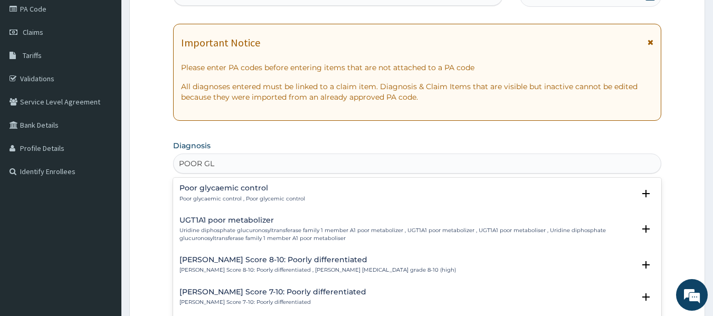
click at [227, 192] on h4 "Poor glycaemic control" at bounding box center [242, 188] width 126 height 8
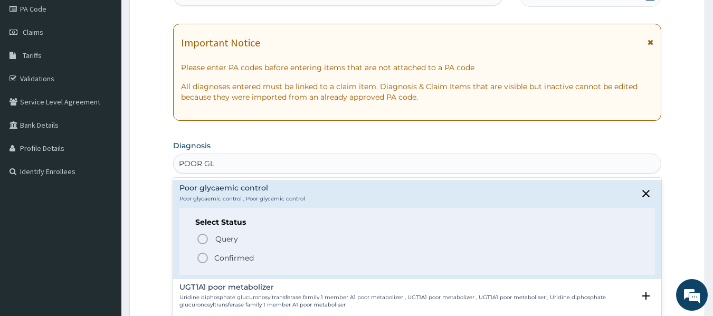
click at [219, 256] on p "Confirmed" at bounding box center [234, 258] width 40 height 11
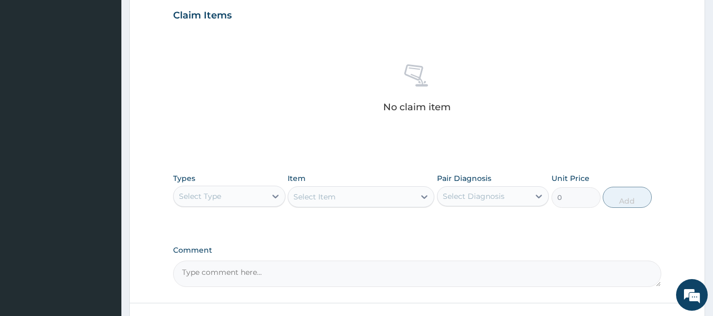
scroll to position [386, 0]
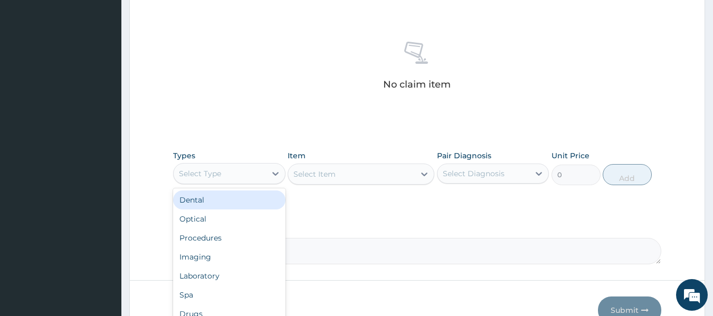
click at [240, 170] on div "Select Type" at bounding box center [220, 173] width 92 height 17
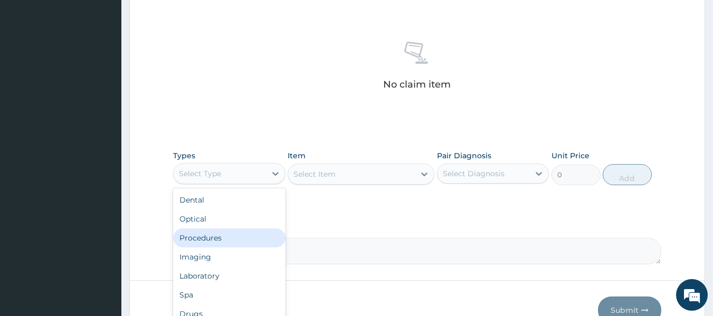
click at [240, 240] on div "Procedures" at bounding box center [229, 237] width 112 height 19
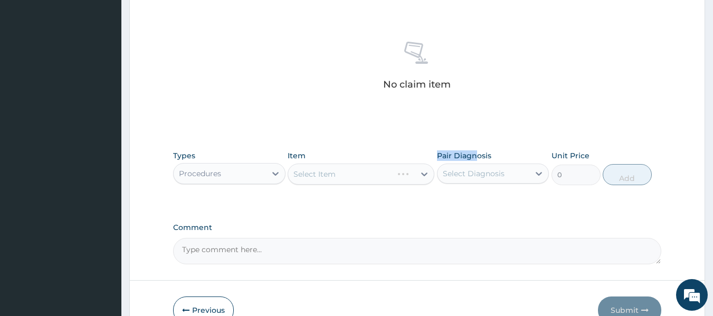
drag, startPoint x: 336, startPoint y: 168, endPoint x: 512, endPoint y: 164, distance: 176.8
click at [512, 164] on div "Types Procedures Item Select Item Pair Diagnosis Select Diagnosis Unit Price 0 …" at bounding box center [417, 167] width 489 height 45
click at [512, 196] on div "Types Procedures Item Select Item Pair Diagnosis Select Diagnosis Unit Price 0 …" at bounding box center [417, 175] width 489 height 61
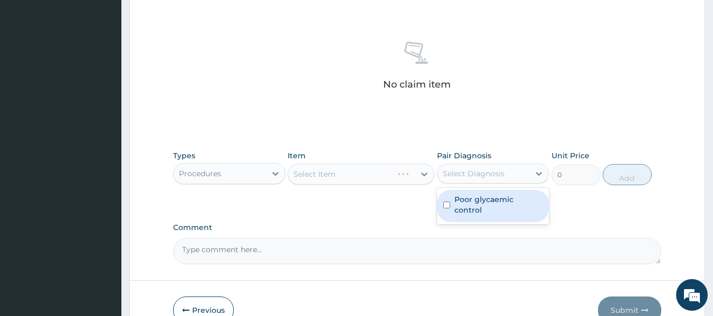
click at [517, 166] on div "Select Diagnosis" at bounding box center [483, 173] width 92 height 17
click at [506, 212] on div "Poor glycaemic control" at bounding box center [493, 206] width 112 height 36
click at [501, 199] on label "Poor glycaemic control" at bounding box center [498, 204] width 89 height 21
checkbox input "true"
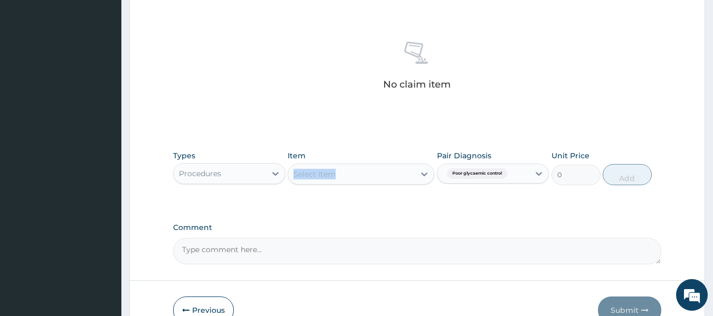
drag, startPoint x: 374, startPoint y: 158, endPoint x: 371, endPoint y: 176, distance: 18.1
click at [371, 176] on div "Item Select Item" at bounding box center [361, 167] width 147 height 35
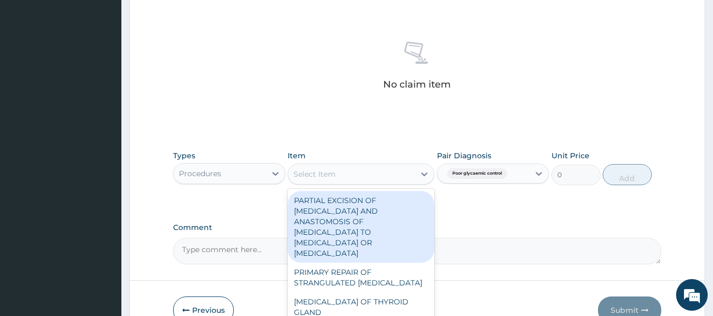
click at [371, 176] on div "Select Item" at bounding box center [351, 174] width 127 height 17
type input "G"
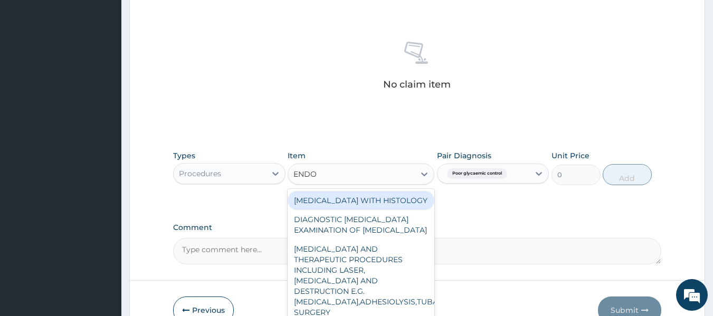
type input "ENDOC"
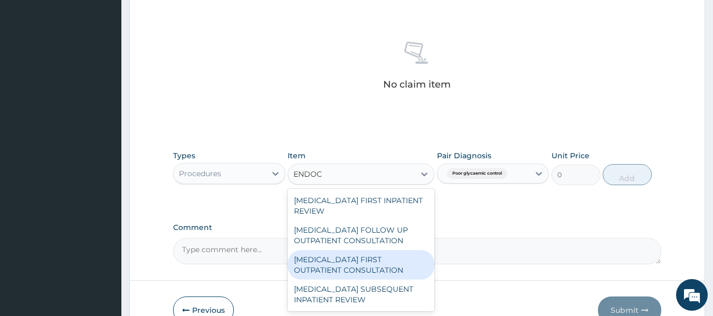
click at [362, 269] on div "[MEDICAL_DATA] FIRST OUTPATIENT CONSULTATION" at bounding box center [361, 265] width 147 height 30
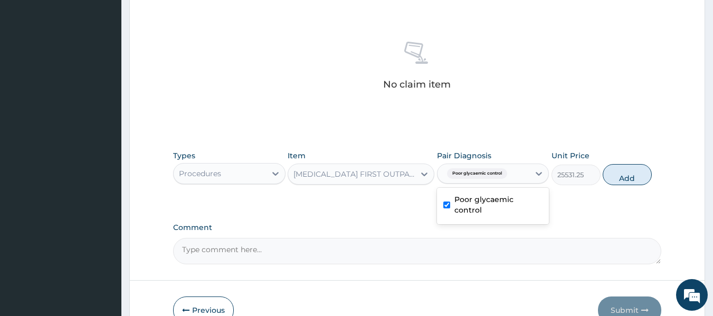
drag, startPoint x: 511, startPoint y: 174, endPoint x: 582, endPoint y: 188, distance: 72.5
click at [582, 188] on div "Types Procedures Item ENDOCRINOLOGIST FIRST OUTPATIENT CONSULTATION Pair Diagno…" at bounding box center [417, 167] width 489 height 45
click at [620, 176] on button "Add" at bounding box center [626, 174] width 49 height 21
type input "0"
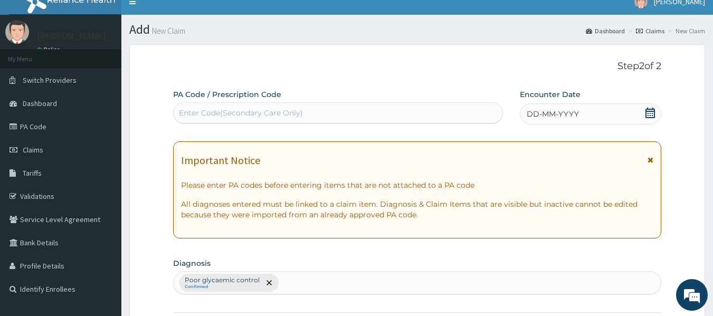
scroll to position [0, 0]
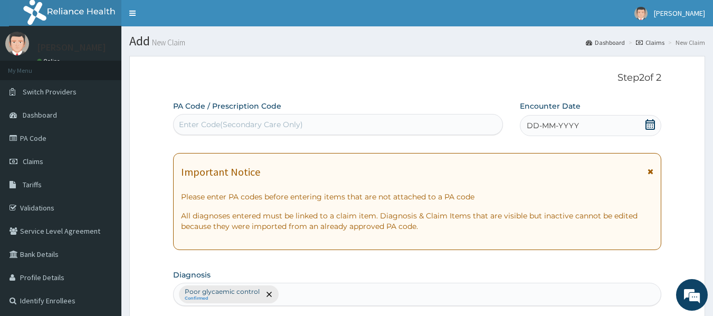
click at [222, 120] on div "Enter Code(Secondary Care Only)" at bounding box center [241, 124] width 124 height 11
paste input "PA/A474C0"
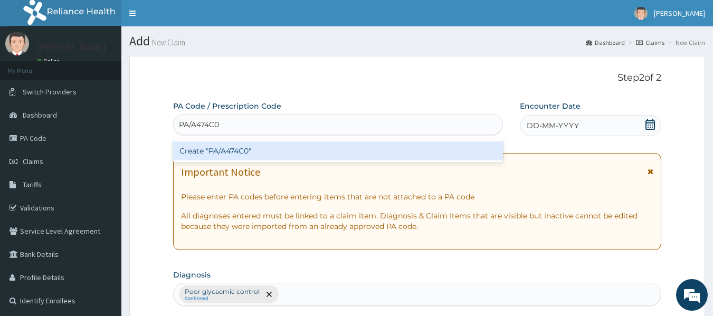
type input "PA/A474C0"
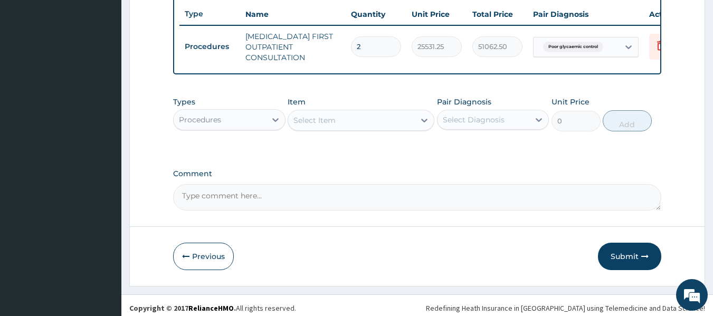
scroll to position [408, 0]
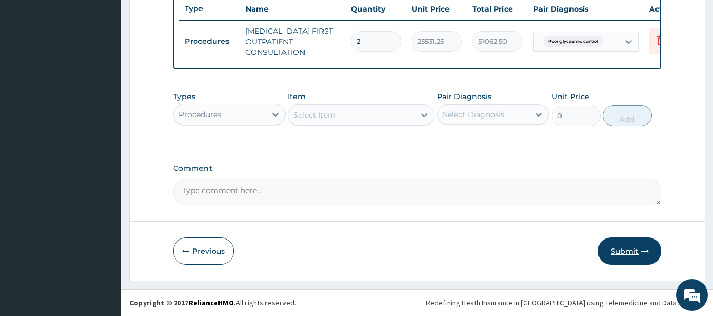
click at [639, 247] on button "Submit" at bounding box center [629, 250] width 63 height 27
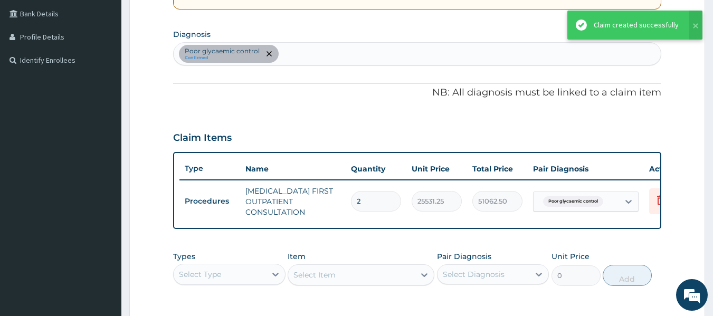
scroll to position [161, 0]
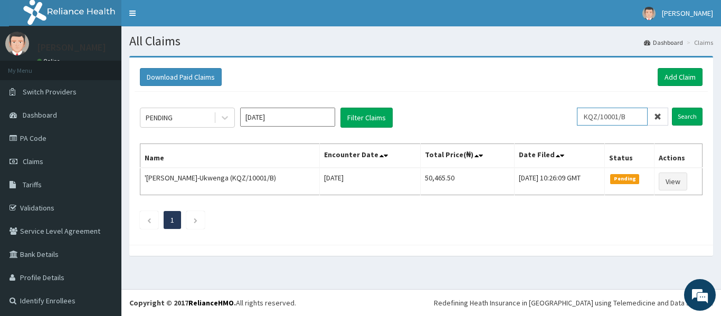
click at [632, 112] on input "KQZ/10001/B" at bounding box center [612, 117] width 71 height 18
type input "K"
paste input "AEG/10007/A"
click at [632, 112] on input "AEG/10007/A" at bounding box center [612, 117] width 71 height 18
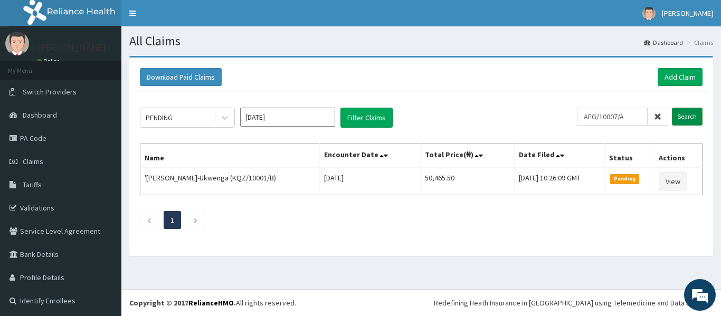
scroll to position [0, 0]
click at [683, 118] on input "Search" at bounding box center [687, 117] width 31 height 18
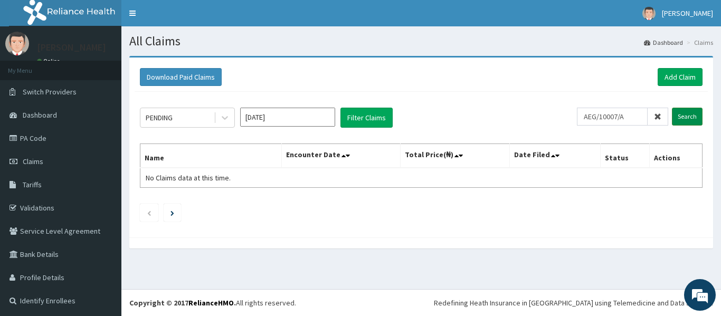
click at [683, 118] on input "Search" at bounding box center [687, 117] width 31 height 18
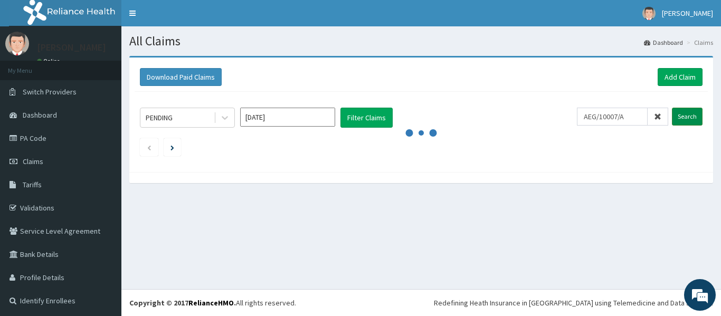
click at [683, 118] on input "Search" at bounding box center [687, 117] width 31 height 18
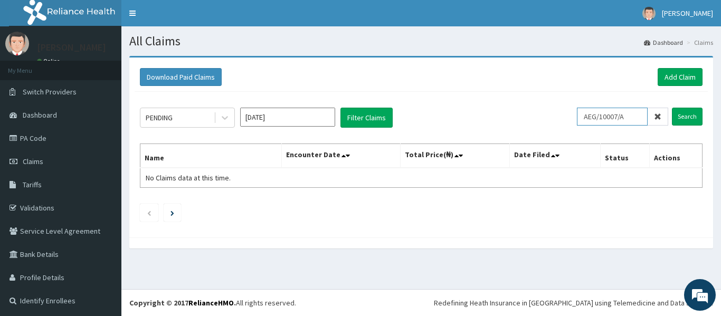
click at [630, 115] on input "AEG/10007/A" at bounding box center [612, 117] width 71 height 18
type input "A"
click at [603, 116] on input "A" at bounding box center [612, 117] width 71 height 18
paste input "AEG/10007/A"
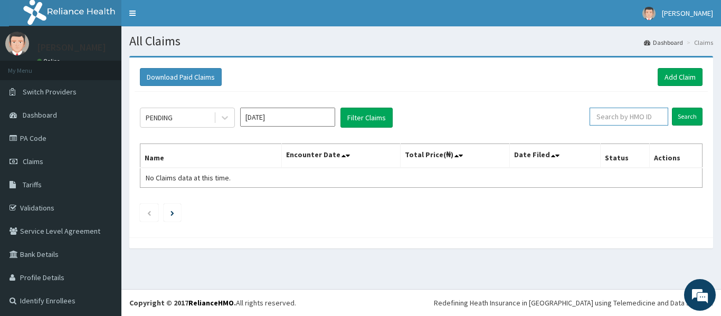
type input "AEG/10007/A"
click at [603, 116] on input "AEG/10007/A" at bounding box center [612, 117] width 71 height 18
click at [674, 112] on input "Search" at bounding box center [687, 117] width 31 height 18
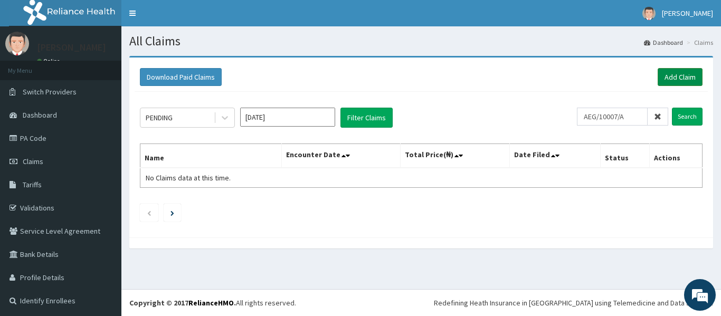
click at [671, 74] on link "Add Claim" at bounding box center [679, 77] width 45 height 18
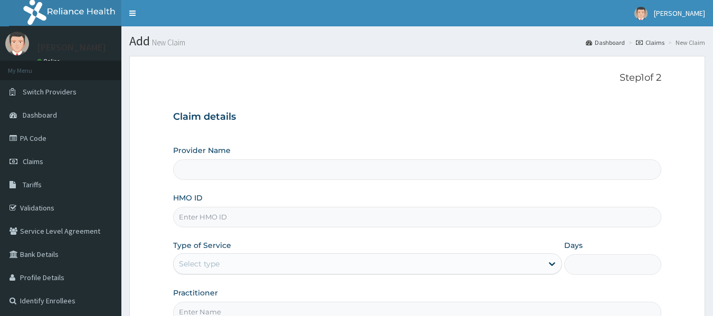
type input "Reliance Family Clinics (RFC) - [GEOGRAPHIC_DATA]"
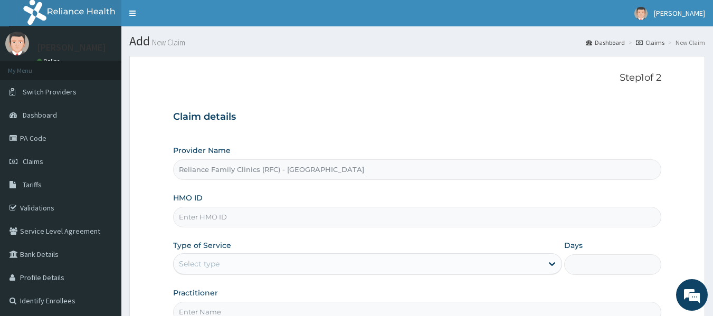
drag, startPoint x: 323, startPoint y: 137, endPoint x: 357, endPoint y: 139, distance: 33.8
click at [357, 139] on div "Claim details Provider Name Reliance Family Clinics (RFC) - Lekki HMO ID Type o…" at bounding box center [417, 212] width 489 height 222
